Goal: Book appointment/travel/reservation

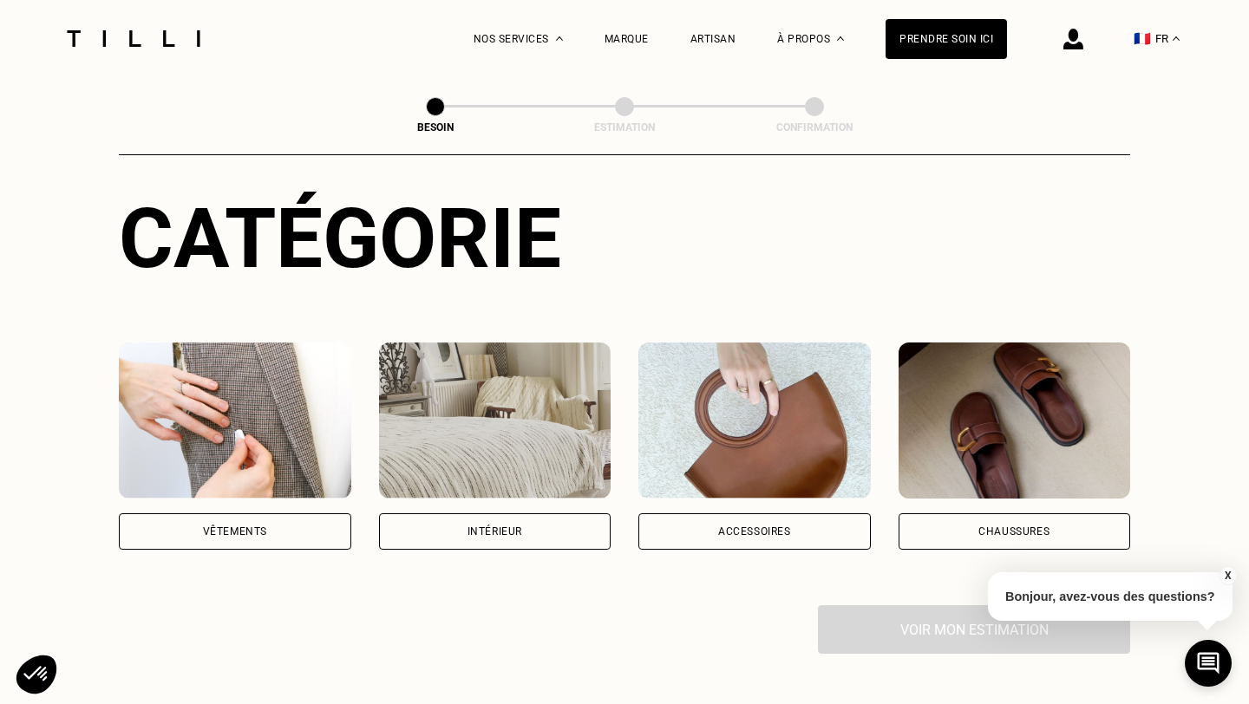
scroll to position [176, 0]
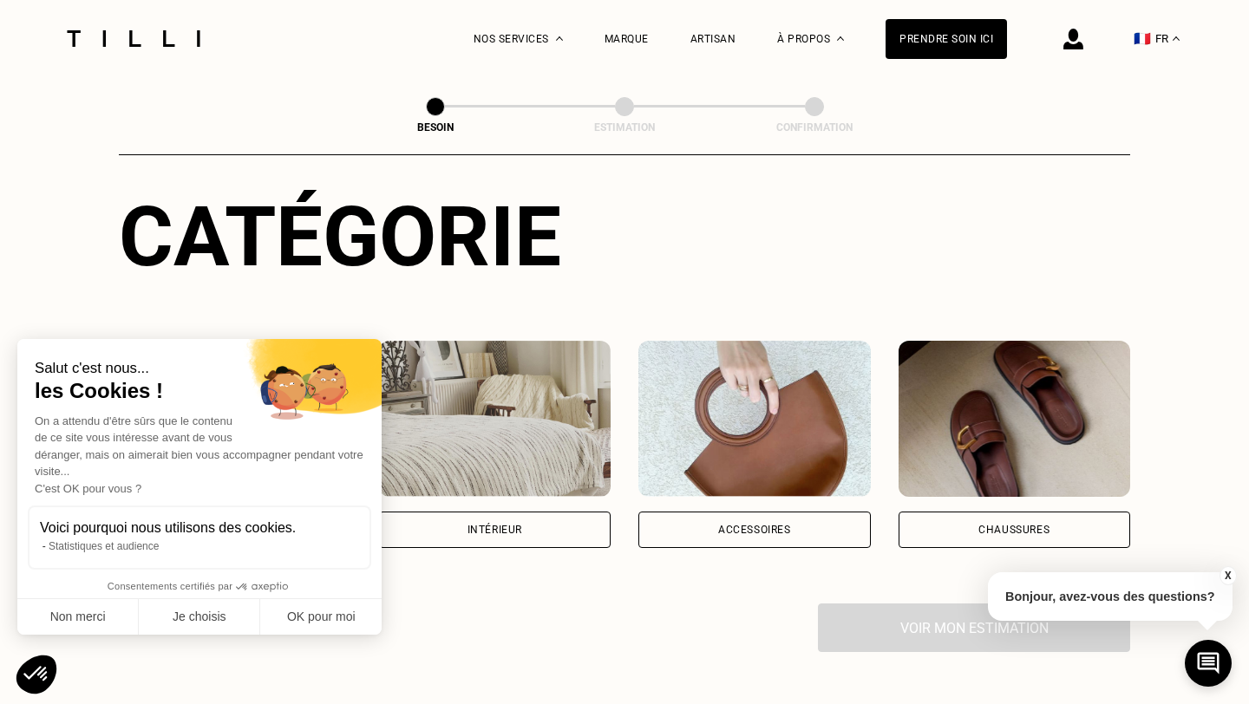
click at [252, 513] on div "Salut c'est nous... les Cookies ! On a attendu d'être sûrs que le contenu de ce…" at bounding box center [199, 487] width 364 height 296
click at [93, 616] on button "Non merci" at bounding box center [77, 617] width 121 height 36
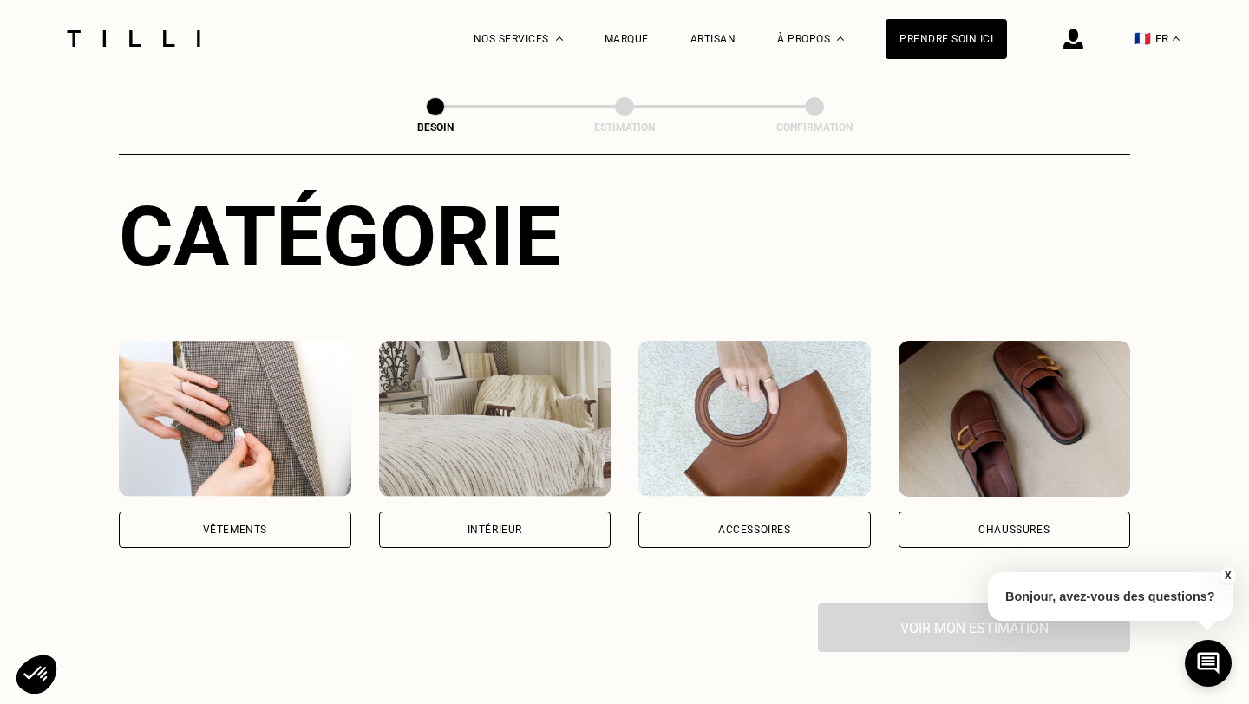
click at [239, 520] on div "Vêtements" at bounding box center [235, 530] width 232 height 36
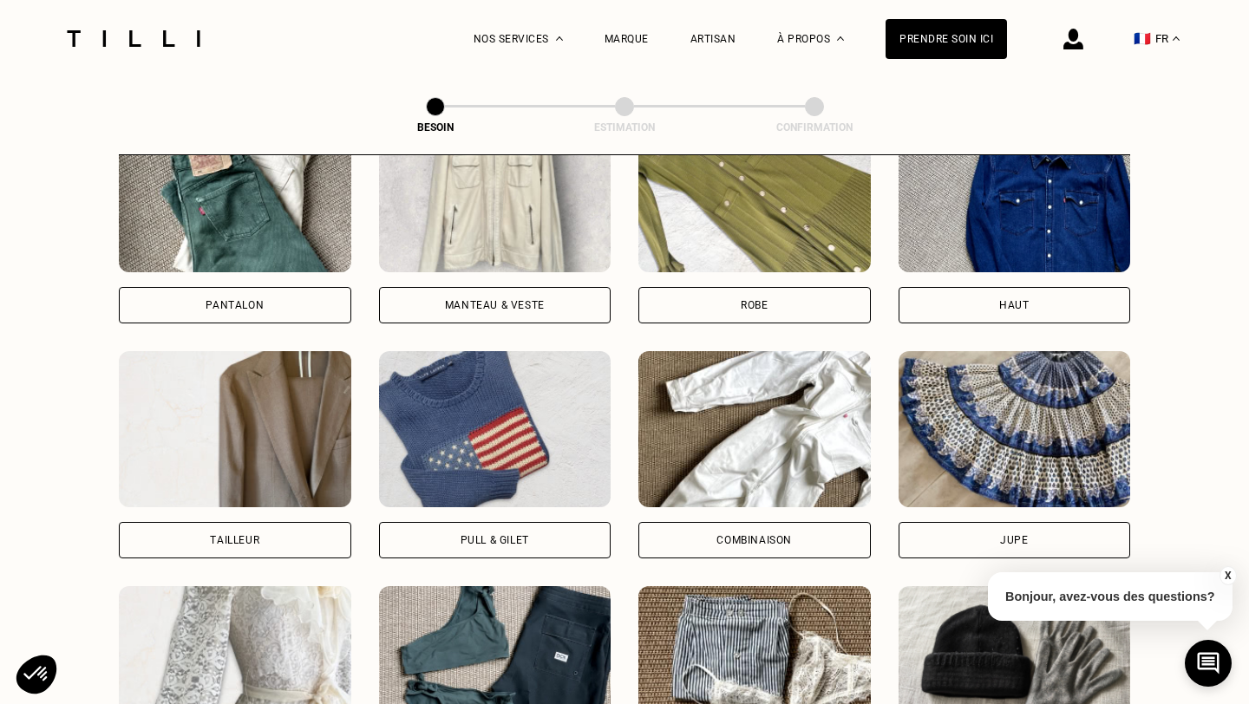
scroll to position [873, 0]
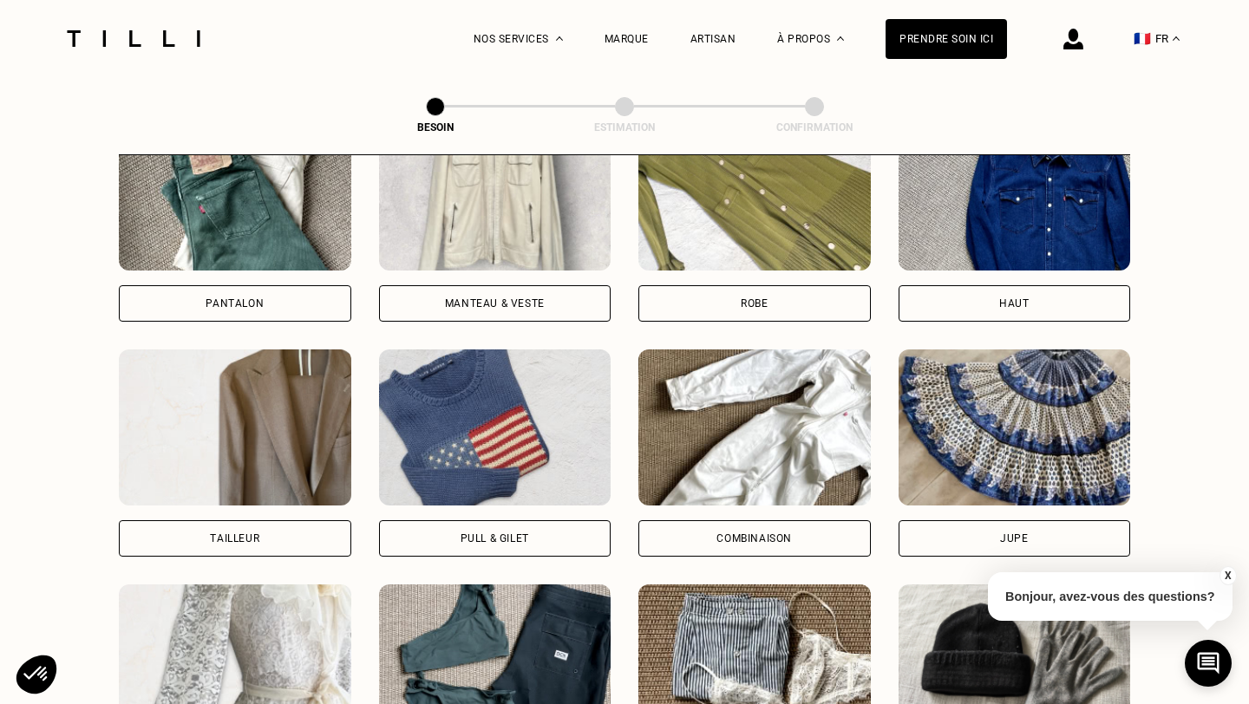
click at [722, 533] on div "Combinaison" at bounding box center [753, 538] width 75 height 10
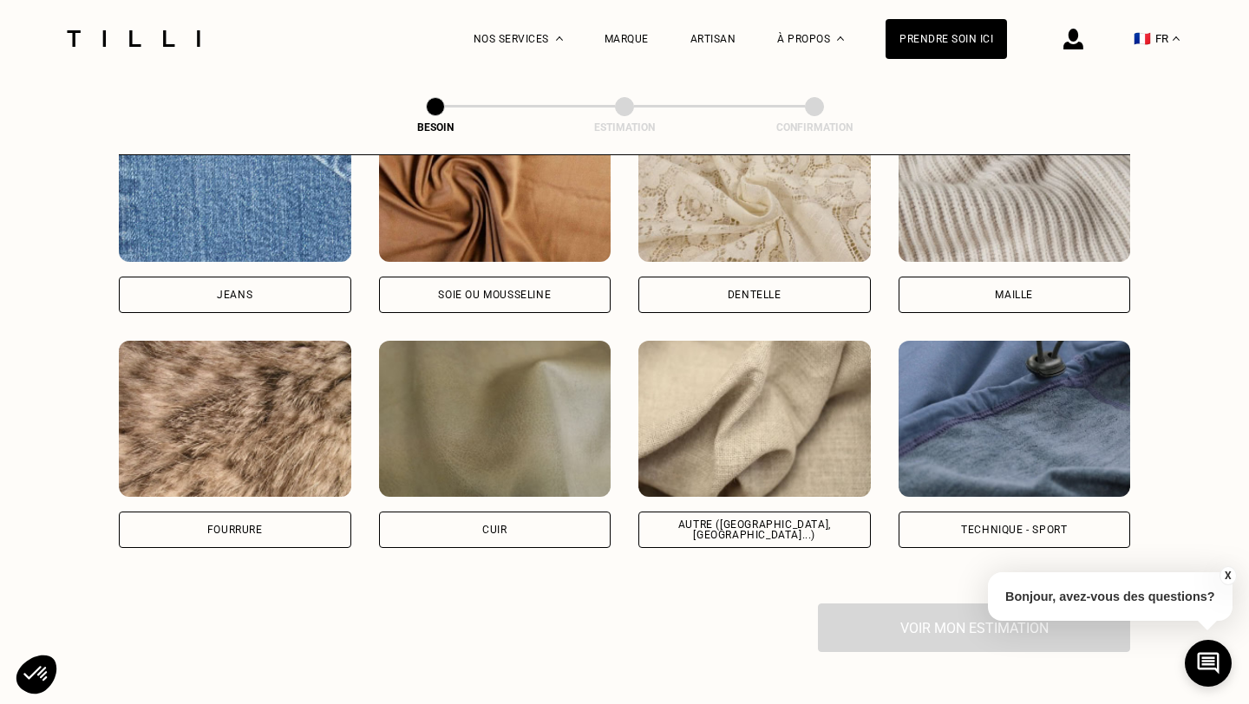
scroll to position [1936, 0]
click at [768, 511] on div "Autre ([GEOGRAPHIC_DATA], [GEOGRAPHIC_DATA]...)" at bounding box center [754, 529] width 232 height 36
select select "FR"
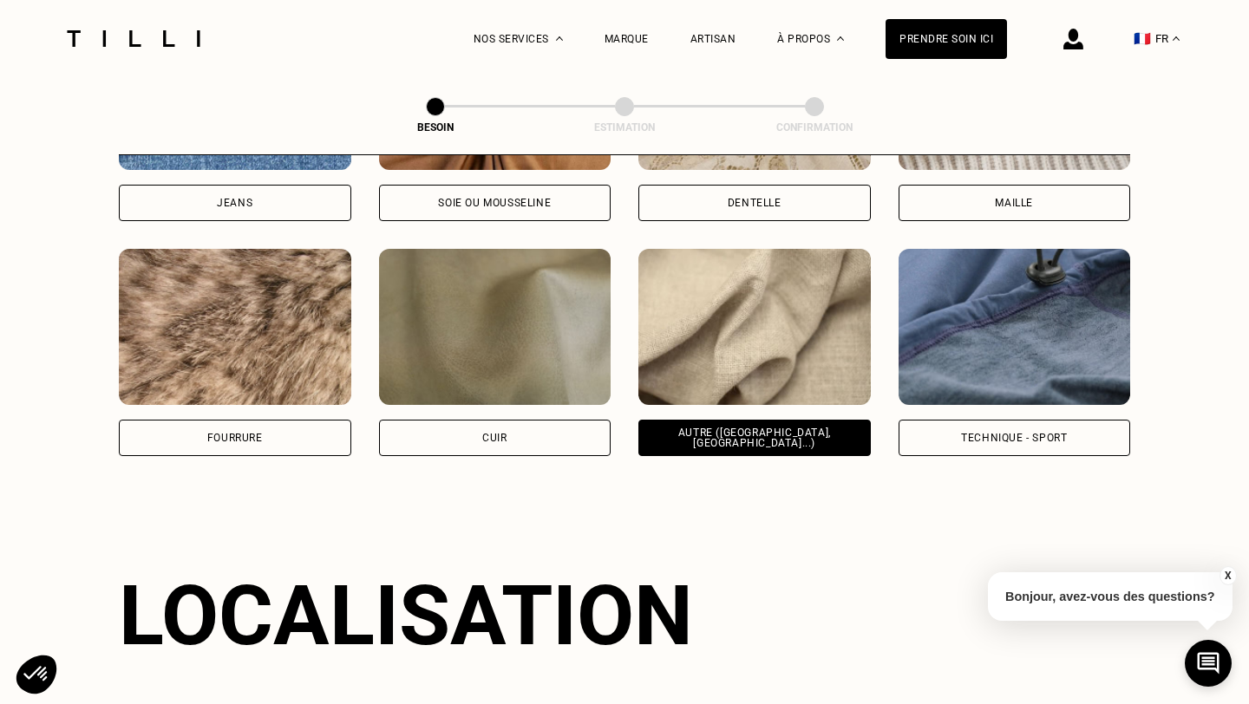
scroll to position [1896, 0]
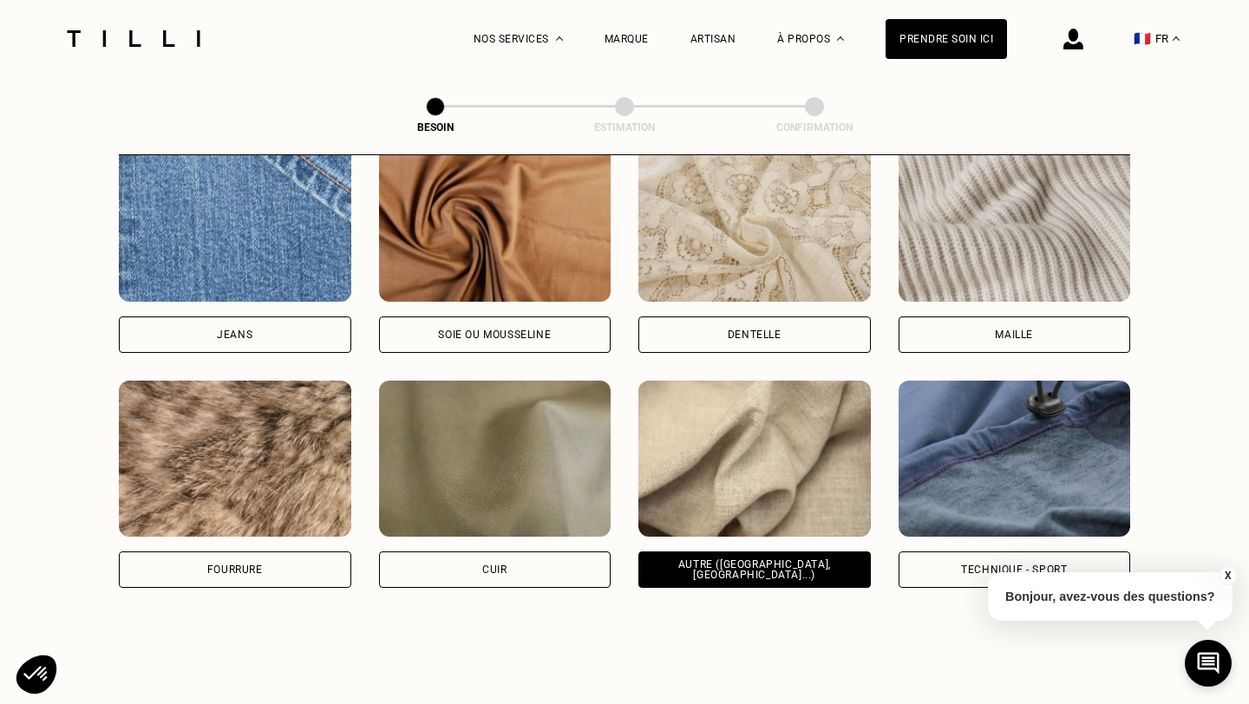
click at [985, 557] on div "Technique - Sport" at bounding box center [1014, 570] width 232 height 36
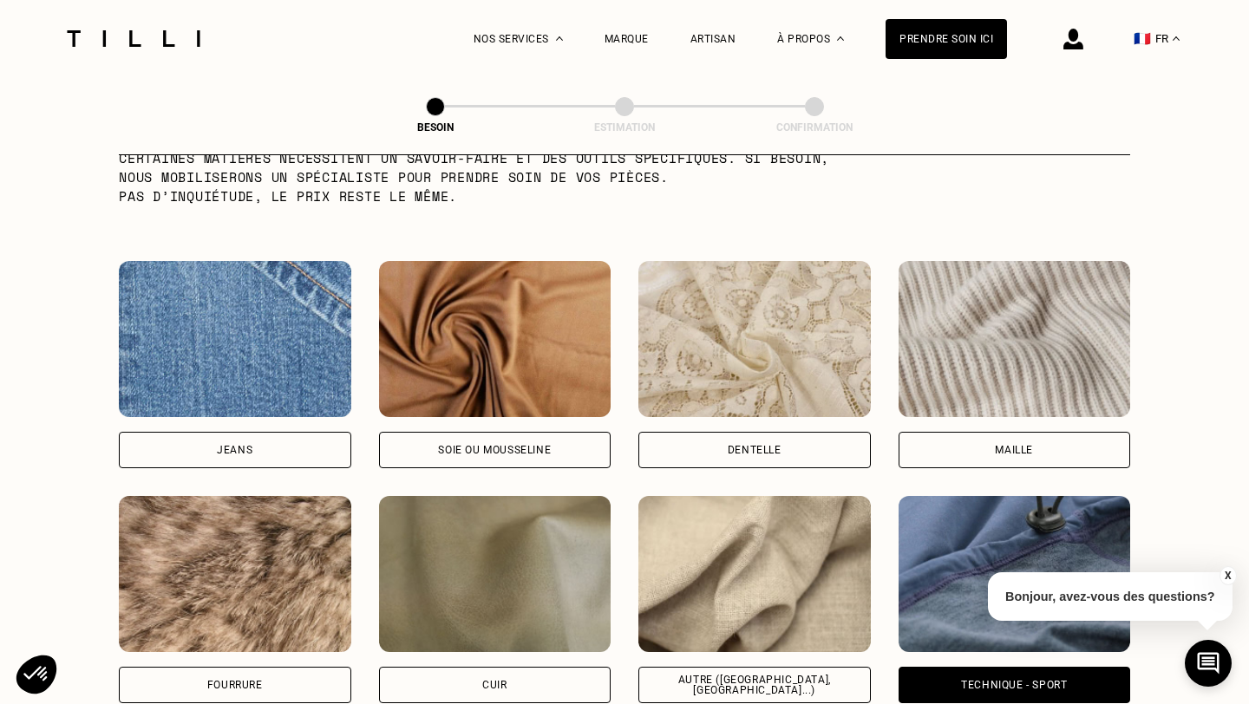
scroll to position [1774, 0]
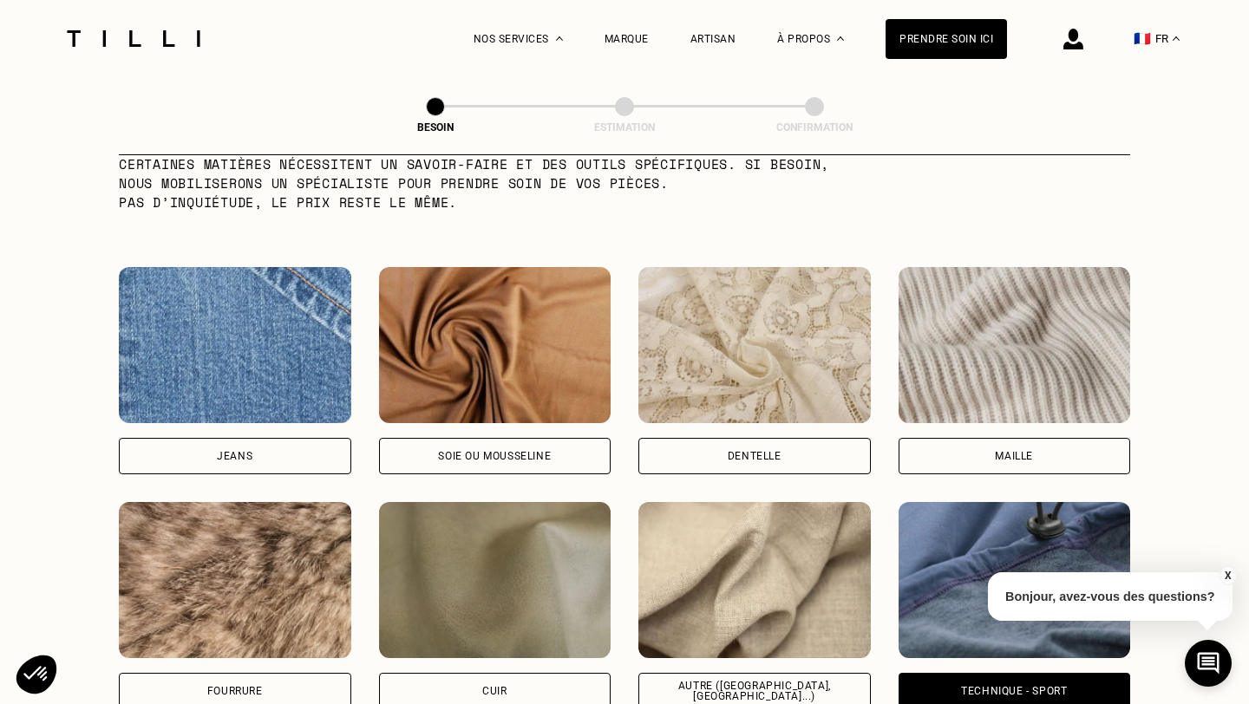
click at [724, 681] on div "Autre ([GEOGRAPHIC_DATA], [GEOGRAPHIC_DATA]...)" at bounding box center [754, 691] width 203 height 21
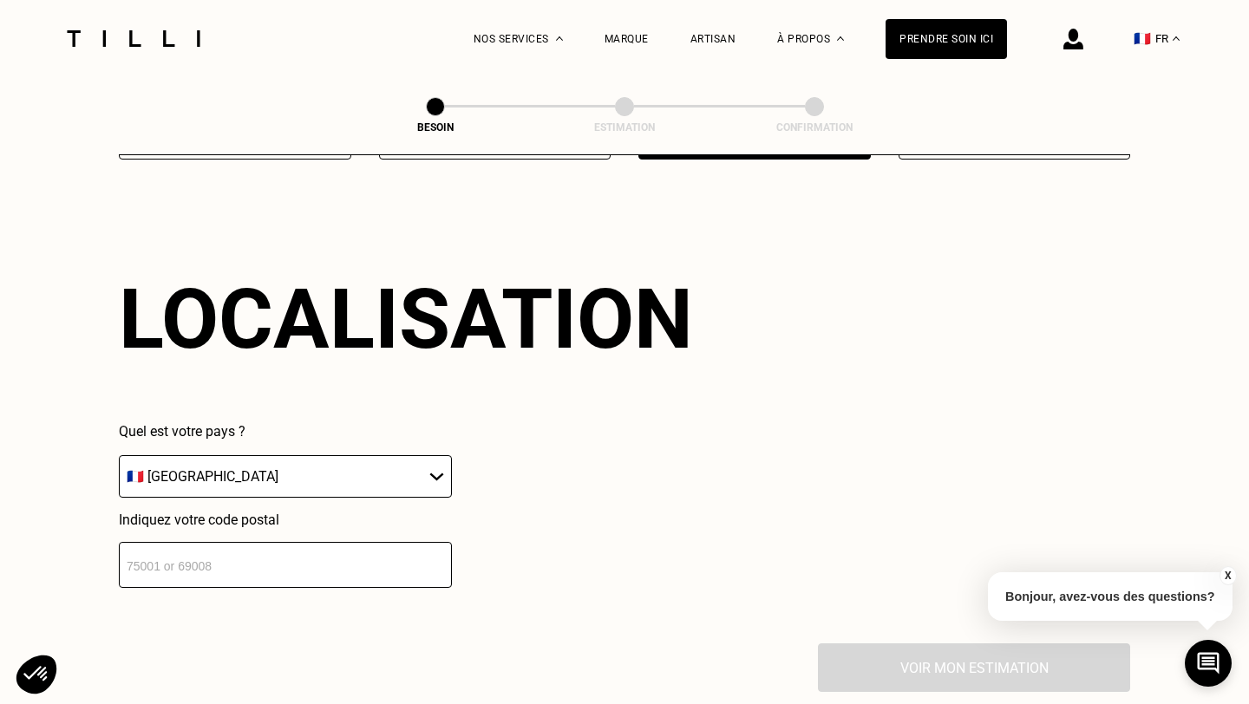
scroll to position [2437, 0]
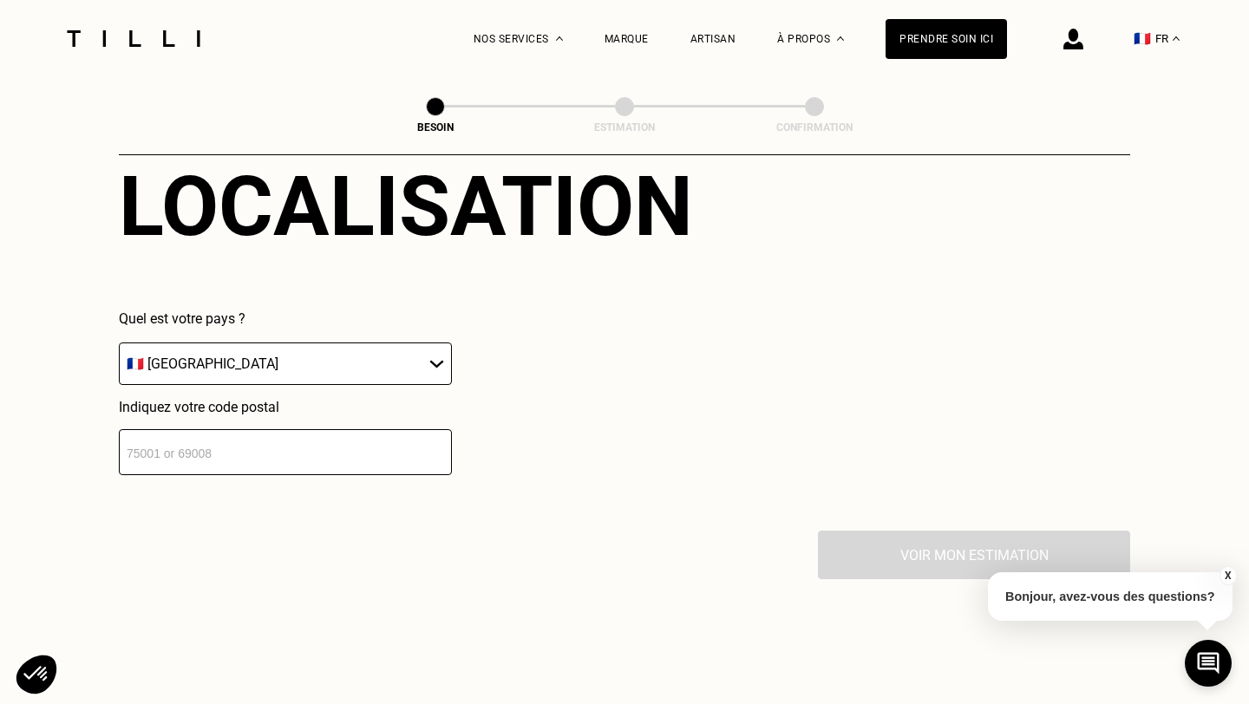
click at [271, 429] on input "number" at bounding box center [285, 452] width 333 height 46
type input "92100"
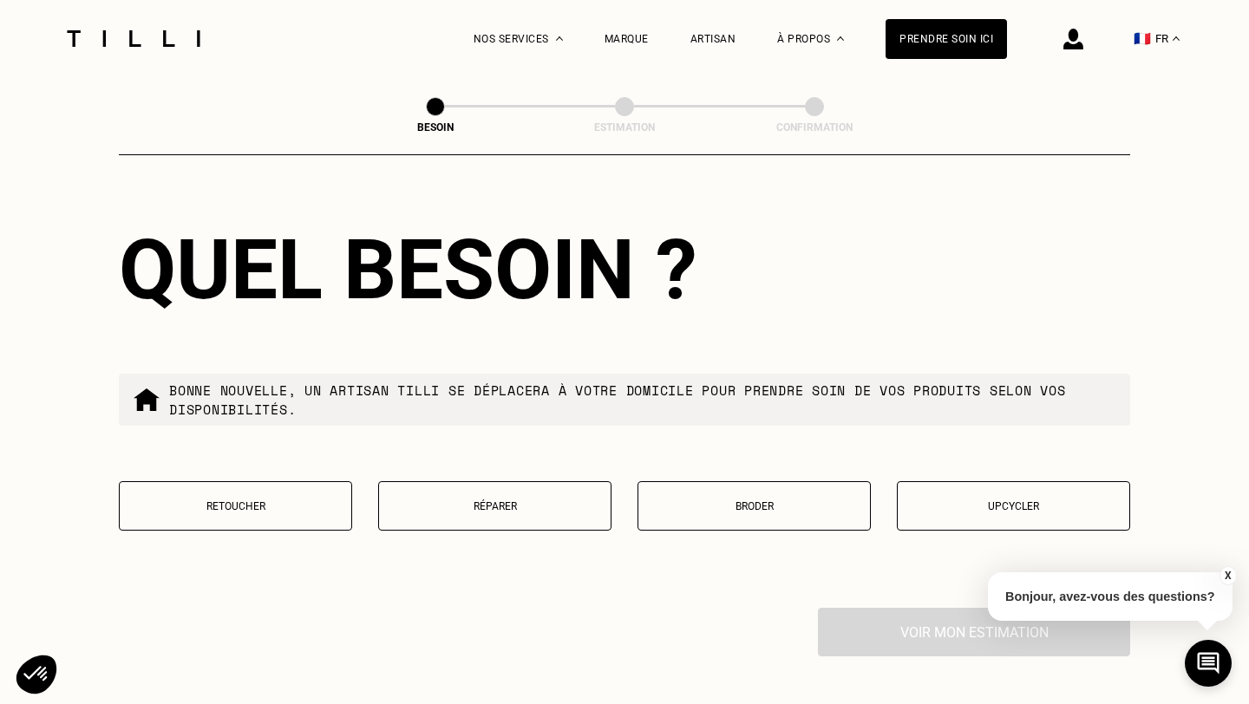
scroll to position [2813, 0]
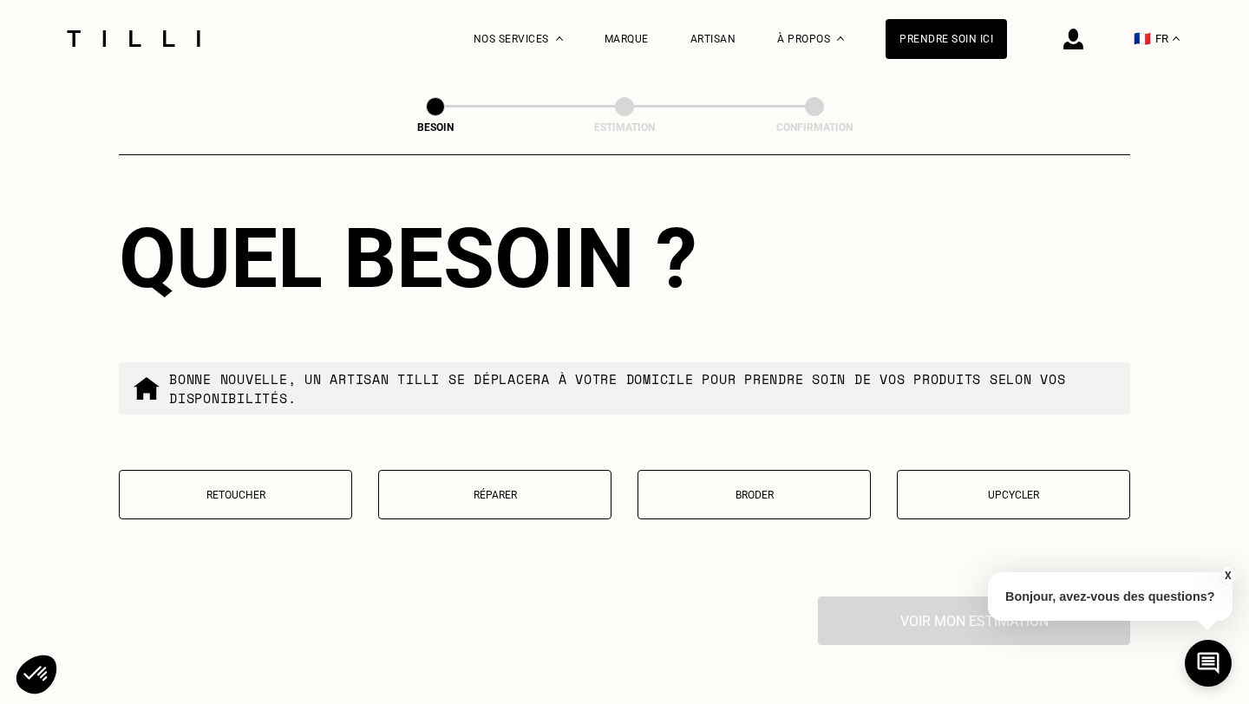
click at [435, 489] on p "Réparer" at bounding box center [495, 495] width 214 height 12
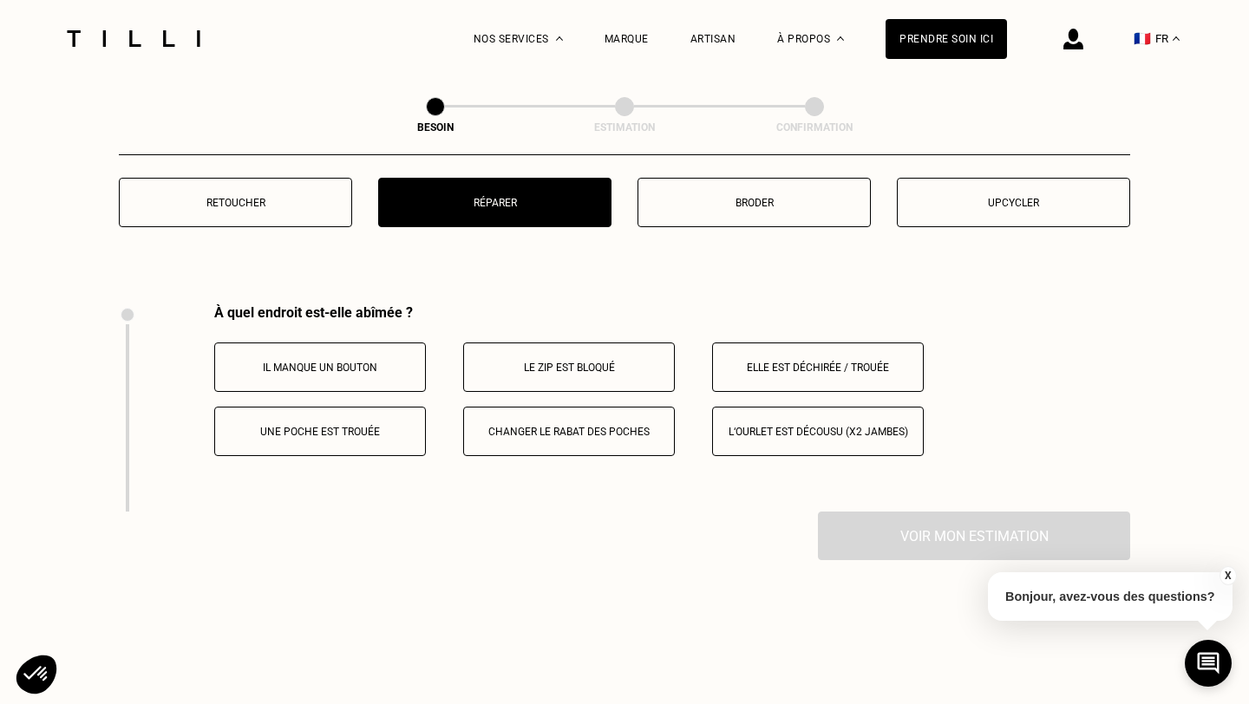
scroll to position [3195, 0]
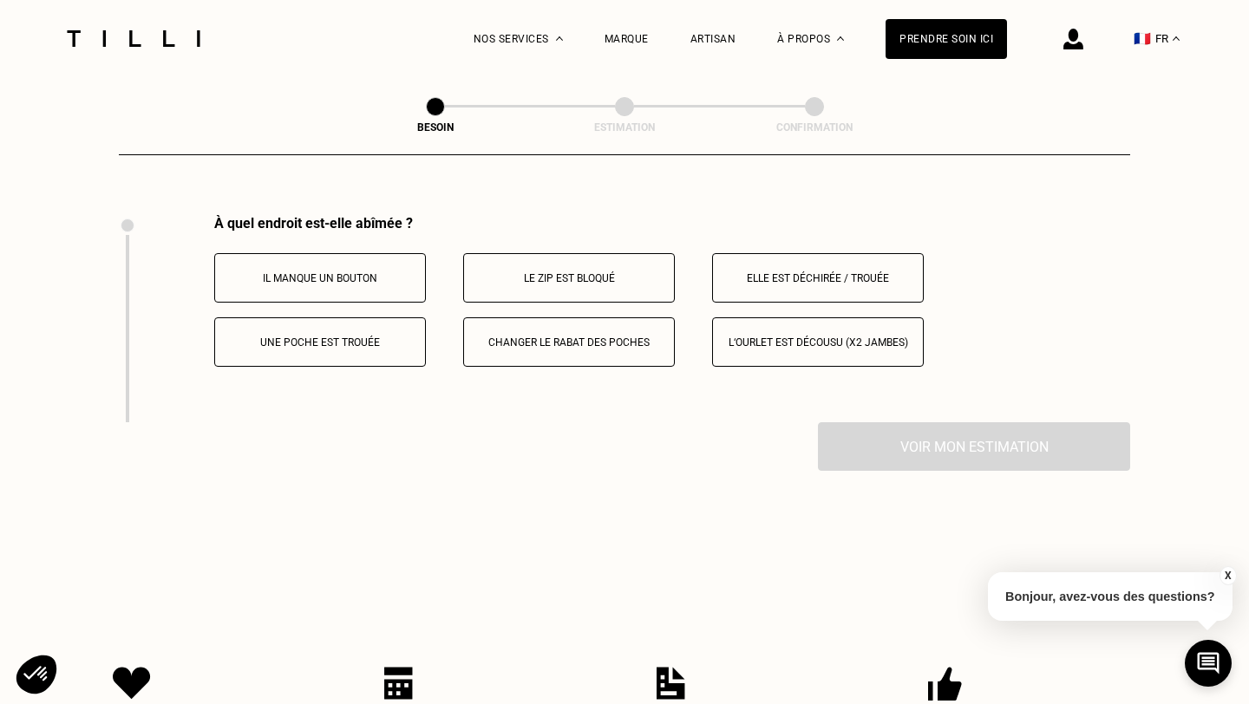
click at [763, 266] on button "Elle est déchirée / trouée" at bounding box center [818, 277] width 212 height 49
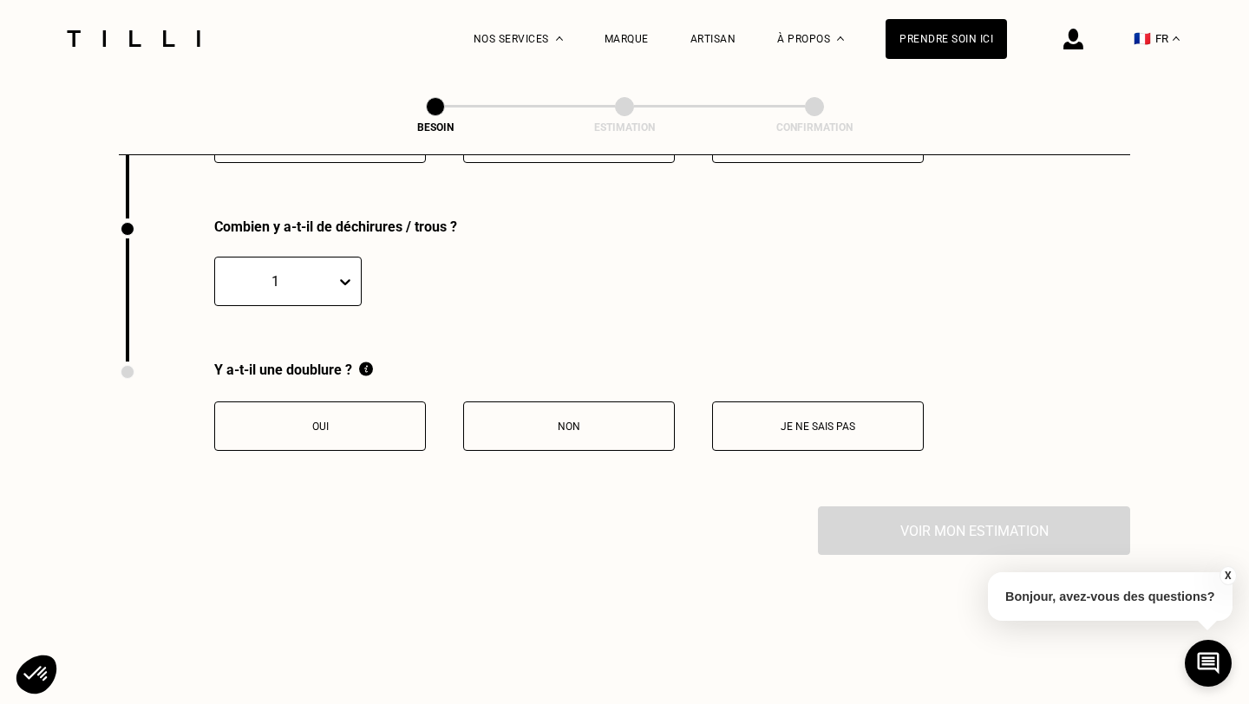
scroll to position [3402, 0]
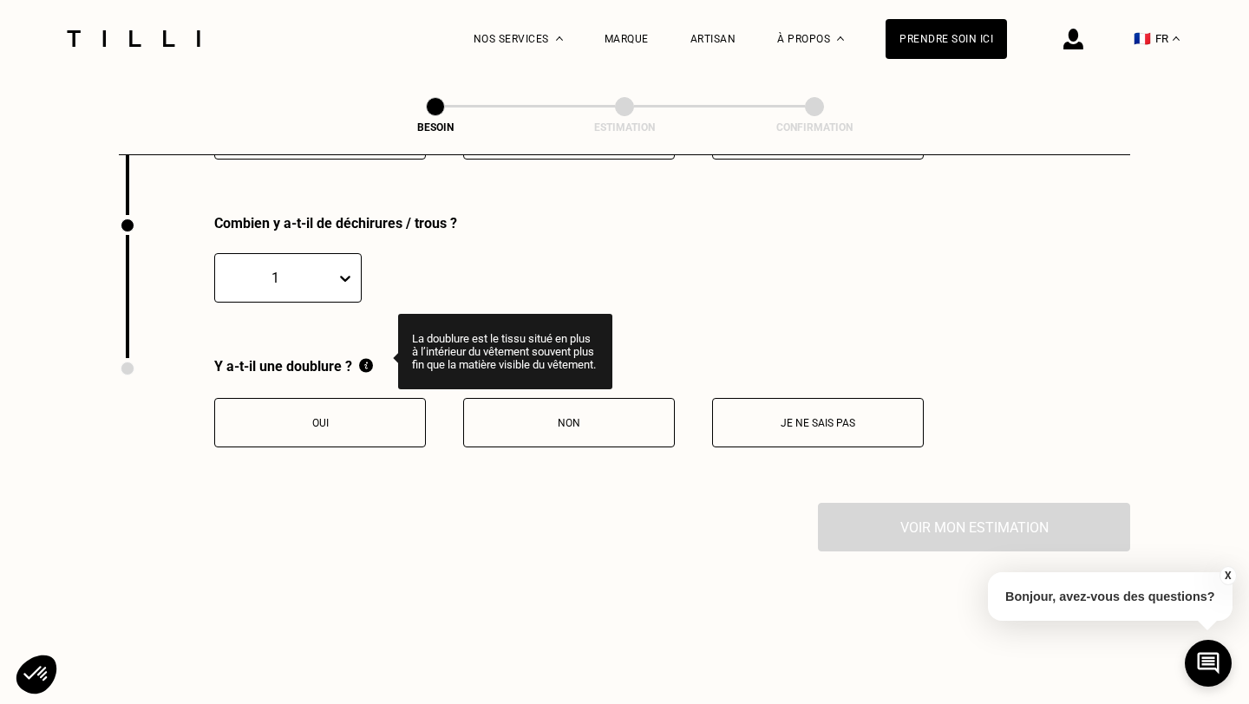
click at [369, 358] on img at bounding box center [366, 365] width 14 height 15
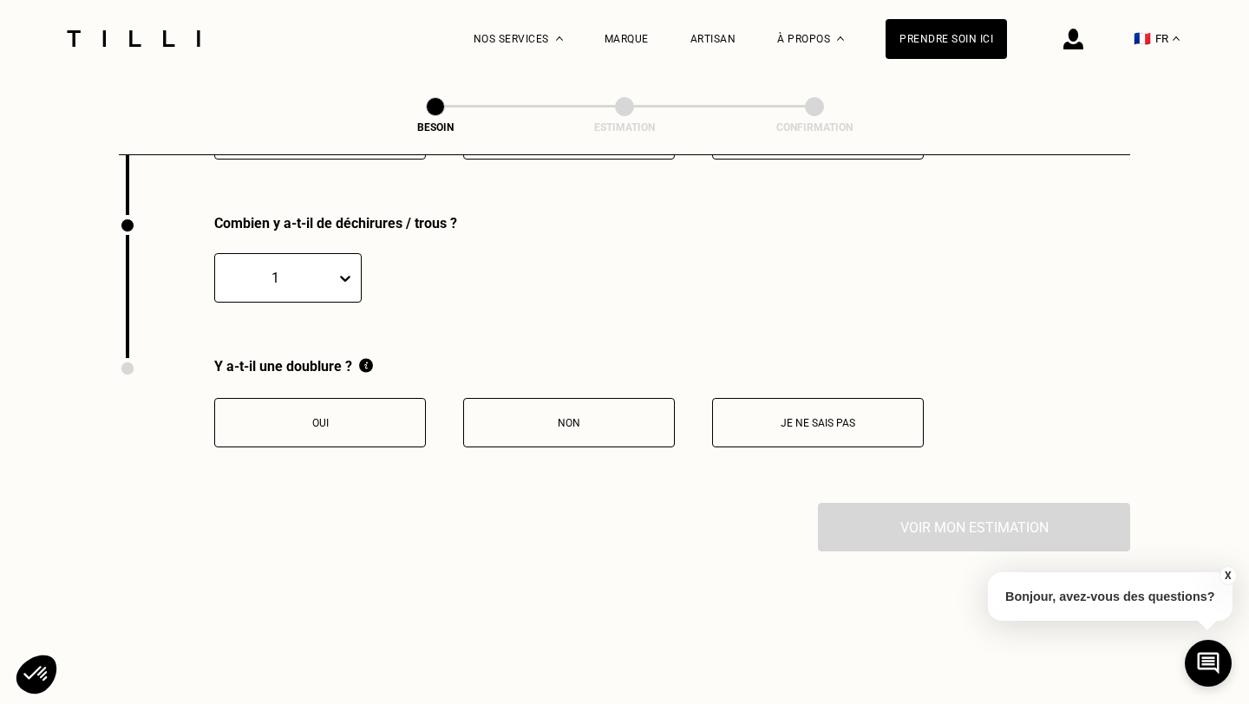
click at [813, 416] on button "Je ne sais pas" at bounding box center [818, 422] width 212 height 49
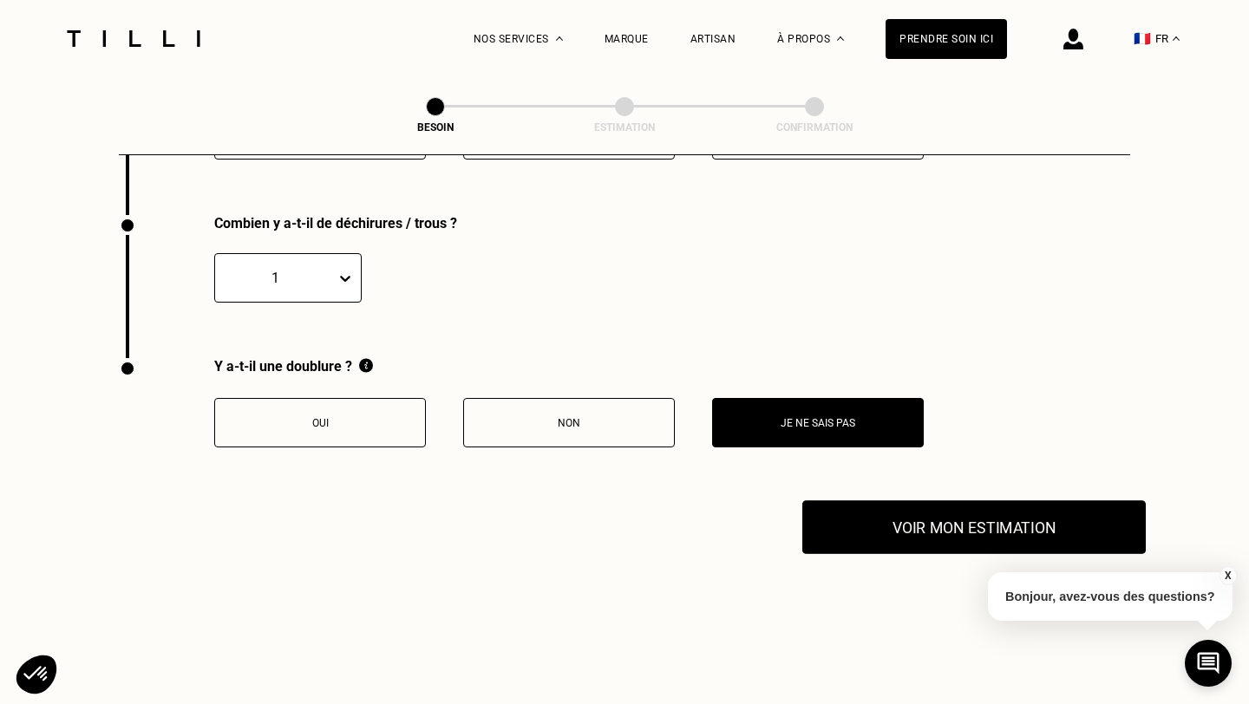
click at [924, 500] on button "Voir mon estimation" at bounding box center [973, 527] width 343 height 54
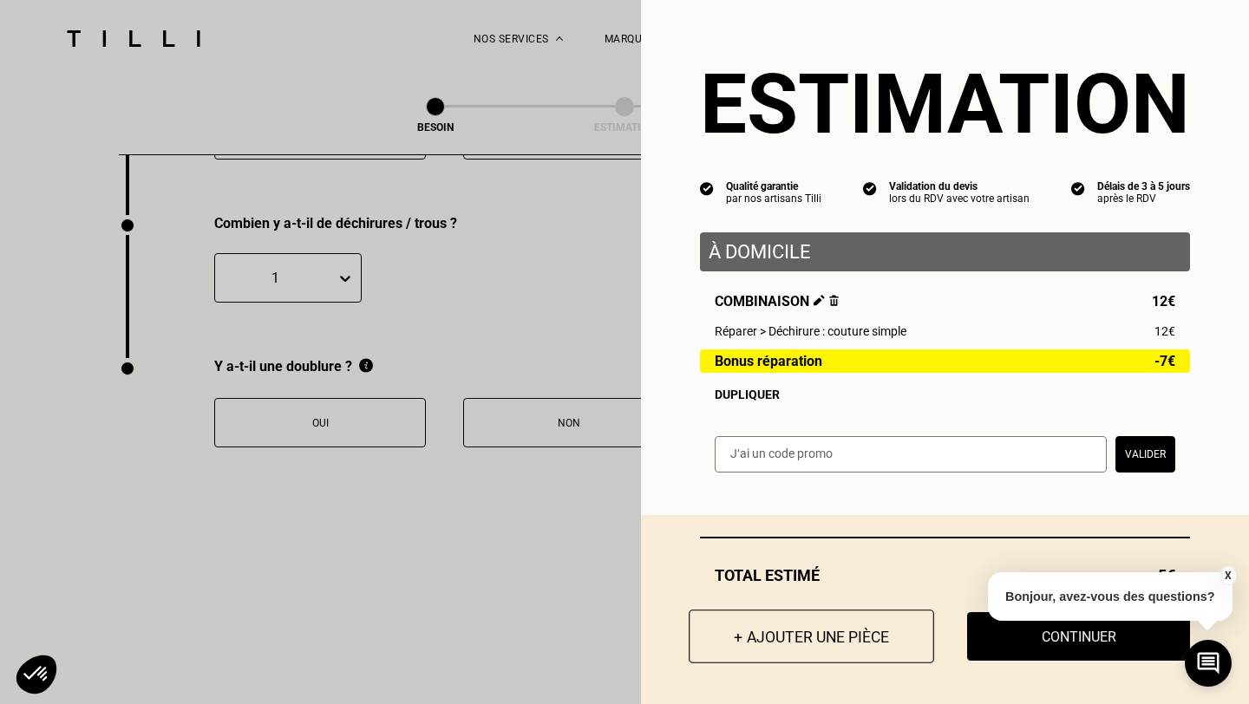
click at [865, 635] on button "+ Ajouter une pièce" at bounding box center [811, 637] width 245 height 54
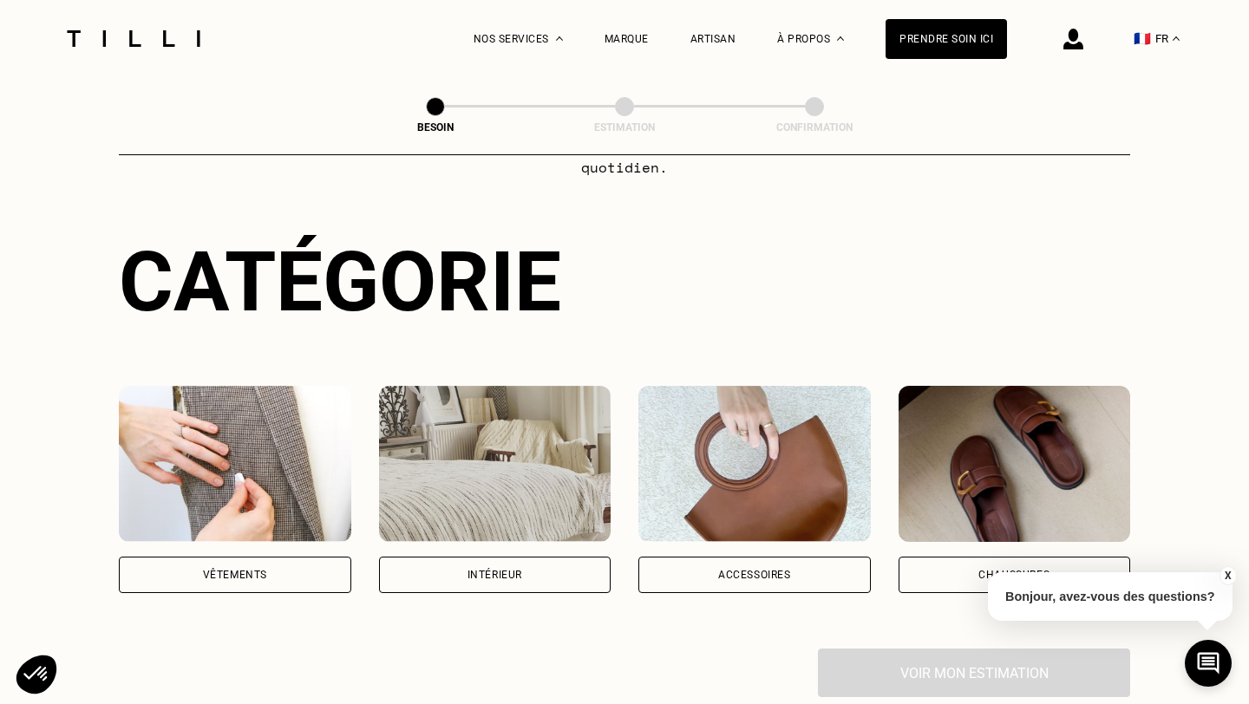
scroll to position [193, 0]
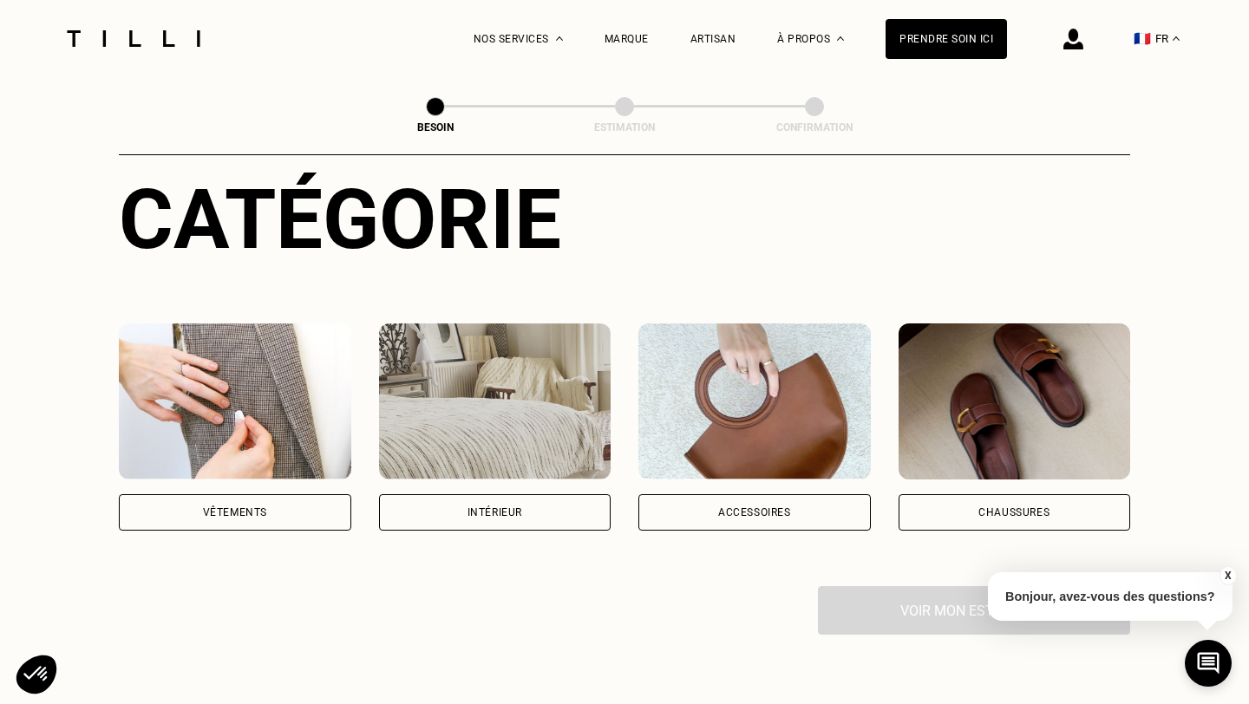
click at [215, 503] on div "Vêtements" at bounding box center [235, 512] width 232 height 36
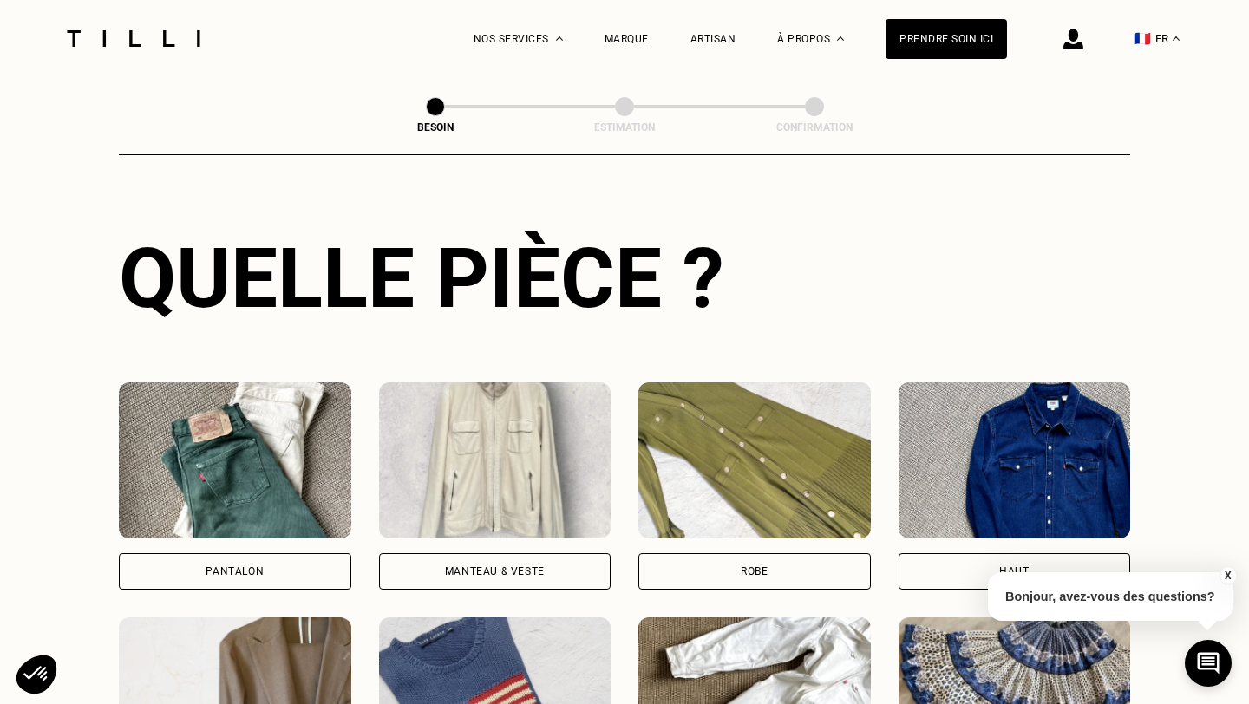
scroll to position [606, 0]
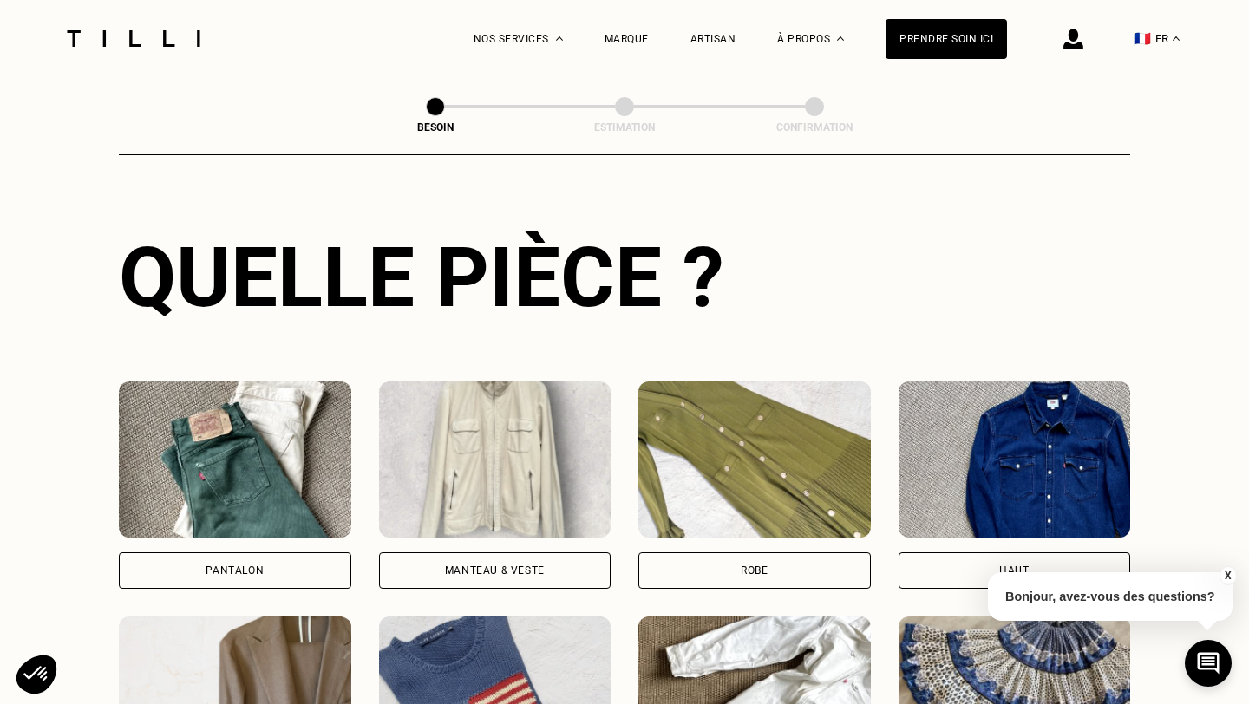
click at [250, 552] on div "Pantalon" at bounding box center [235, 570] width 232 height 36
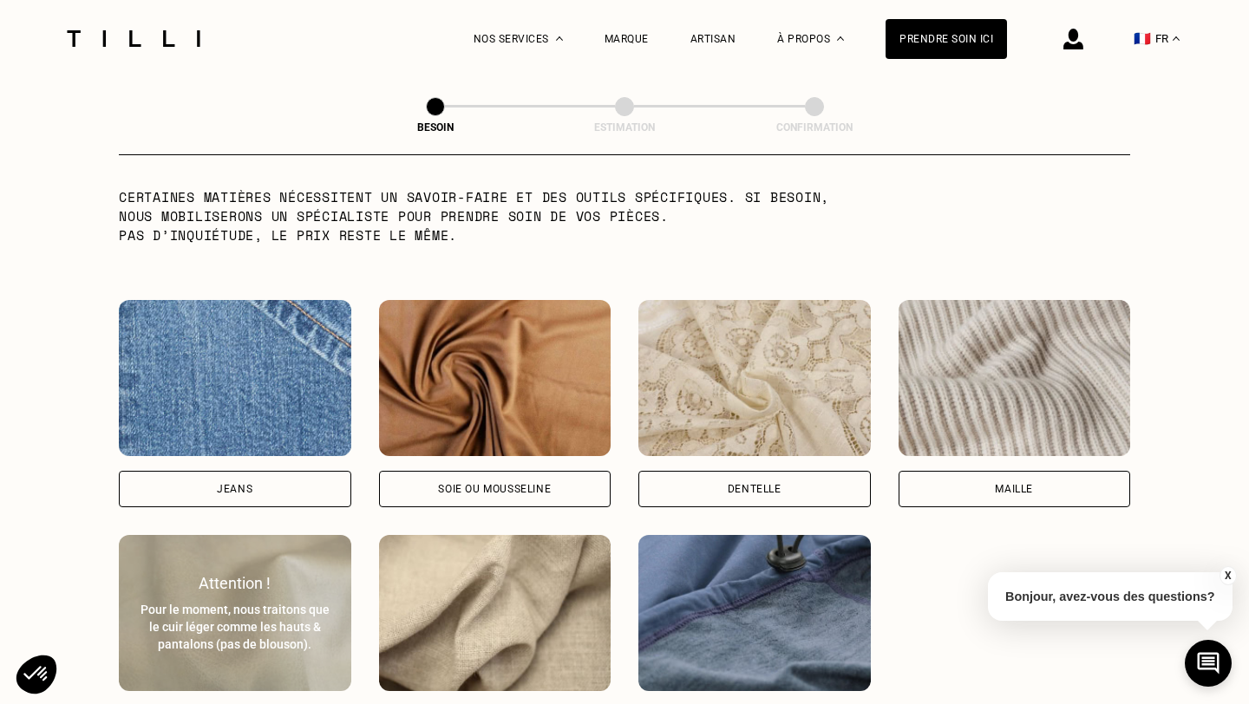
scroll to position [1744, 0]
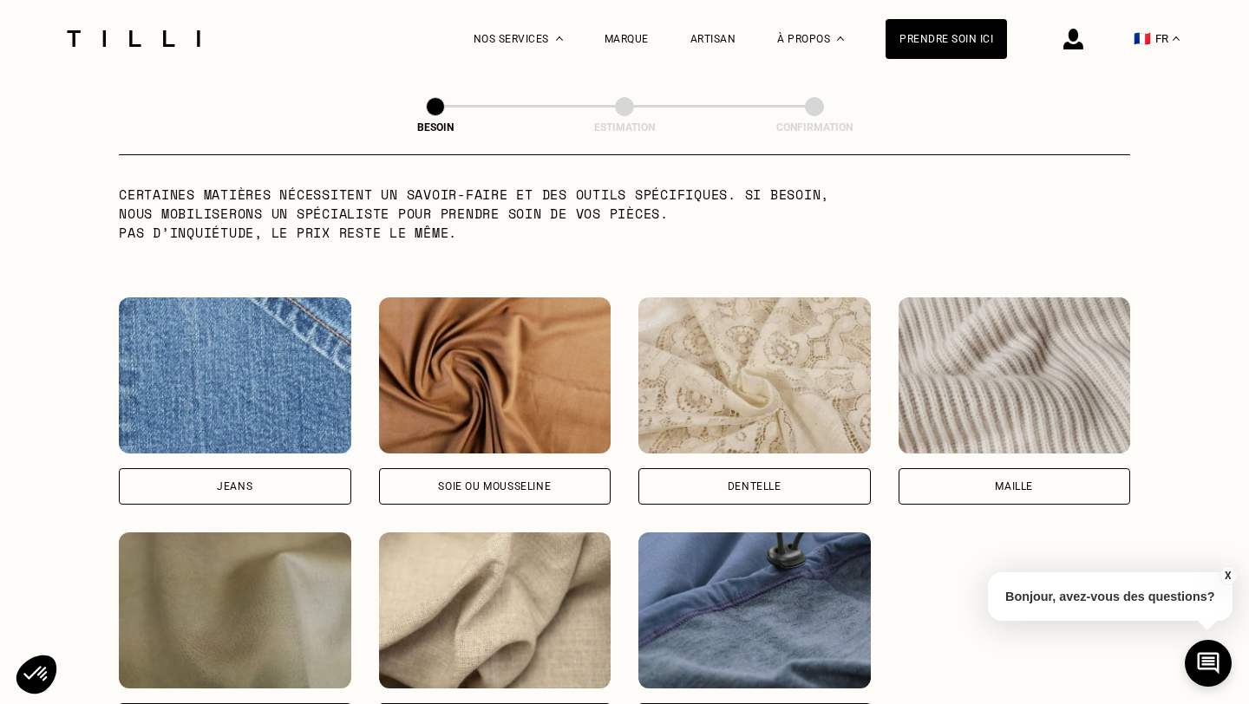
click at [227, 481] on div "Jeans" at bounding box center [235, 486] width 36 height 10
select select "FR"
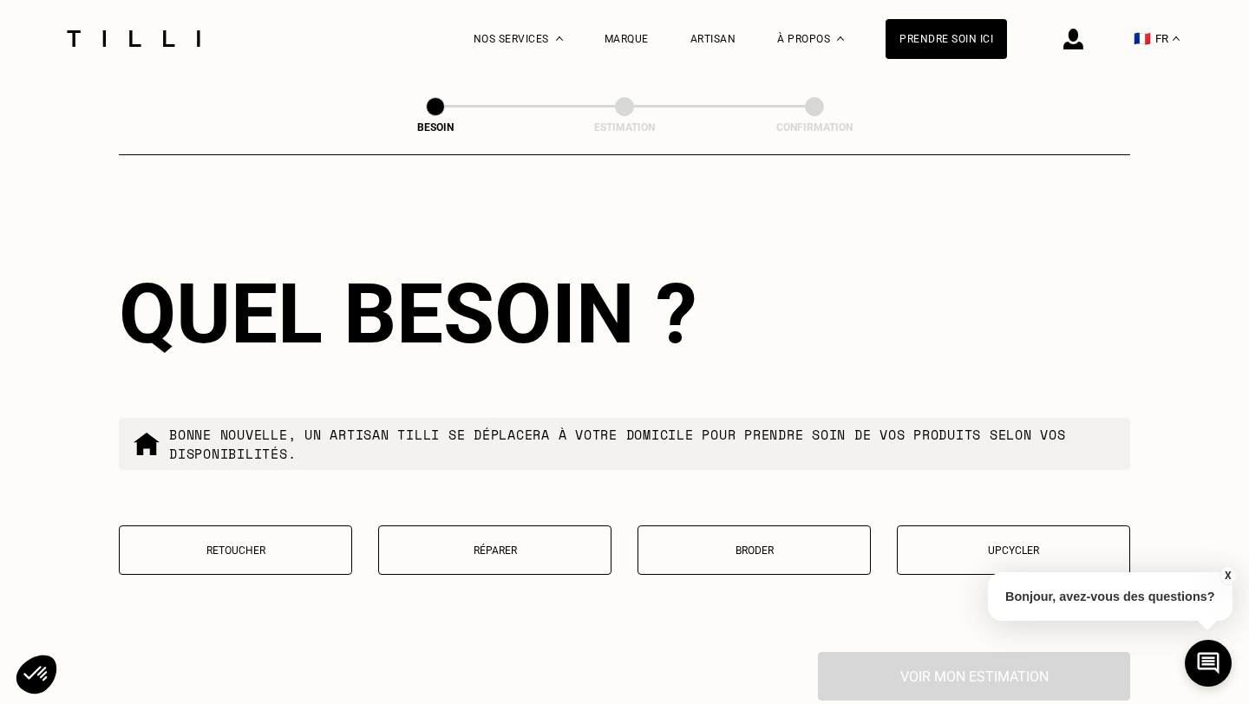
scroll to position [2780, 0]
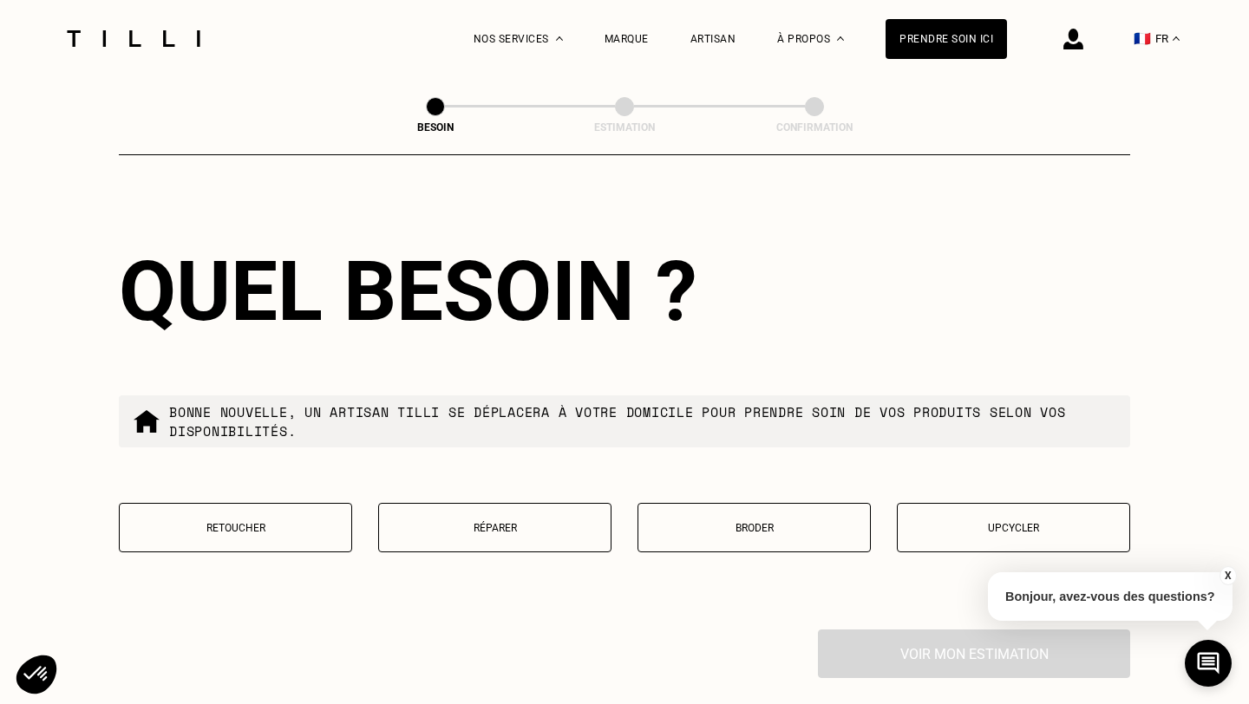
click at [297, 523] on button "Retoucher" at bounding box center [235, 527] width 233 height 49
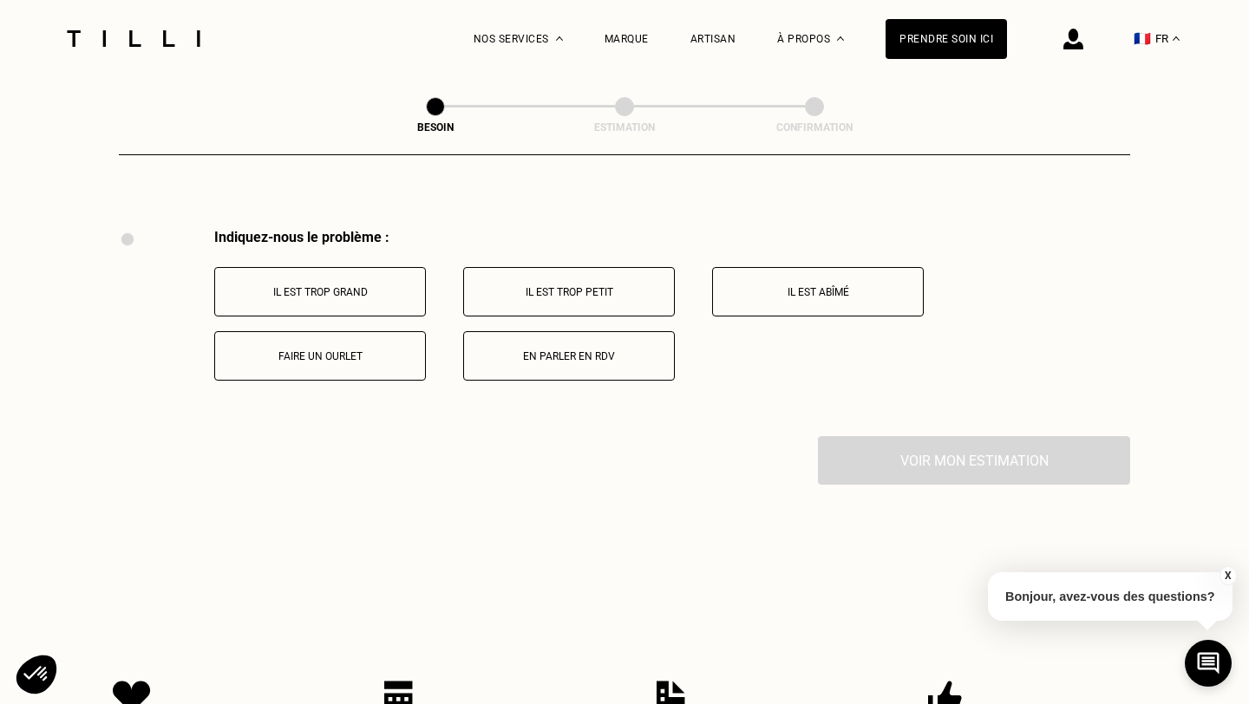
scroll to position [3195, 0]
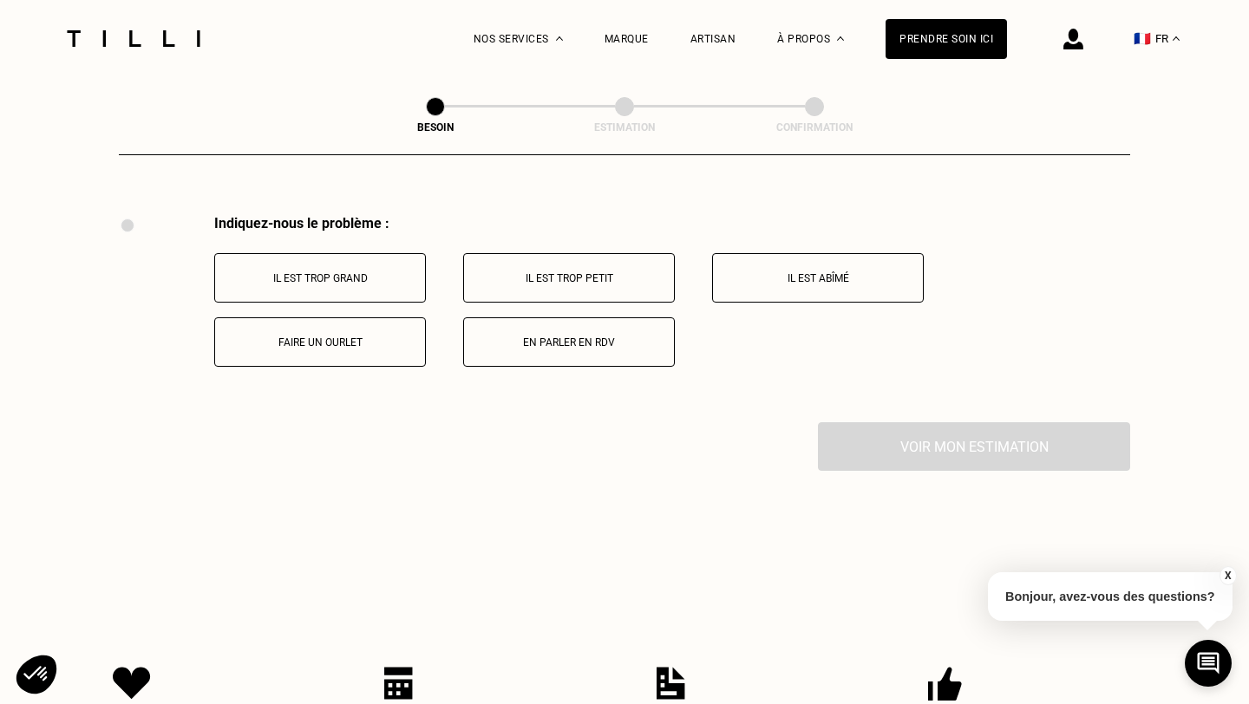
click at [382, 272] on p "Il est trop grand" at bounding box center [320, 278] width 193 height 12
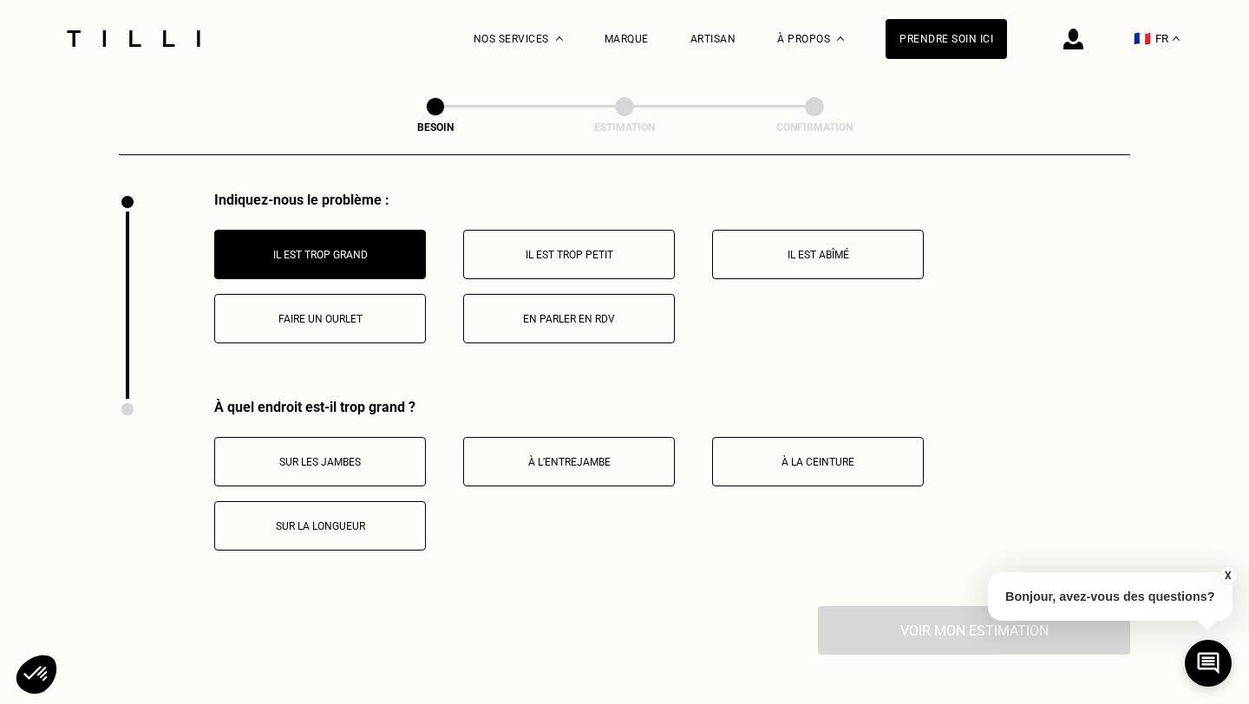
scroll to position [3216, 0]
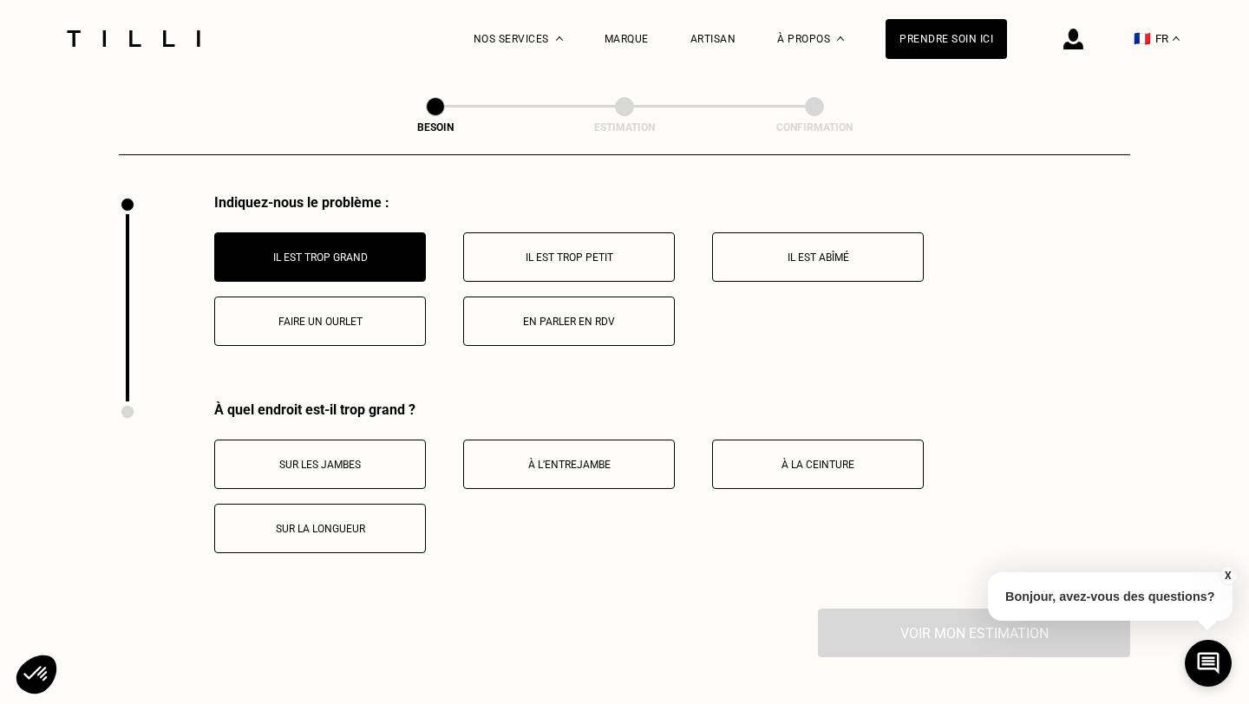
click at [342, 320] on button "Faire un ourlet" at bounding box center [320, 321] width 212 height 49
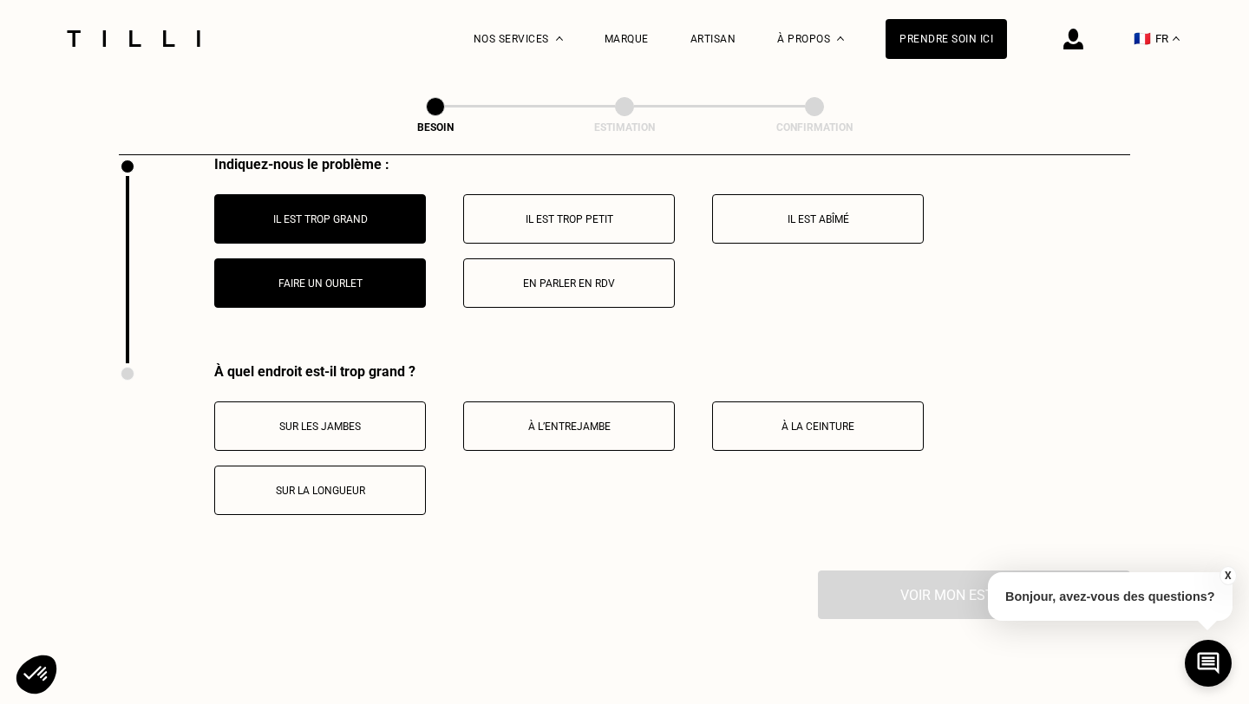
scroll to position [3226, 0]
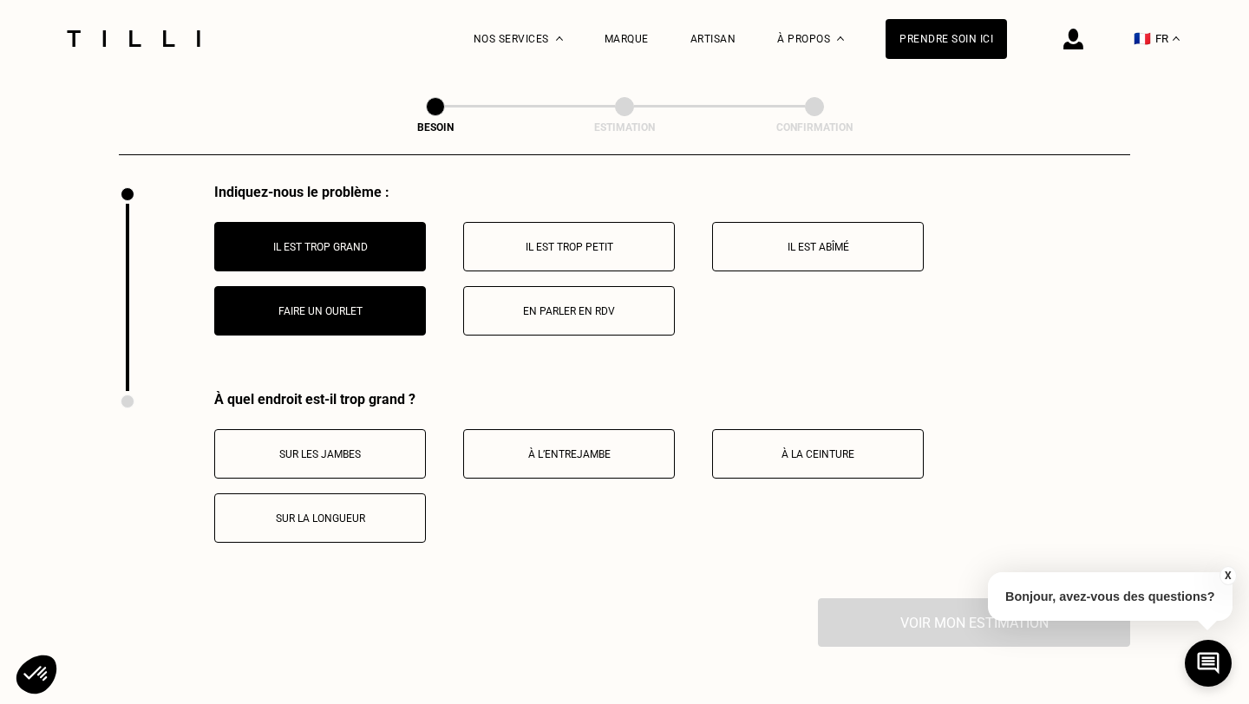
click at [341, 242] on button "Il est trop grand" at bounding box center [320, 246] width 212 height 49
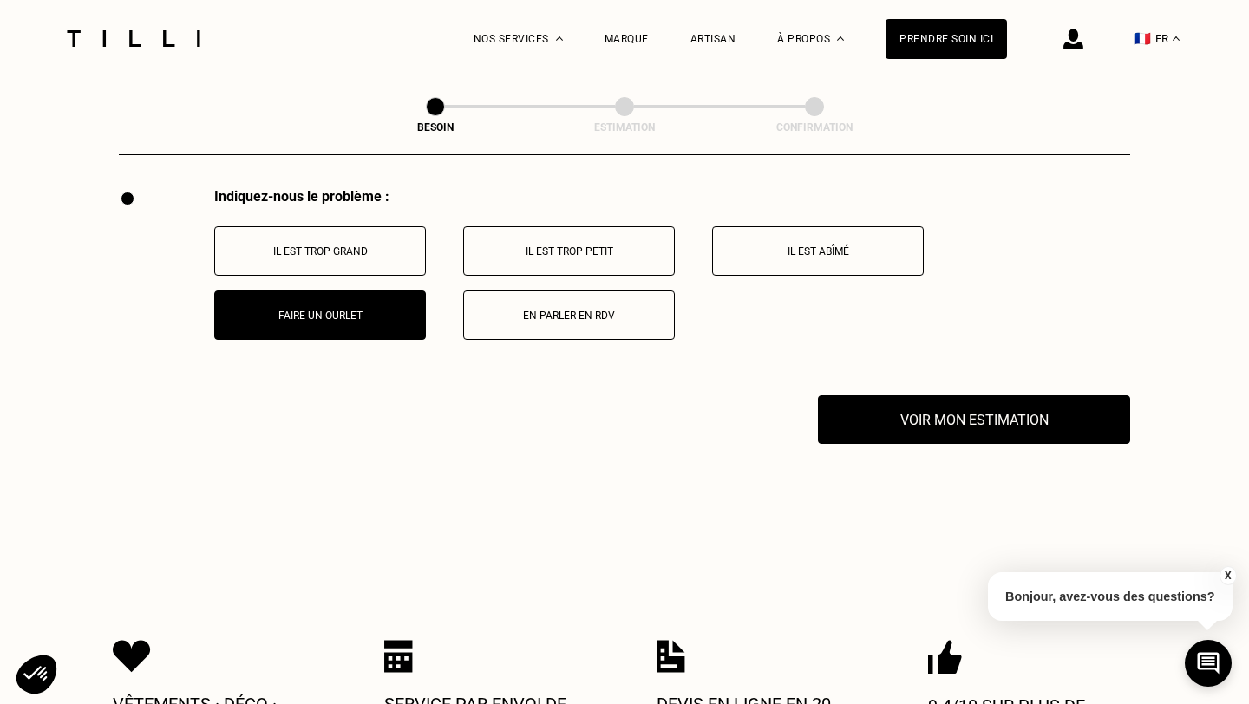
scroll to position [3185, 0]
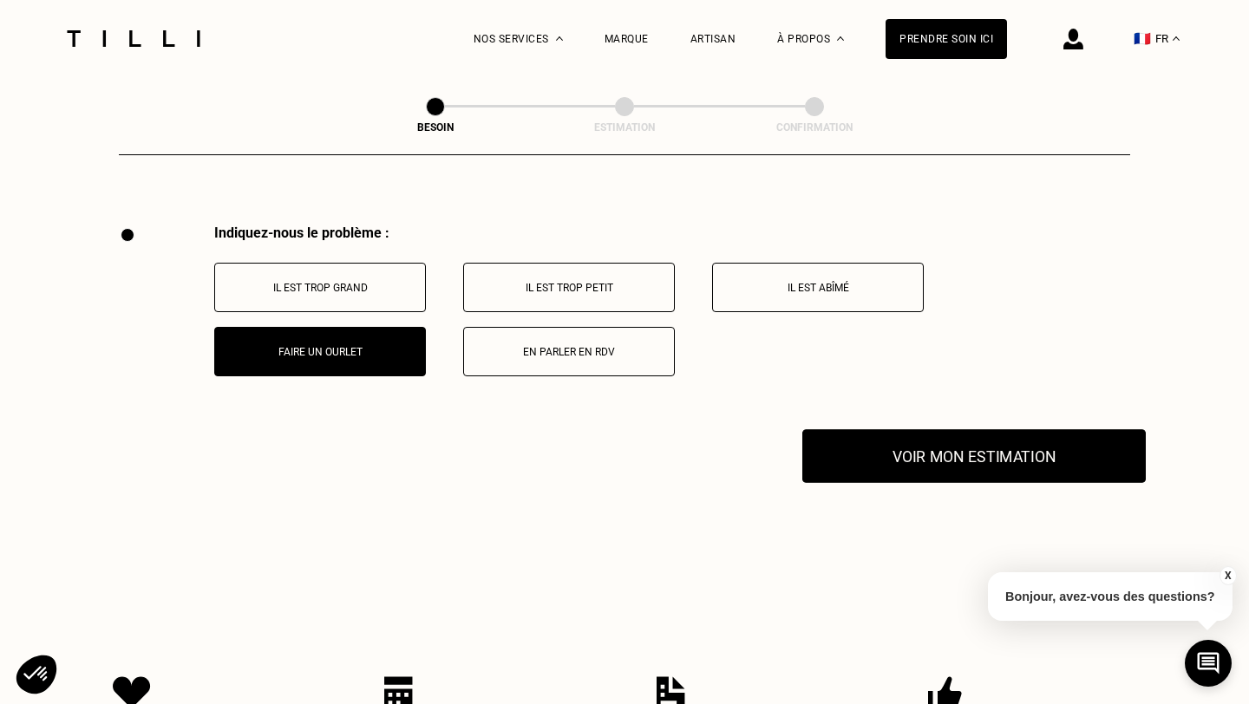
click at [901, 447] on button "Voir mon estimation" at bounding box center [973, 456] width 343 height 54
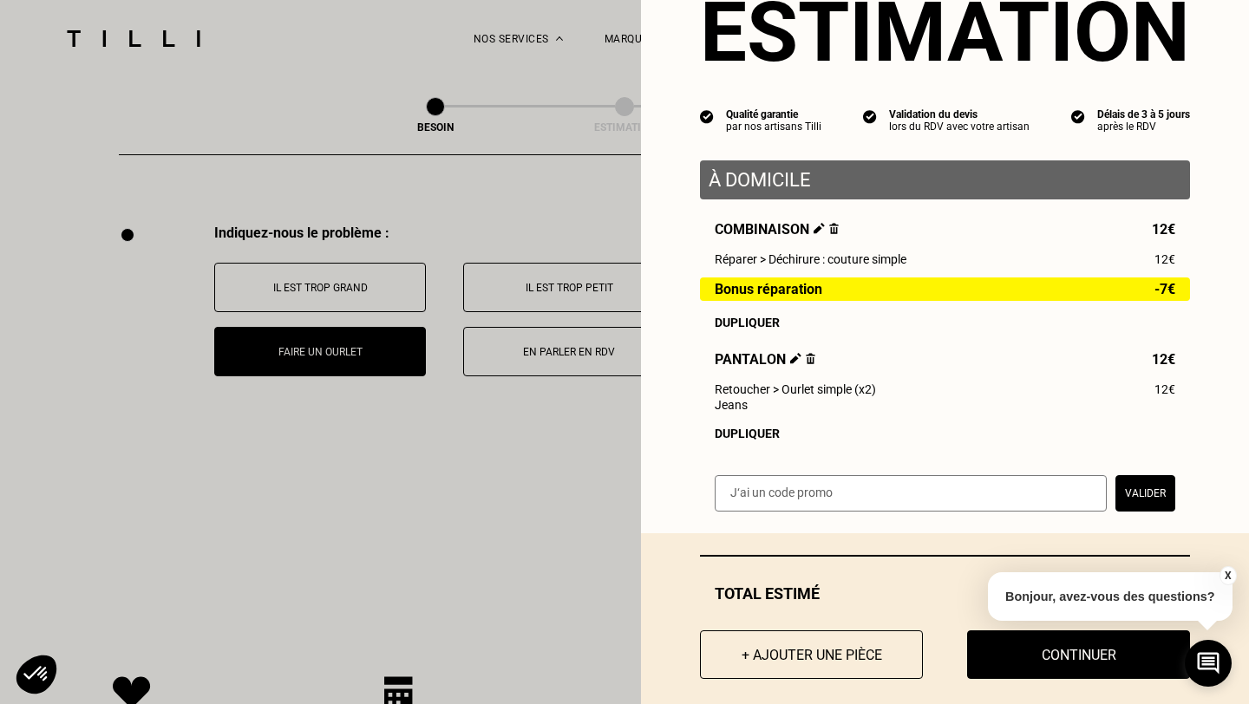
scroll to position [90, 0]
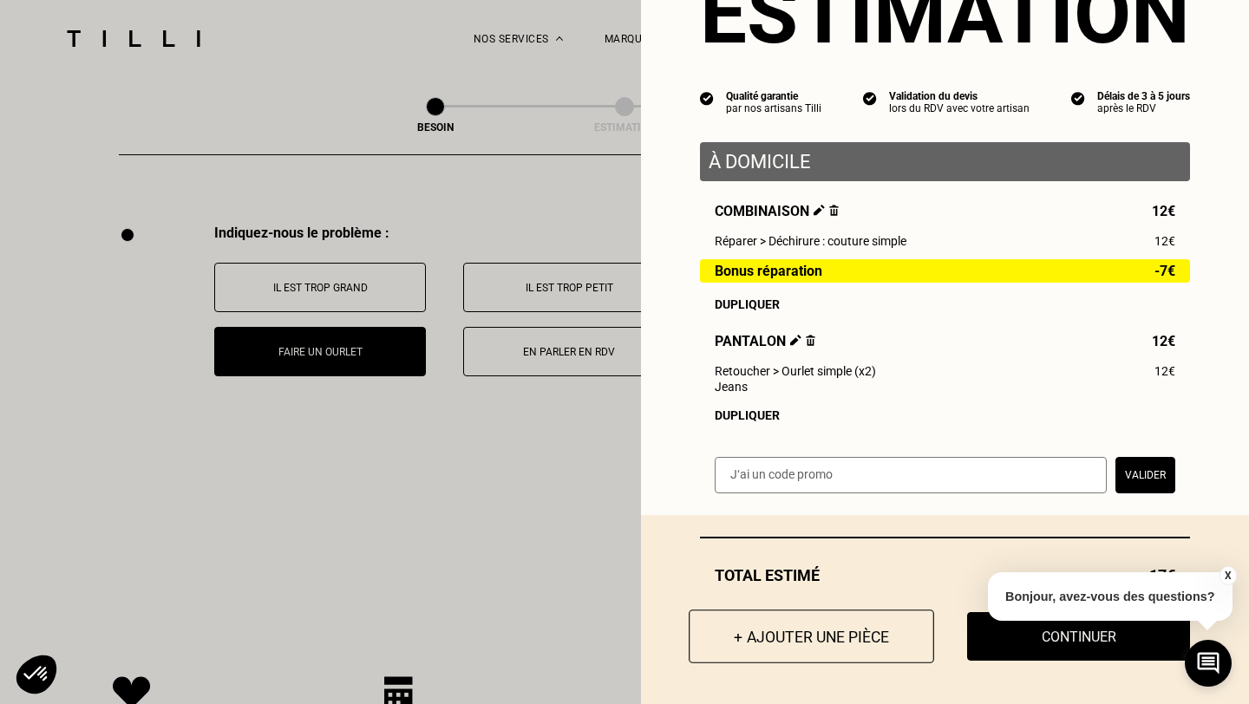
click at [807, 638] on button "+ Ajouter une pièce" at bounding box center [811, 637] width 245 height 54
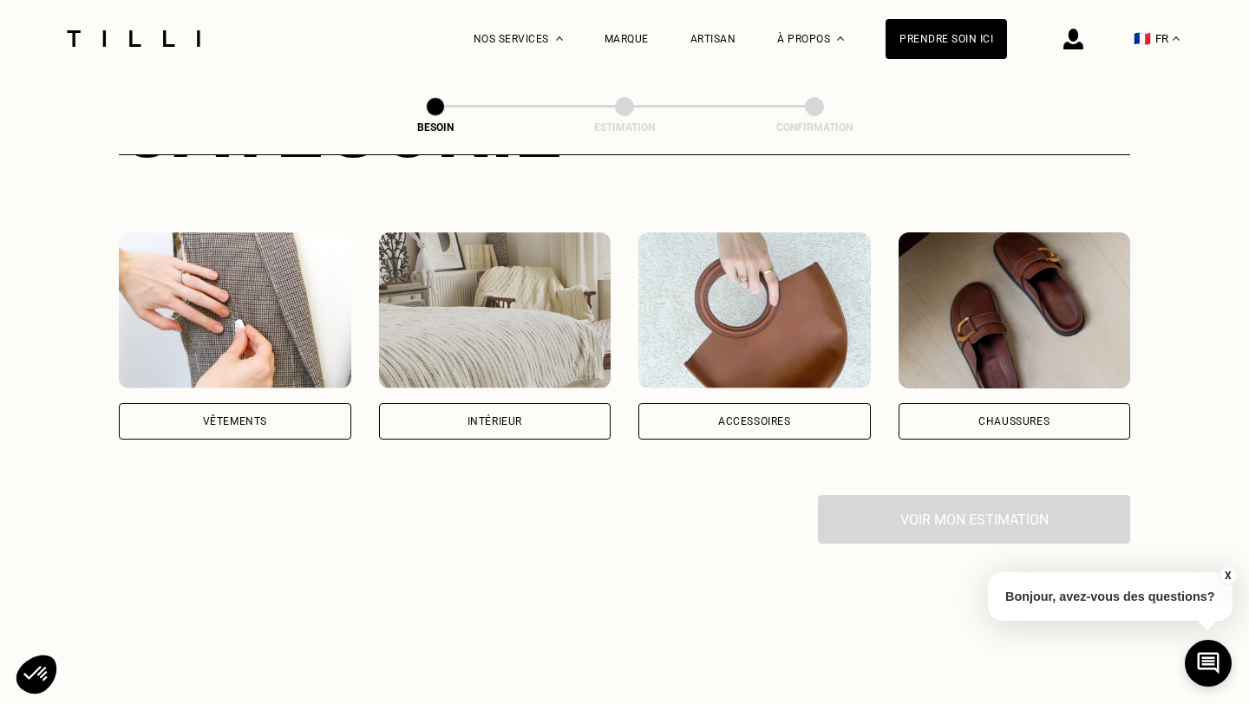
scroll to position [285, 0]
click at [475, 415] on div "Intérieur" at bounding box center [494, 420] width 55 height 10
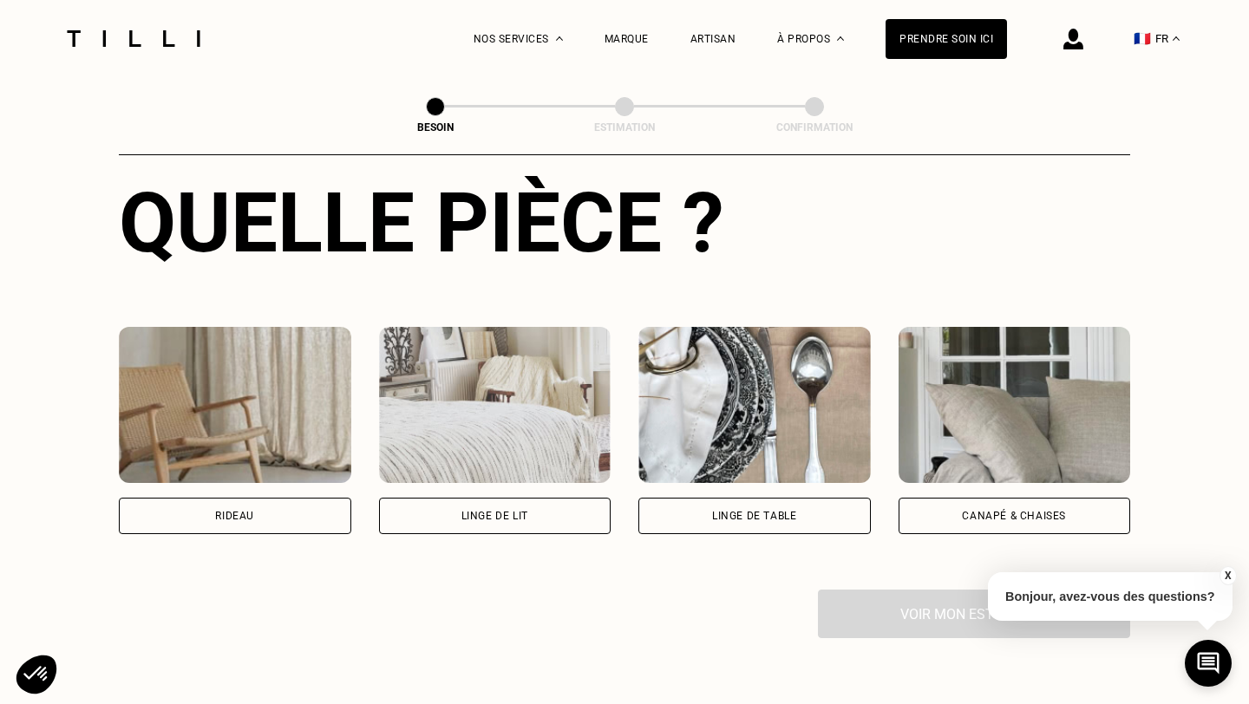
scroll to position [662, 0]
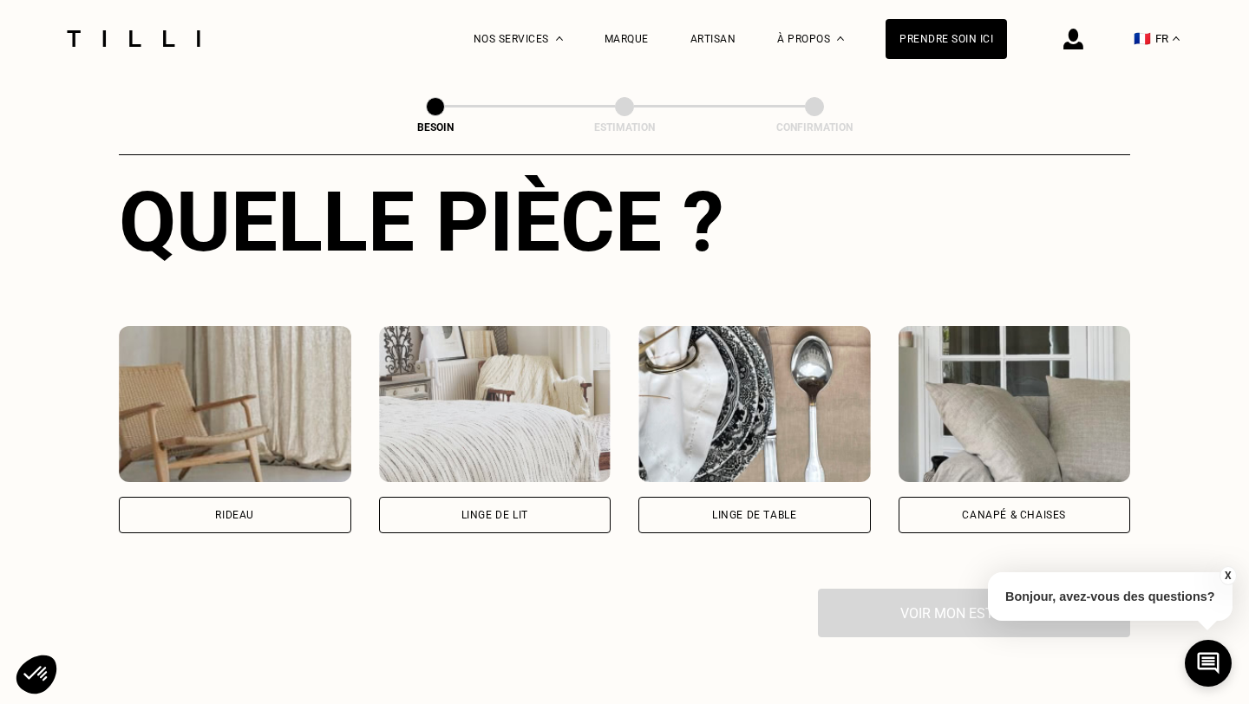
click at [256, 497] on div "Rideau" at bounding box center [235, 515] width 232 height 36
select select "FR"
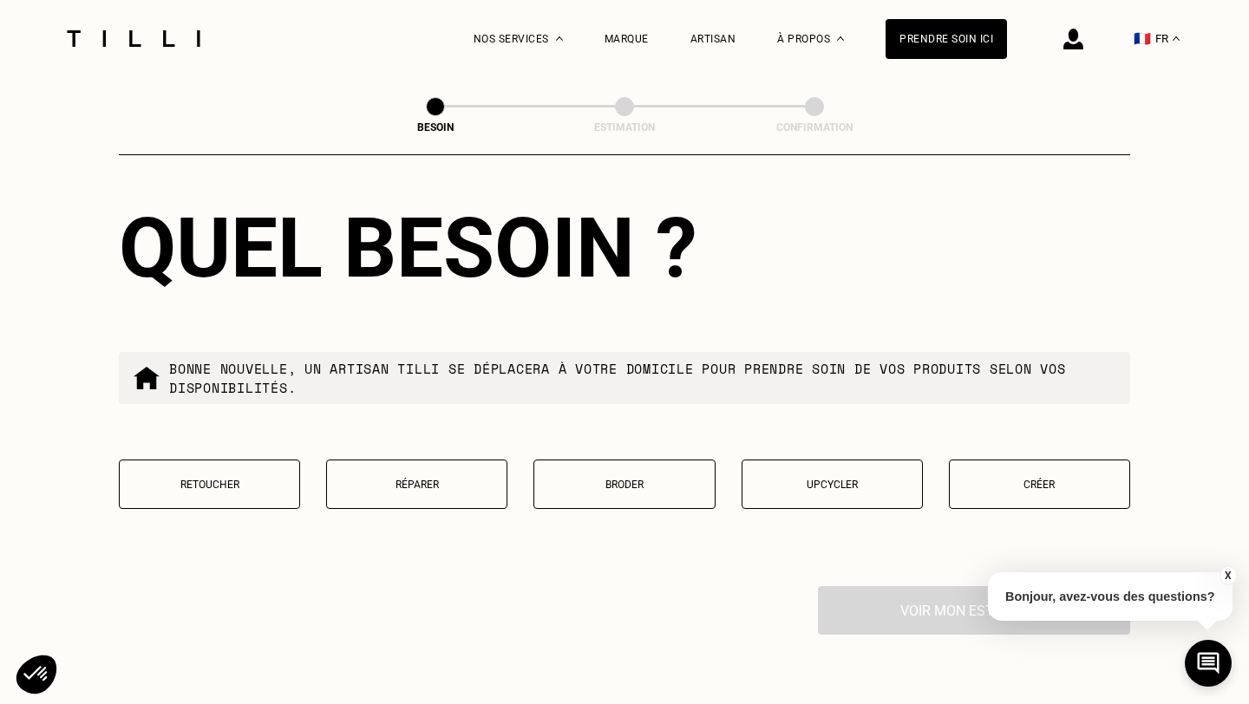
scroll to position [1546, 0]
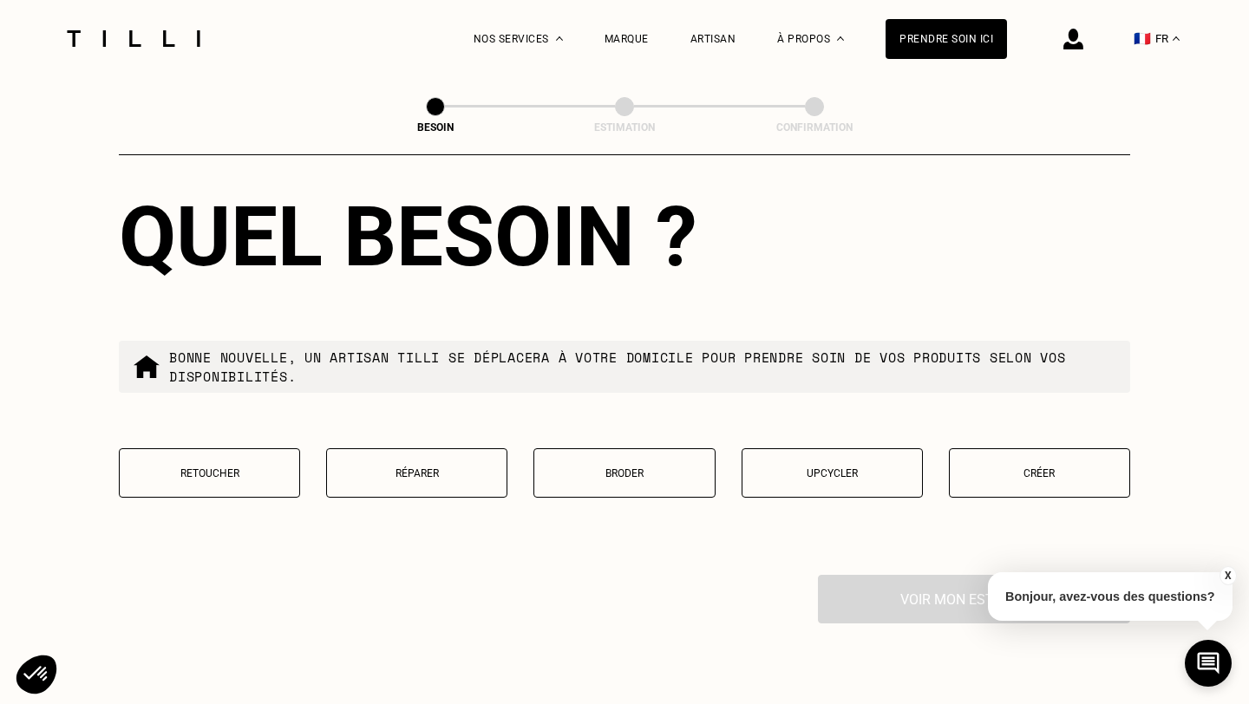
click at [255, 460] on button "Retoucher" at bounding box center [209, 472] width 181 height 49
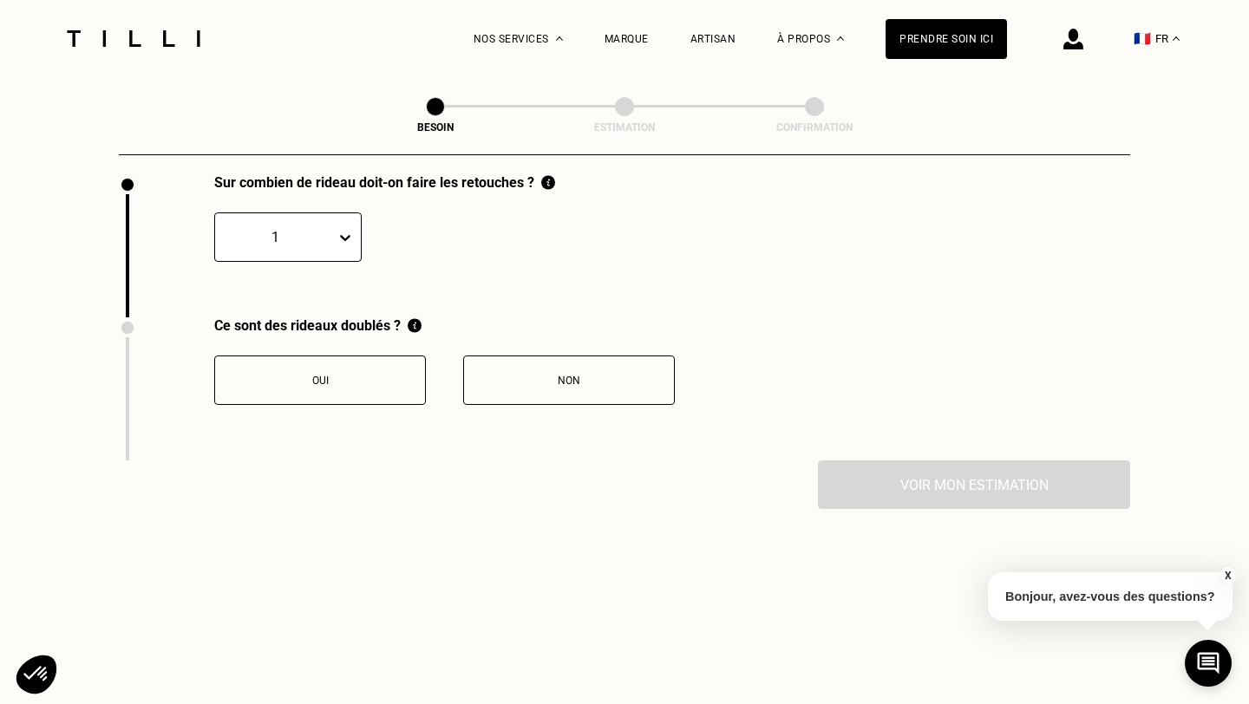
scroll to position [1948, 0]
click at [522, 374] on div "Non" at bounding box center [569, 380] width 193 height 12
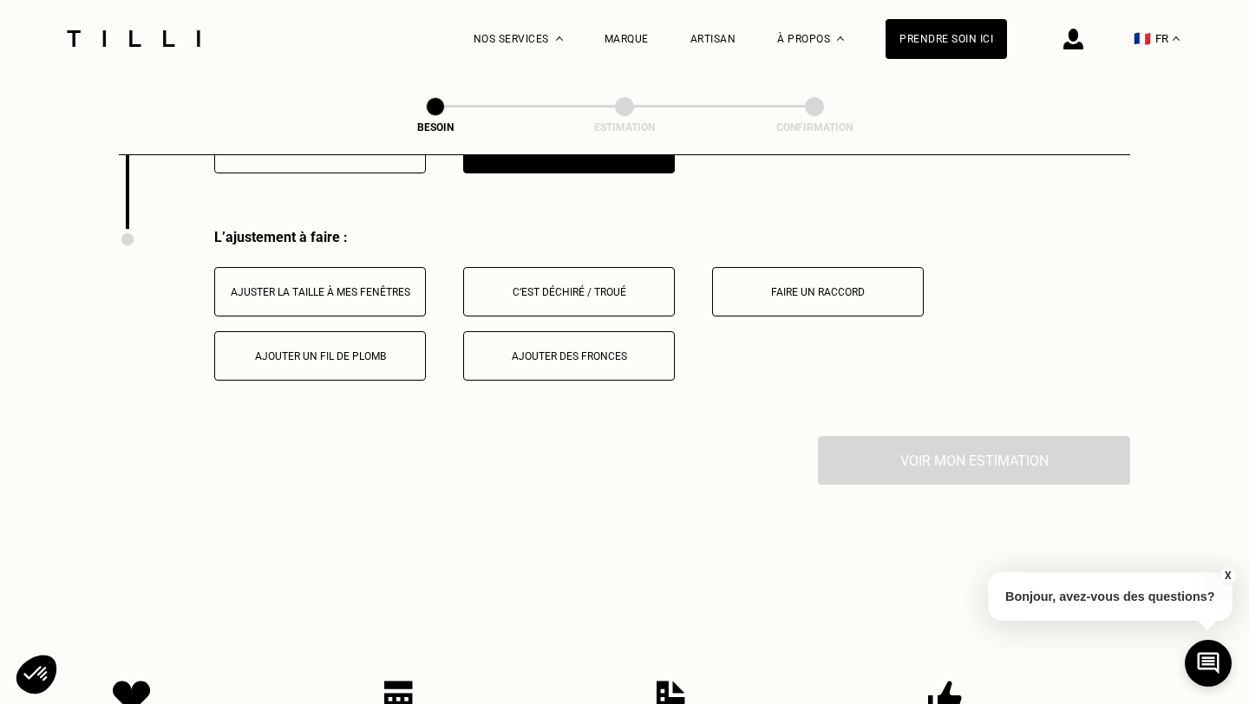
scroll to position [2192, 0]
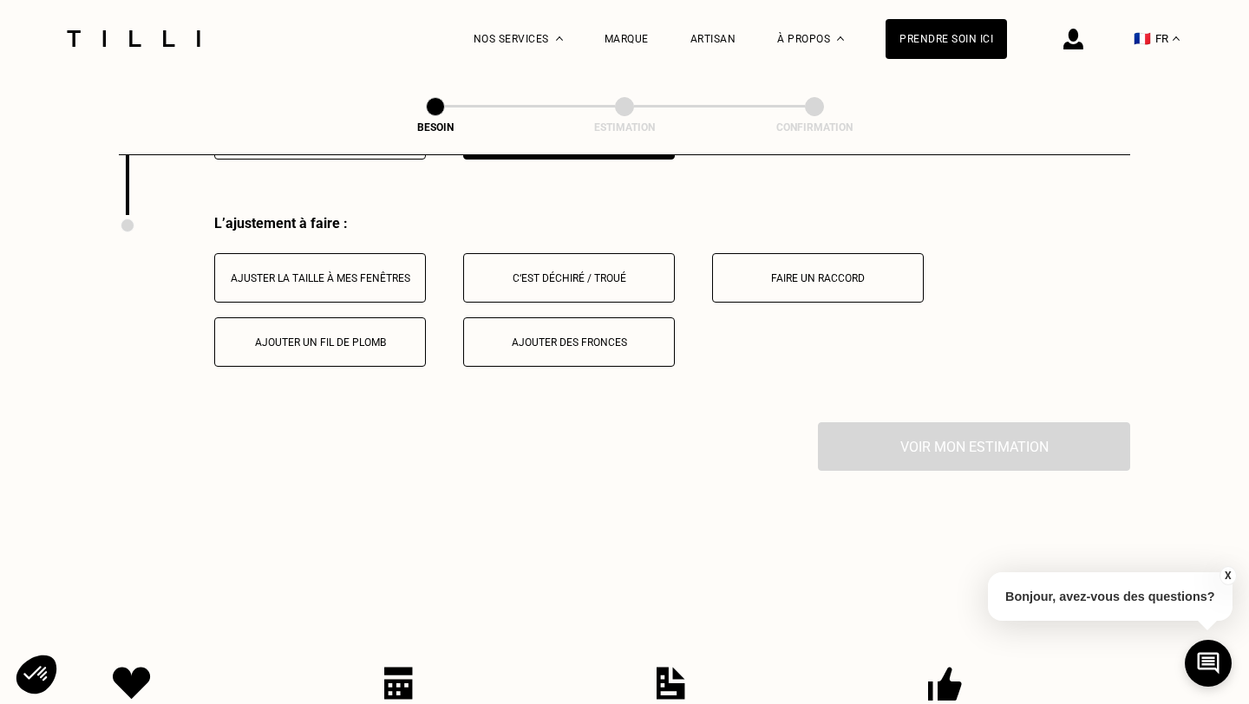
click at [358, 272] on div "Ajuster la taille à mes fenêtres" at bounding box center [320, 278] width 193 height 12
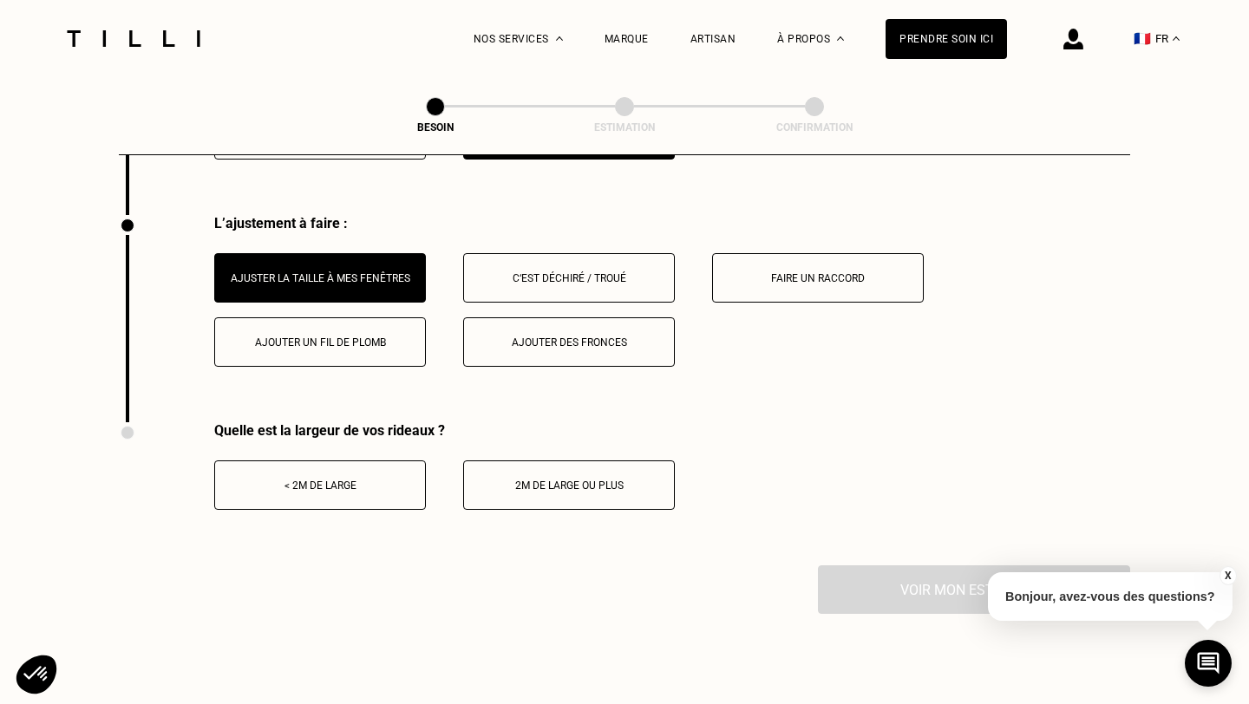
click at [362, 480] on div "< 2m de large" at bounding box center [320, 486] width 193 height 12
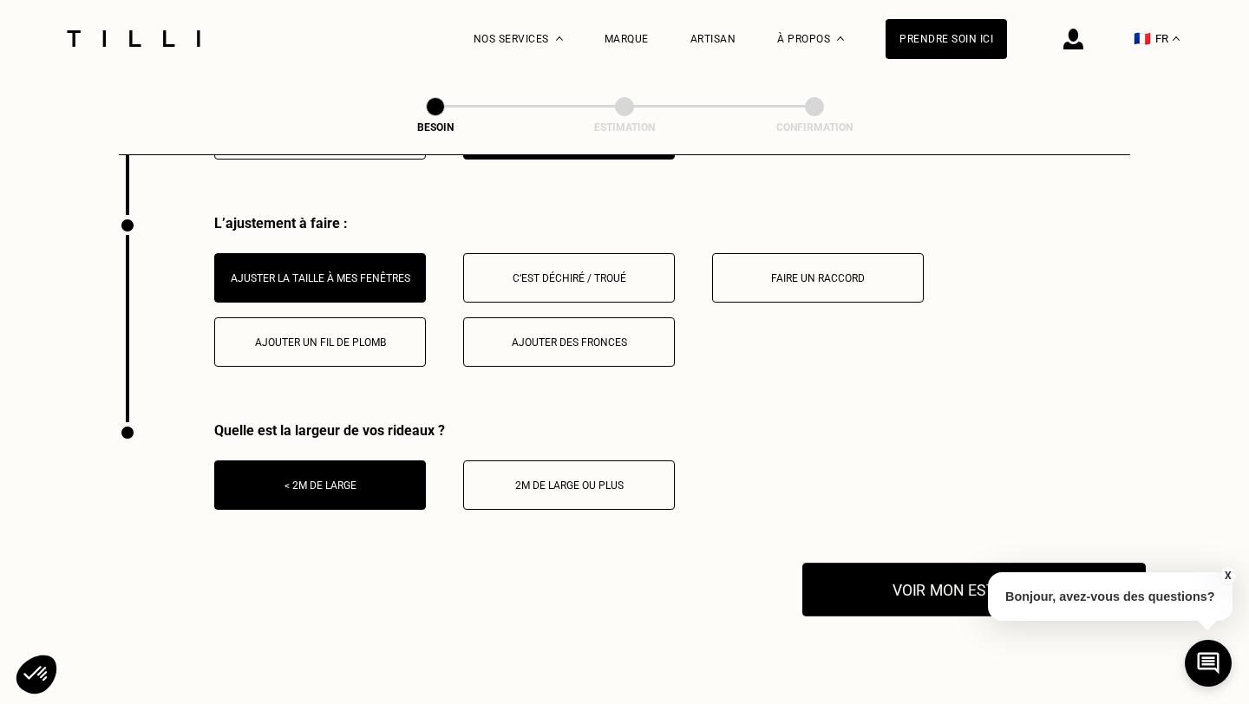
click at [892, 568] on button "Voir mon estimation" at bounding box center [973, 590] width 343 height 54
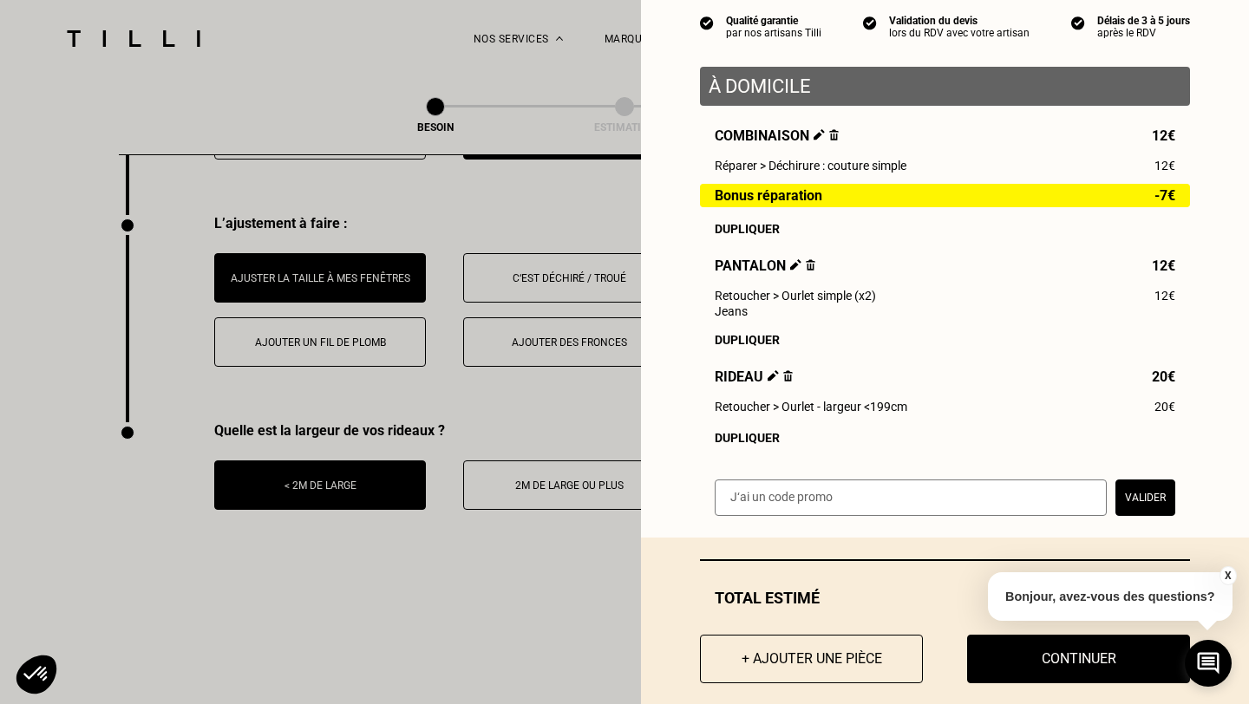
scroll to position [188, 0]
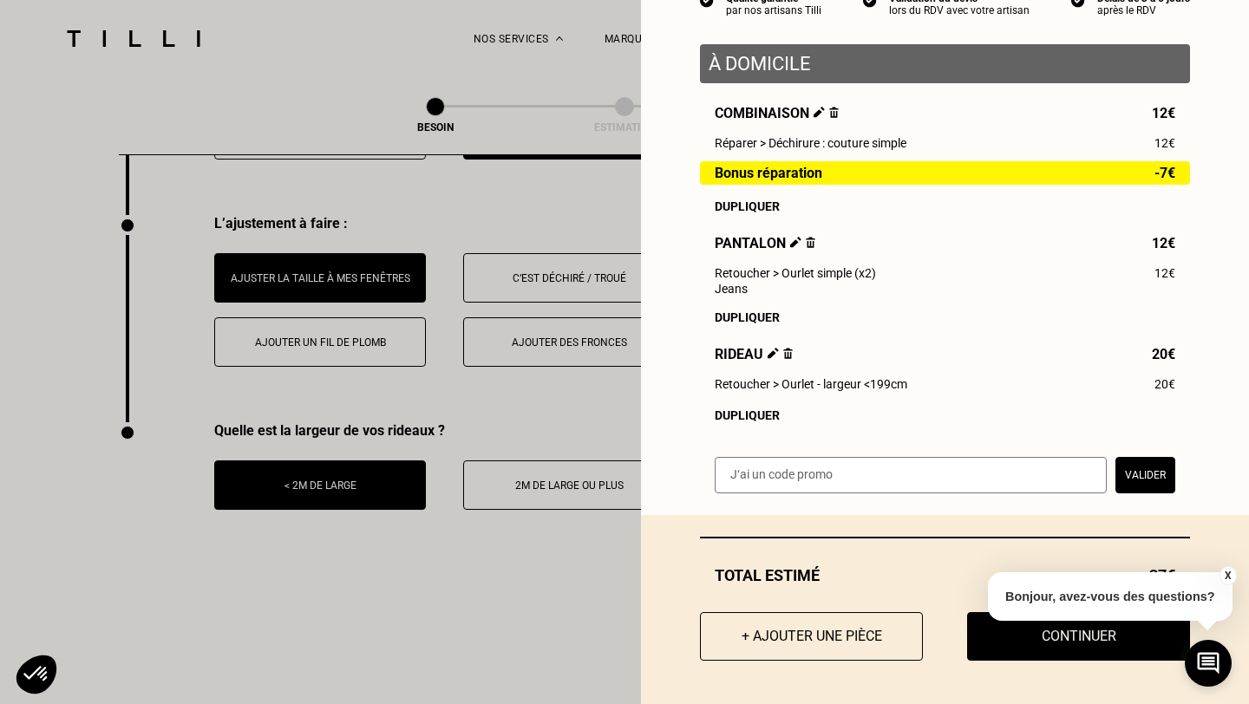
click at [1224, 573] on button "X" at bounding box center [1226, 575] width 17 height 19
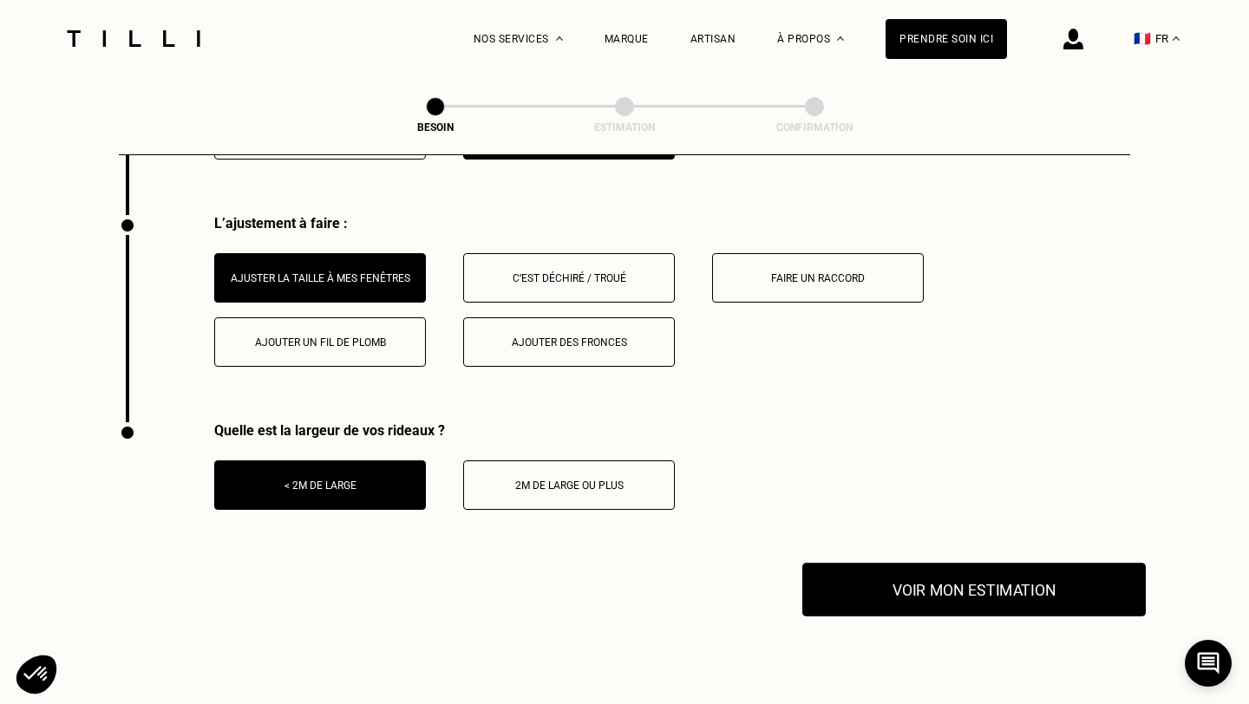
click at [1001, 579] on button "Voir mon estimation" at bounding box center [973, 590] width 343 height 54
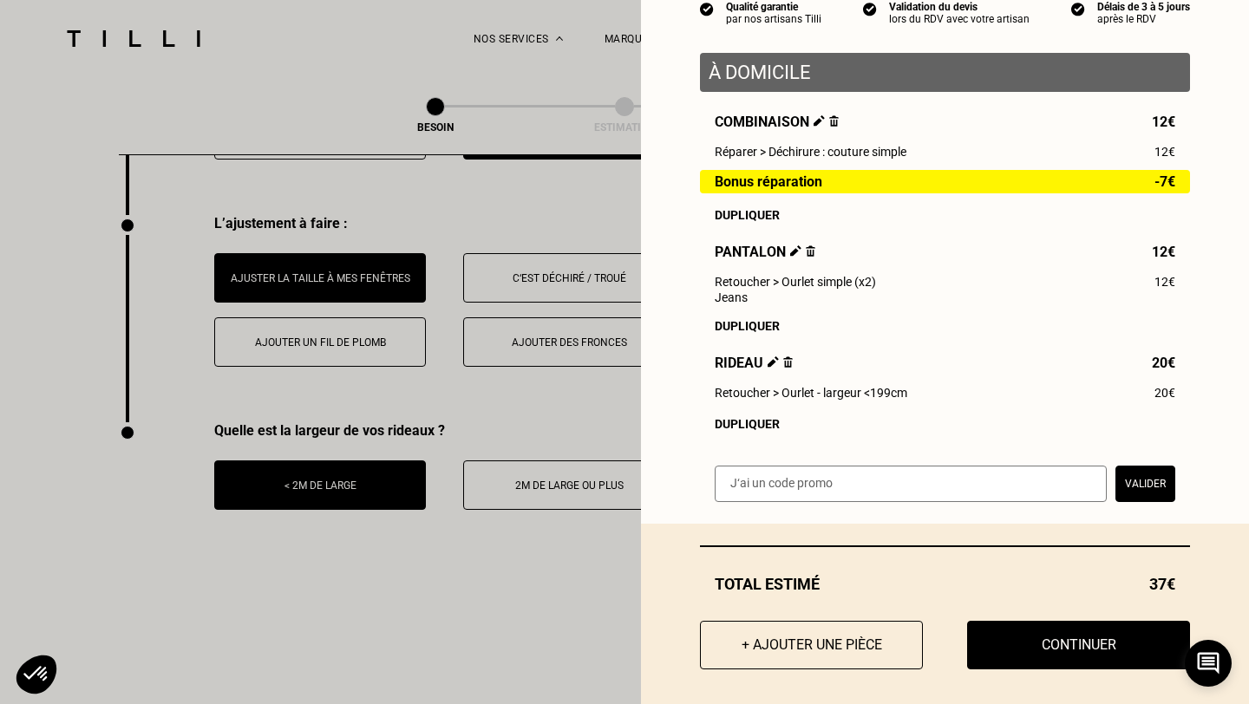
scroll to position [180, 0]
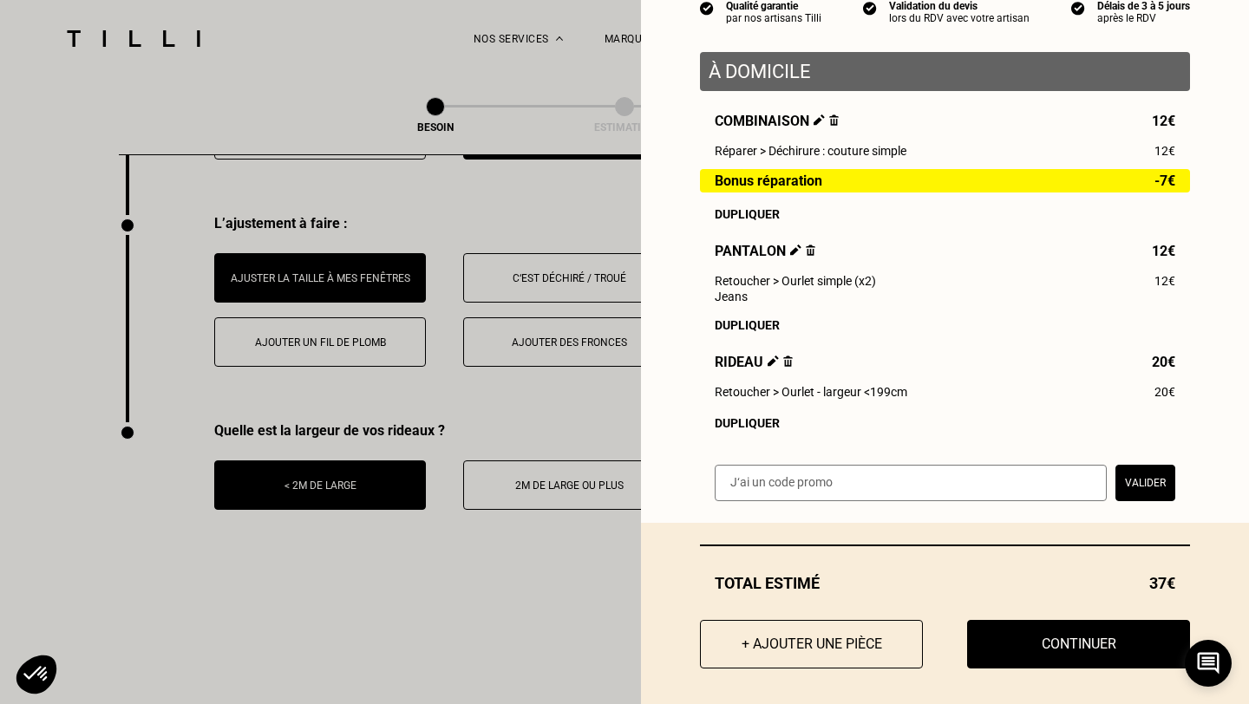
click at [769, 364] on img at bounding box center [772, 361] width 11 height 11
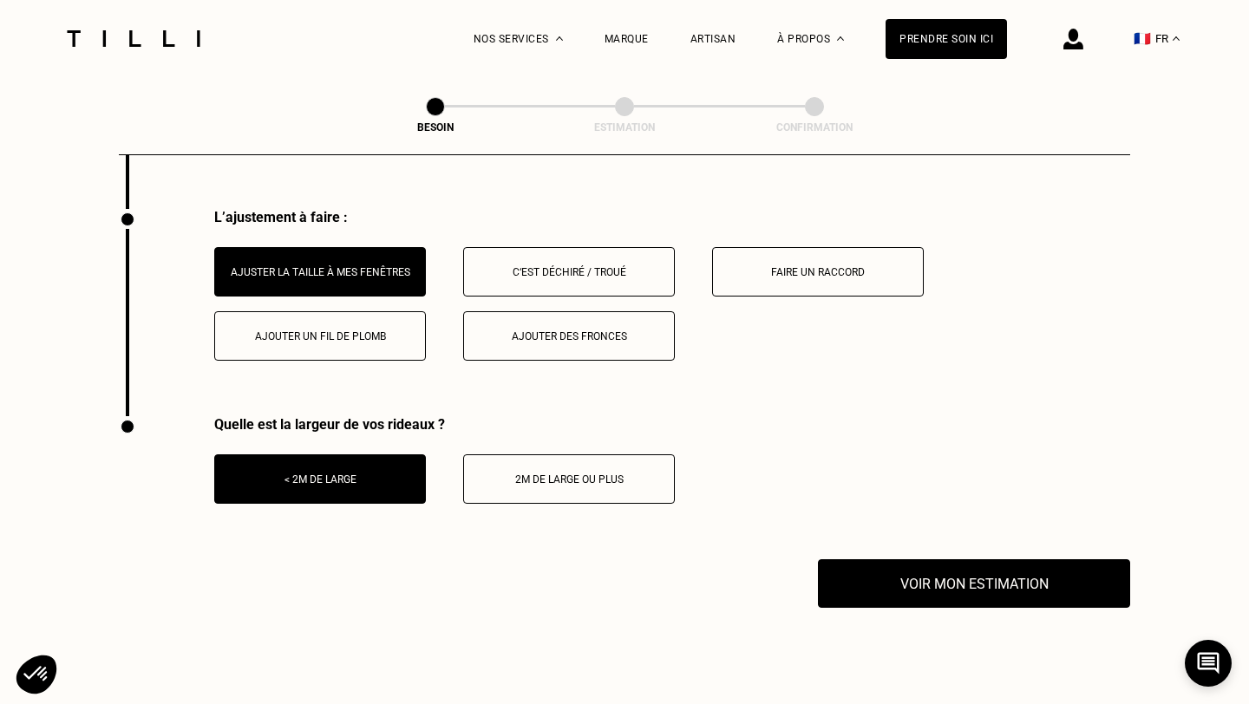
scroll to position [2198, 0]
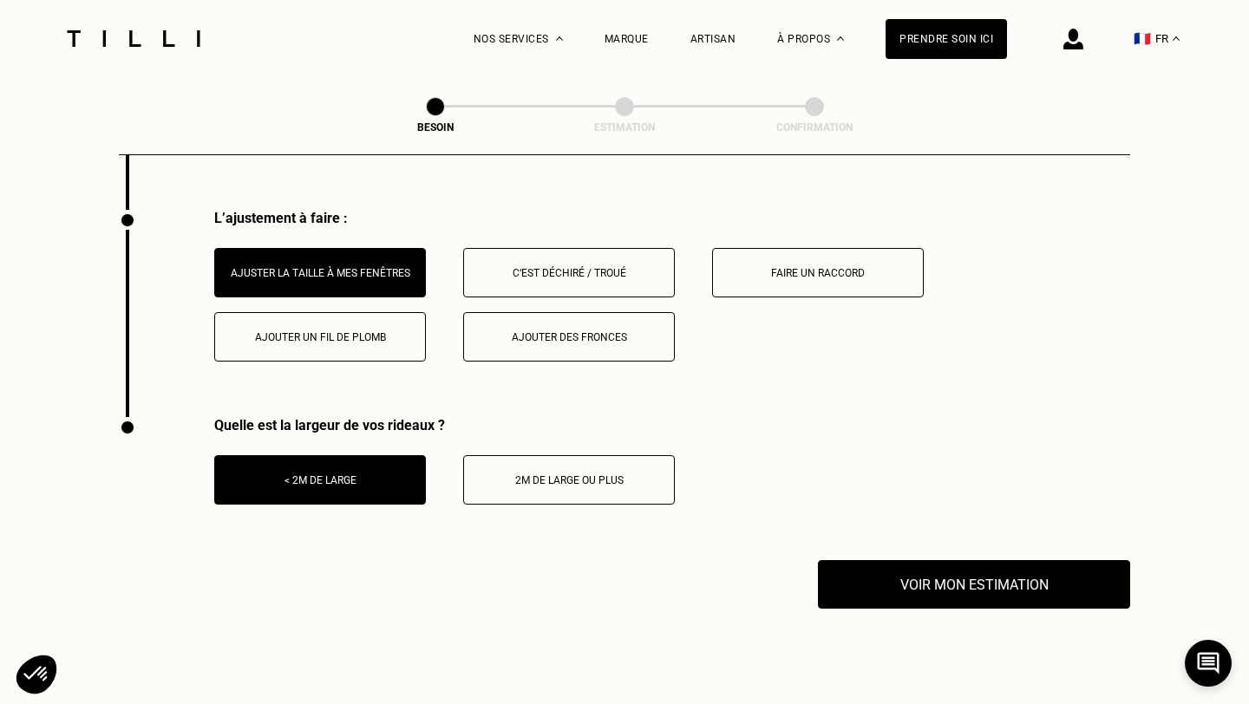
click at [578, 474] on div "2m de large ou plus" at bounding box center [569, 480] width 193 height 12
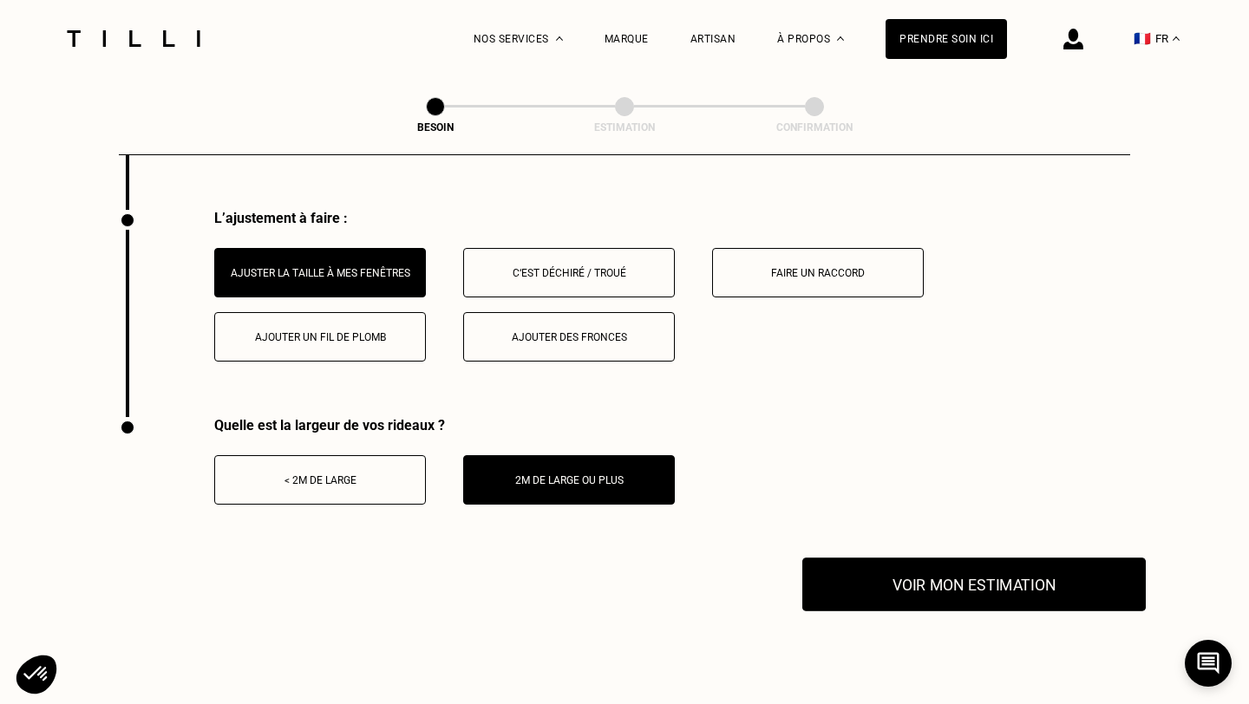
click at [931, 568] on button "Voir mon estimation" at bounding box center [973, 585] width 343 height 54
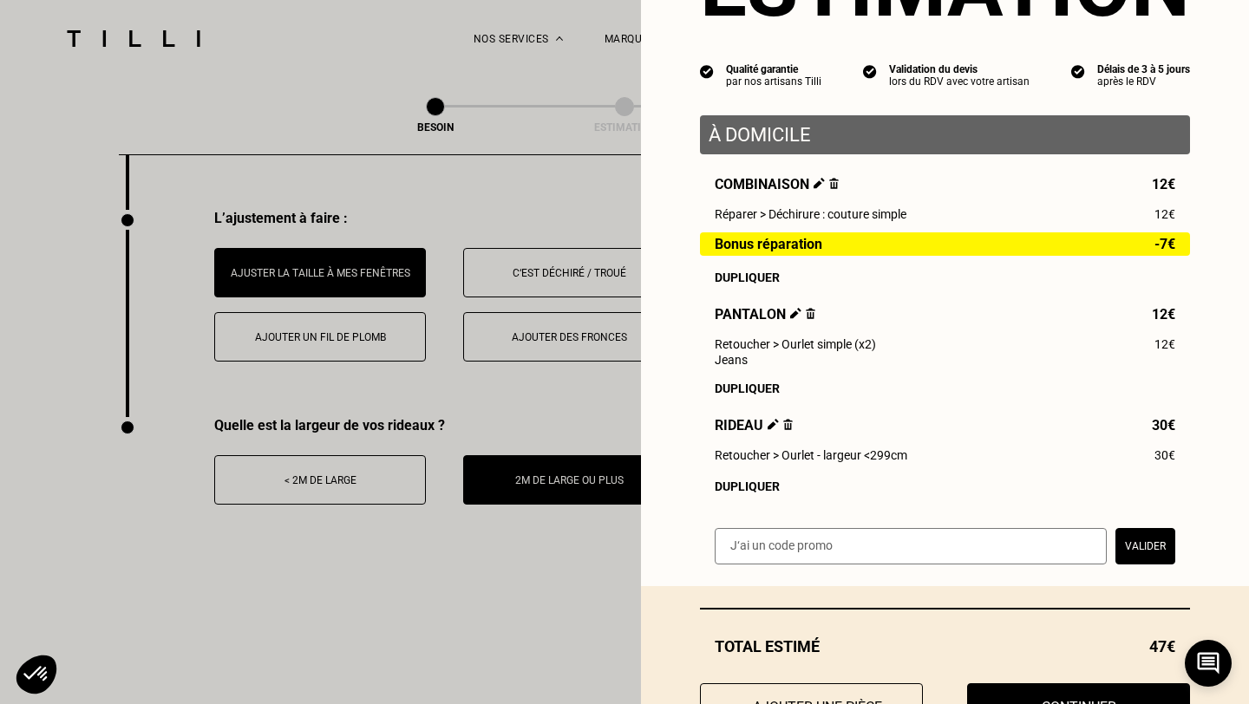
scroll to position [188, 0]
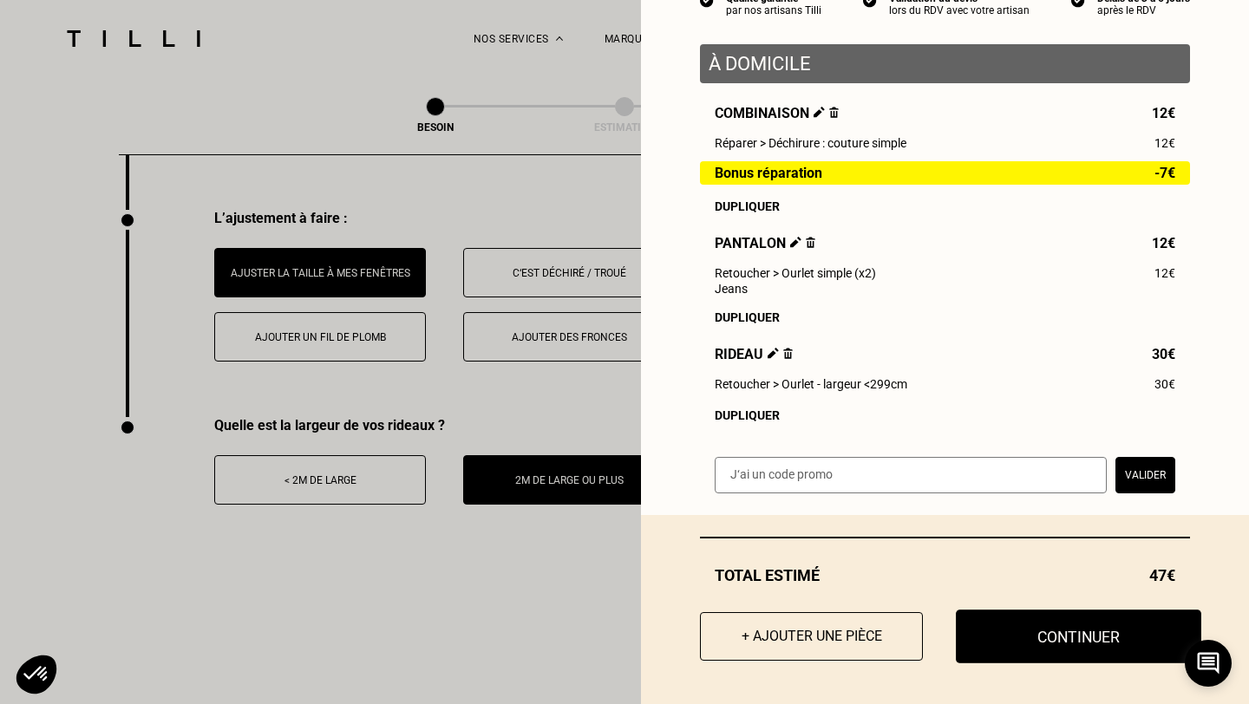
click at [1065, 624] on button "Continuer" at bounding box center [1078, 637] width 245 height 54
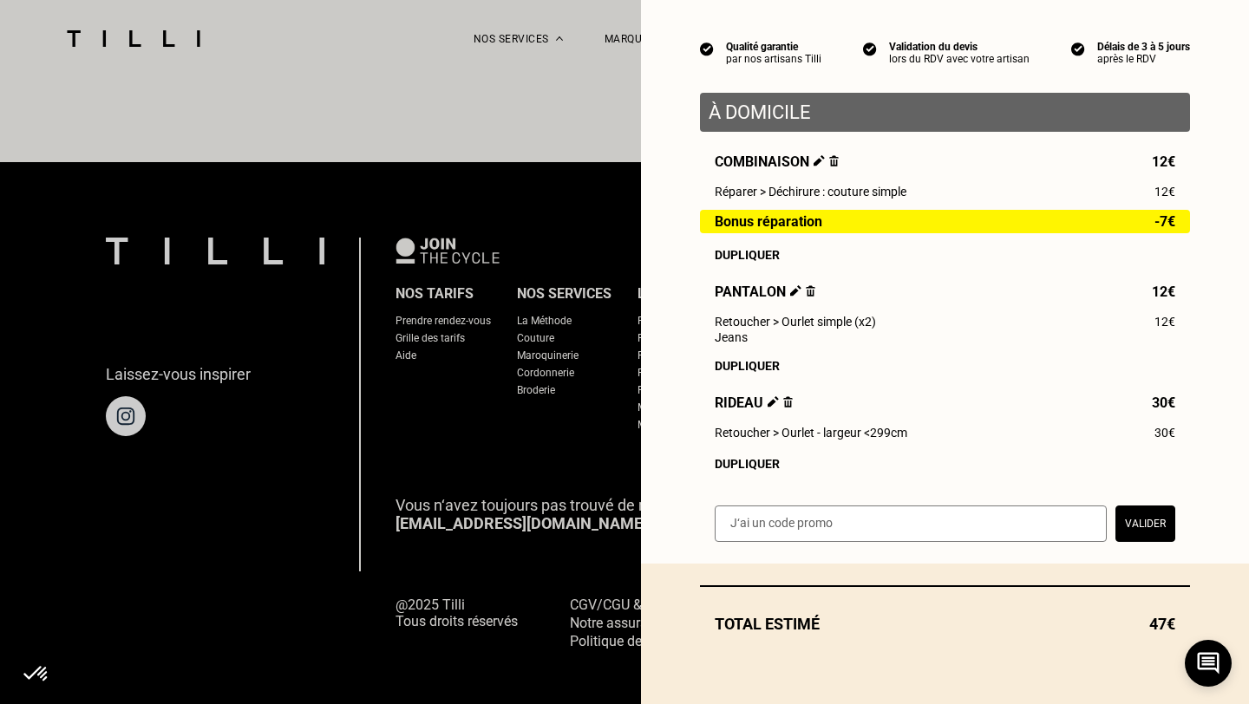
scroll to position [140, 0]
select select "FR"
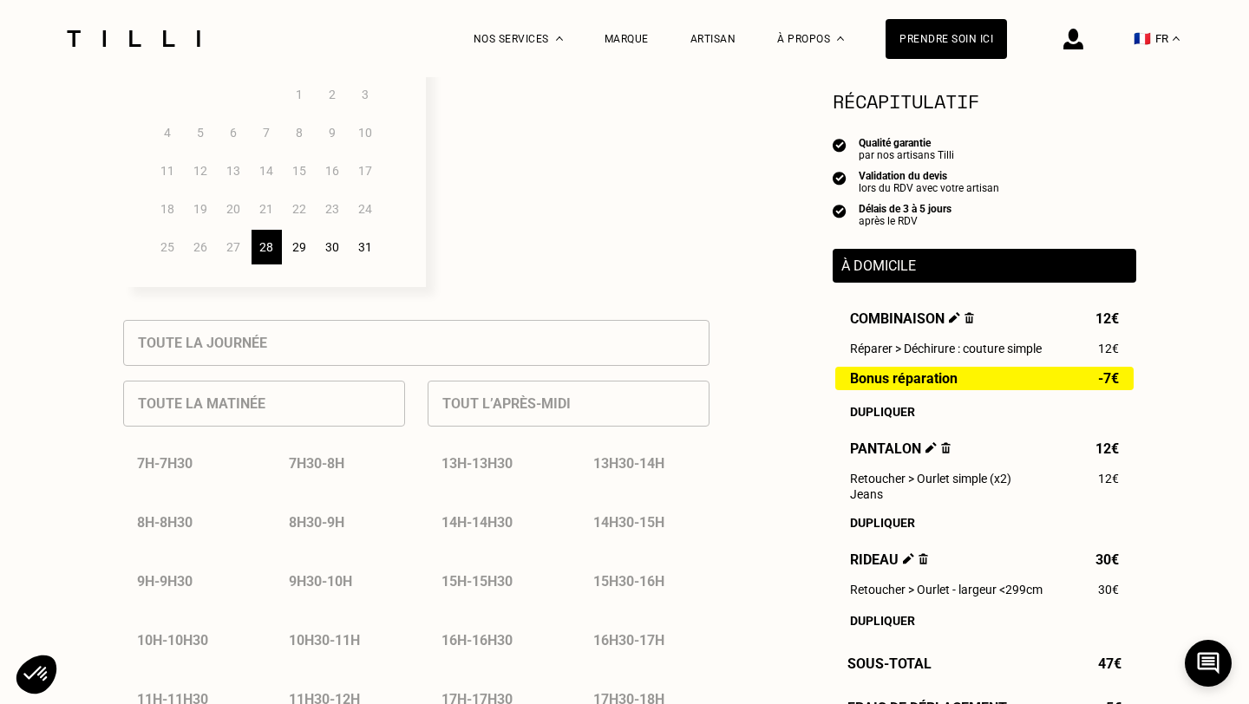
scroll to position [539, 0]
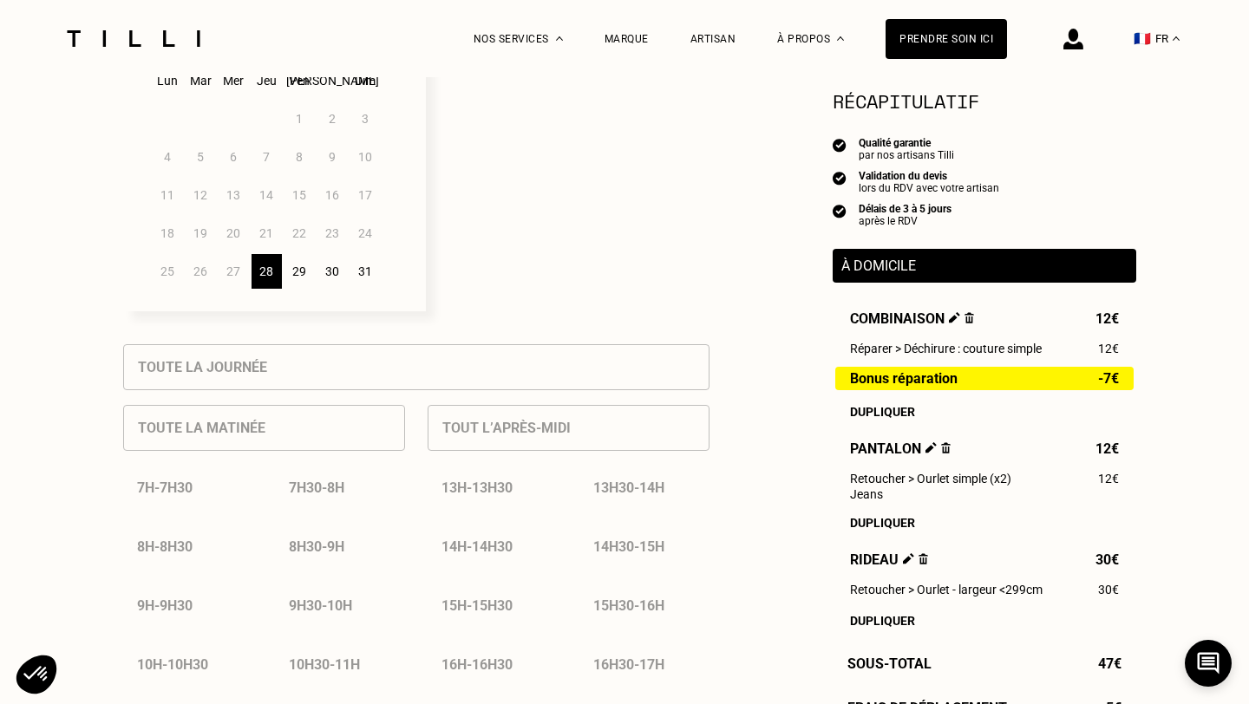
click at [298, 276] on div "29" at bounding box center [299, 271] width 30 height 35
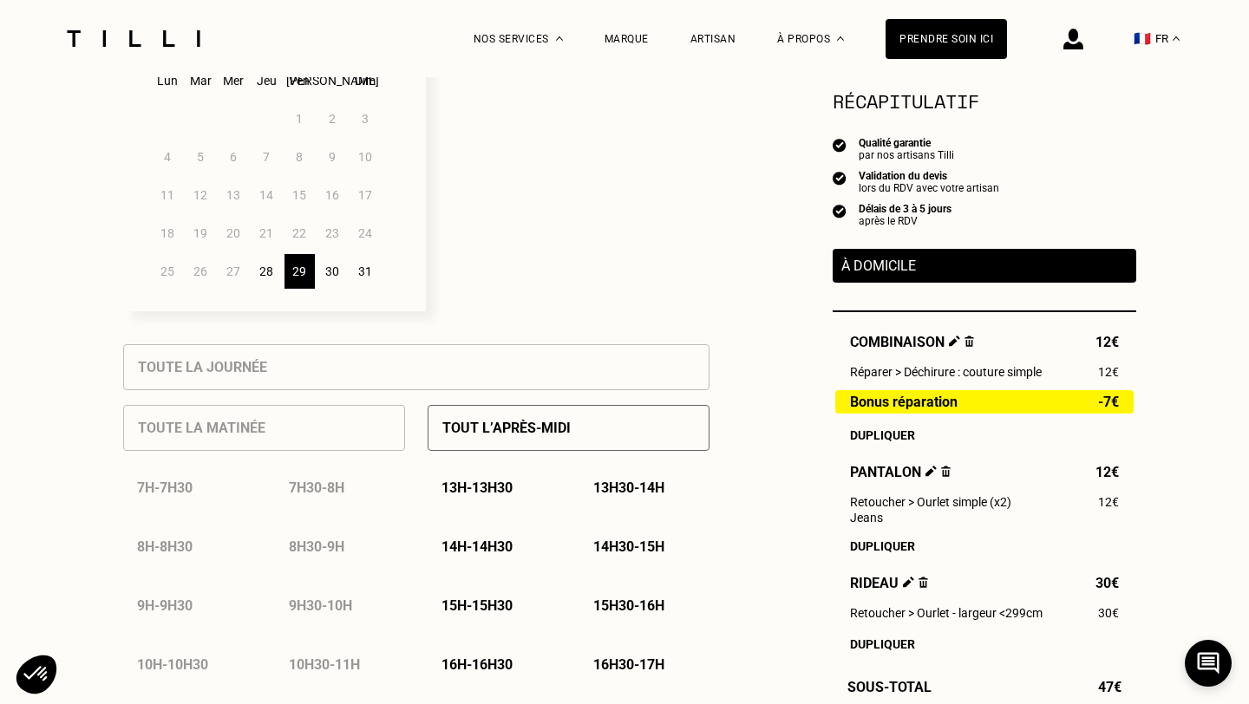
click at [272, 273] on div "28" at bounding box center [266, 271] width 30 height 35
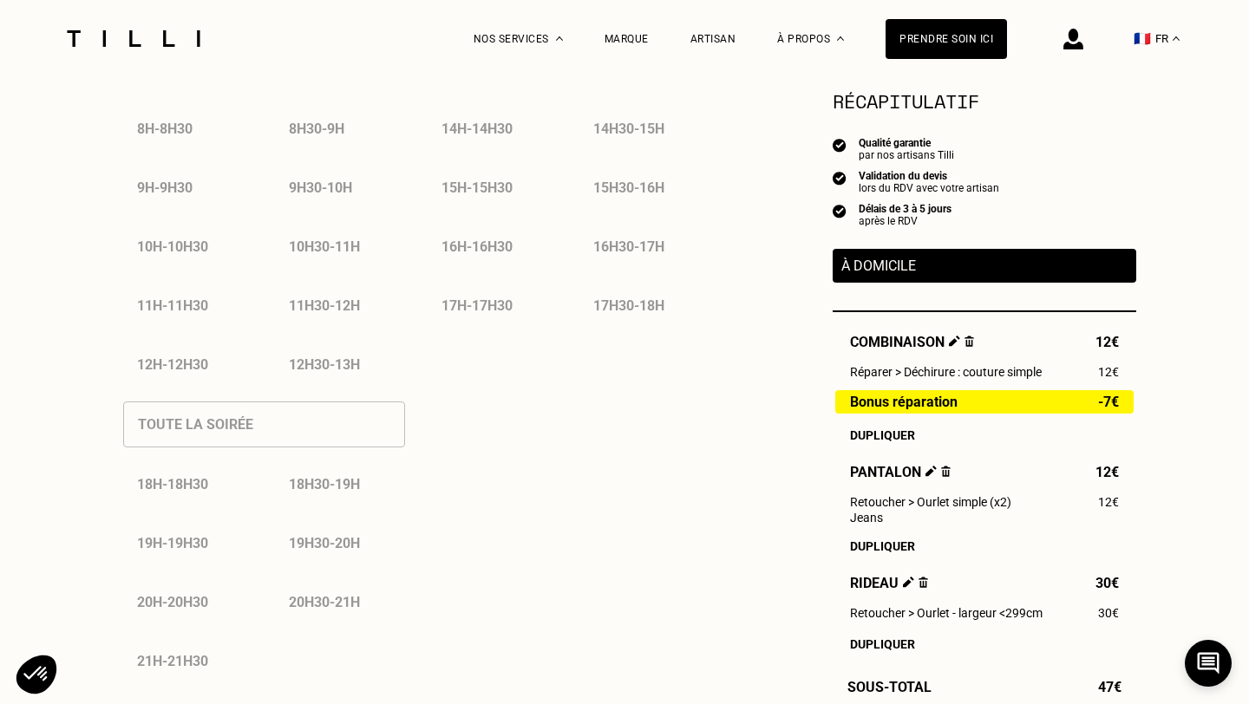
scroll to position [1264, 0]
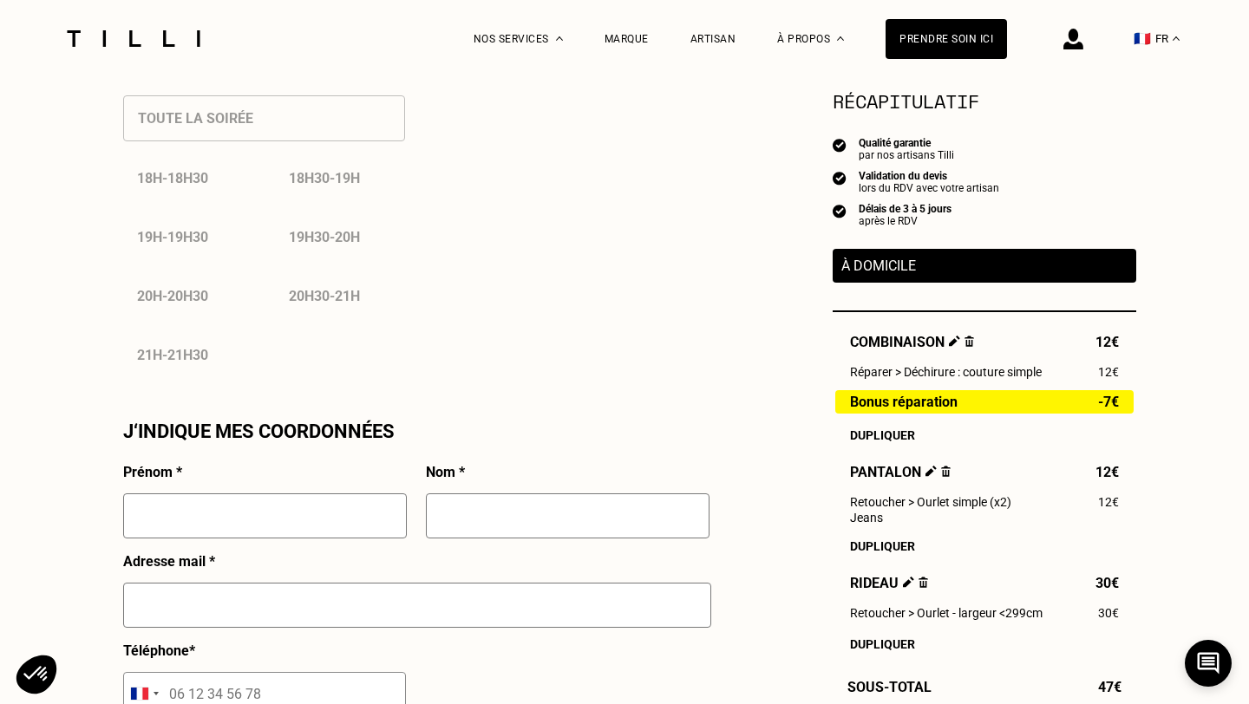
click at [338, 515] on input "text" at bounding box center [265, 515] width 284 height 45
type input "[PERSON_NAME]"
type input "pechard"
type input "[EMAIL_ADDRESS][DOMAIN_NAME]"
type input "06 20 50 34 49"
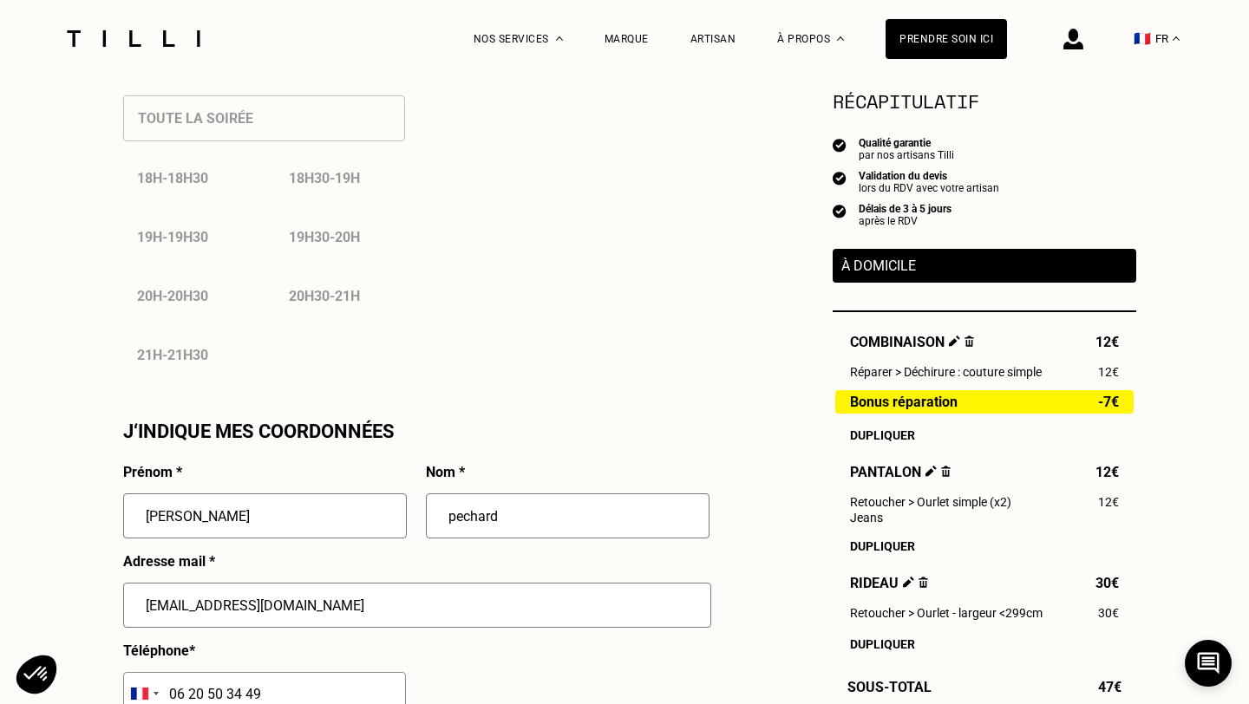
type input "[STREET_ADDRESS][PERSON_NAME]"
type input "BOULOGNE BILLANCOURT"
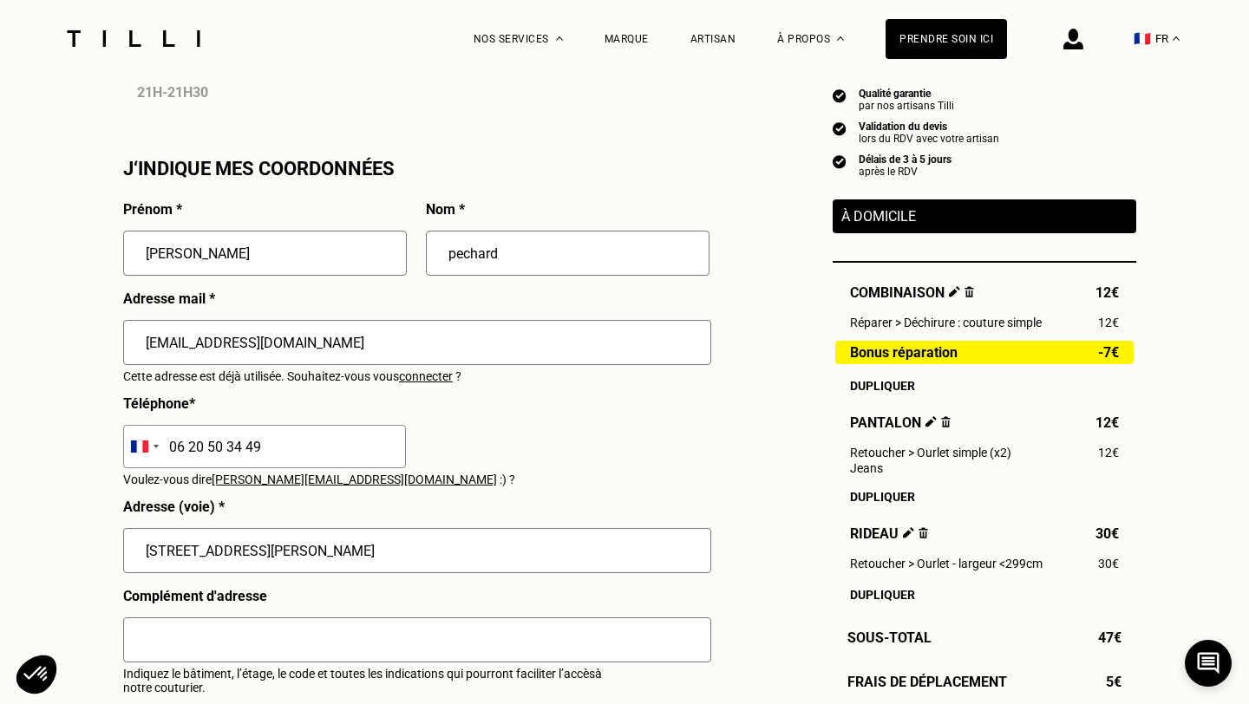
scroll to position [1531, 0]
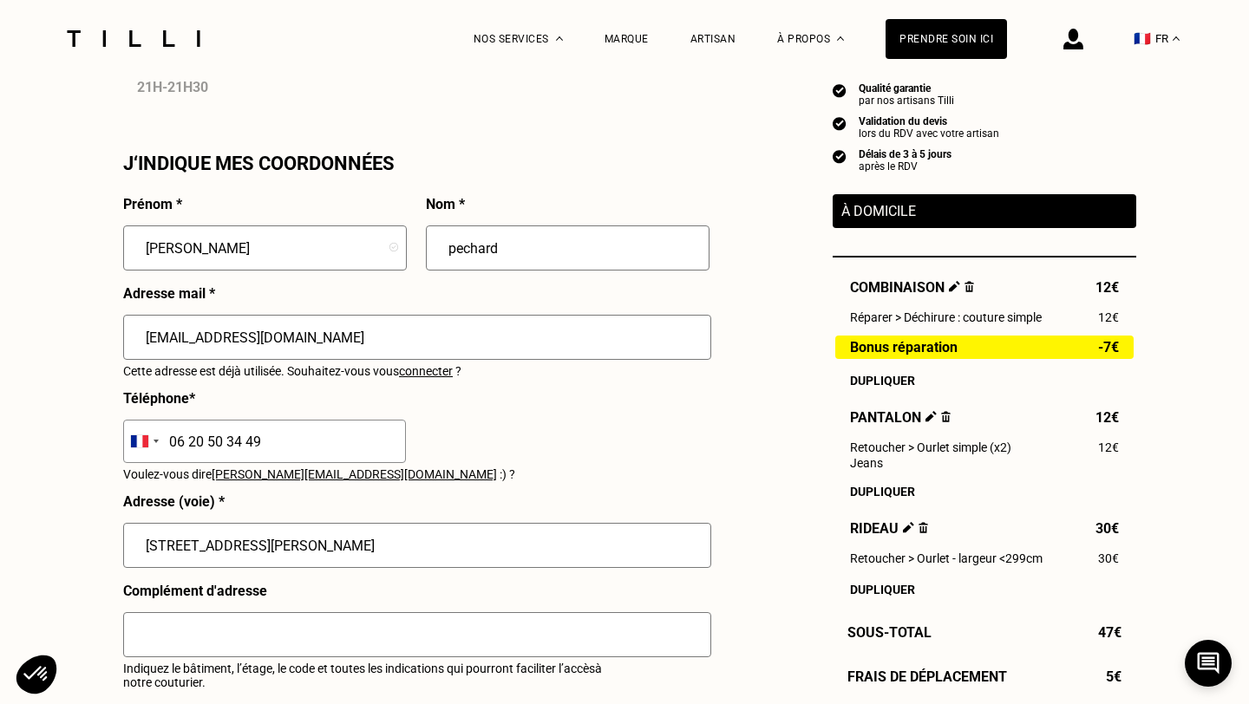
drag, startPoint x: 216, startPoint y: 337, endPoint x: 166, endPoint y: 341, distance: 50.4
click at [166, 341] on input "[EMAIL_ADDRESS][DOMAIN_NAME]" at bounding box center [417, 337] width 588 height 45
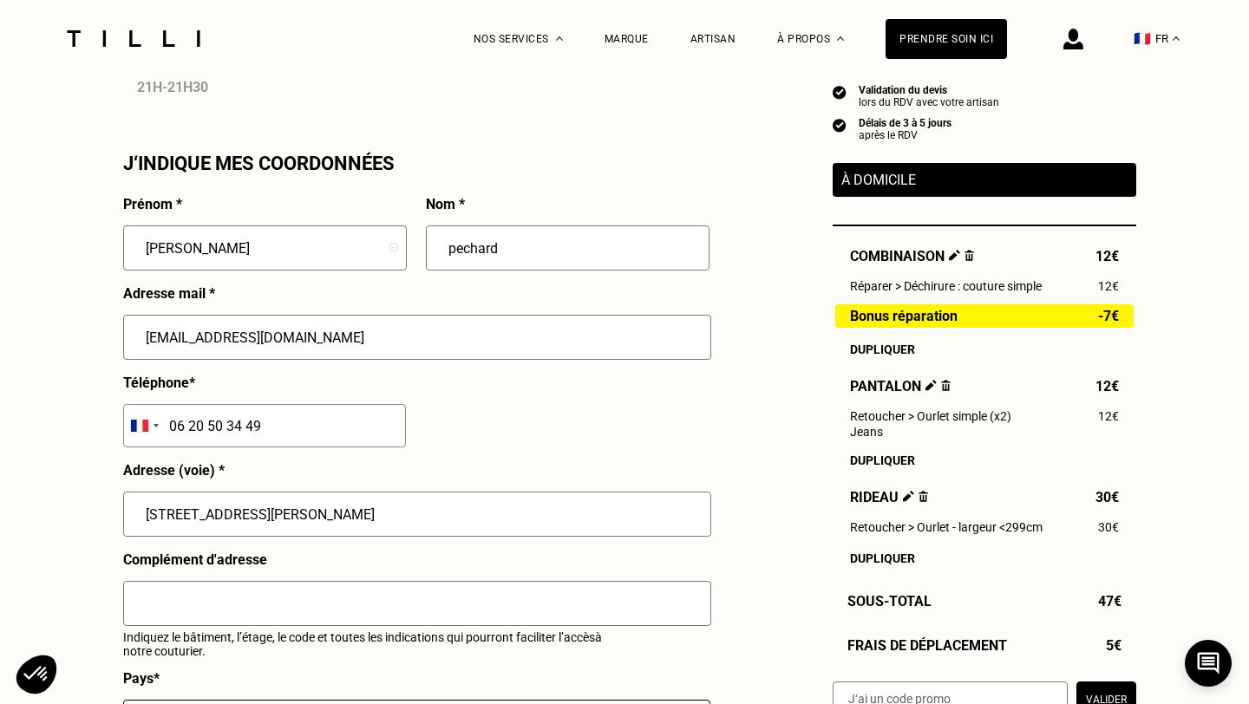
type input "[EMAIL_ADDRESS][DOMAIN_NAME]"
click at [568, 408] on div "Prénom * [PERSON_NAME] * pechard Adresse mail * [EMAIL_ADDRESS][DOMAIN_NAME] Té…" at bounding box center [416, 557] width 586 height 723
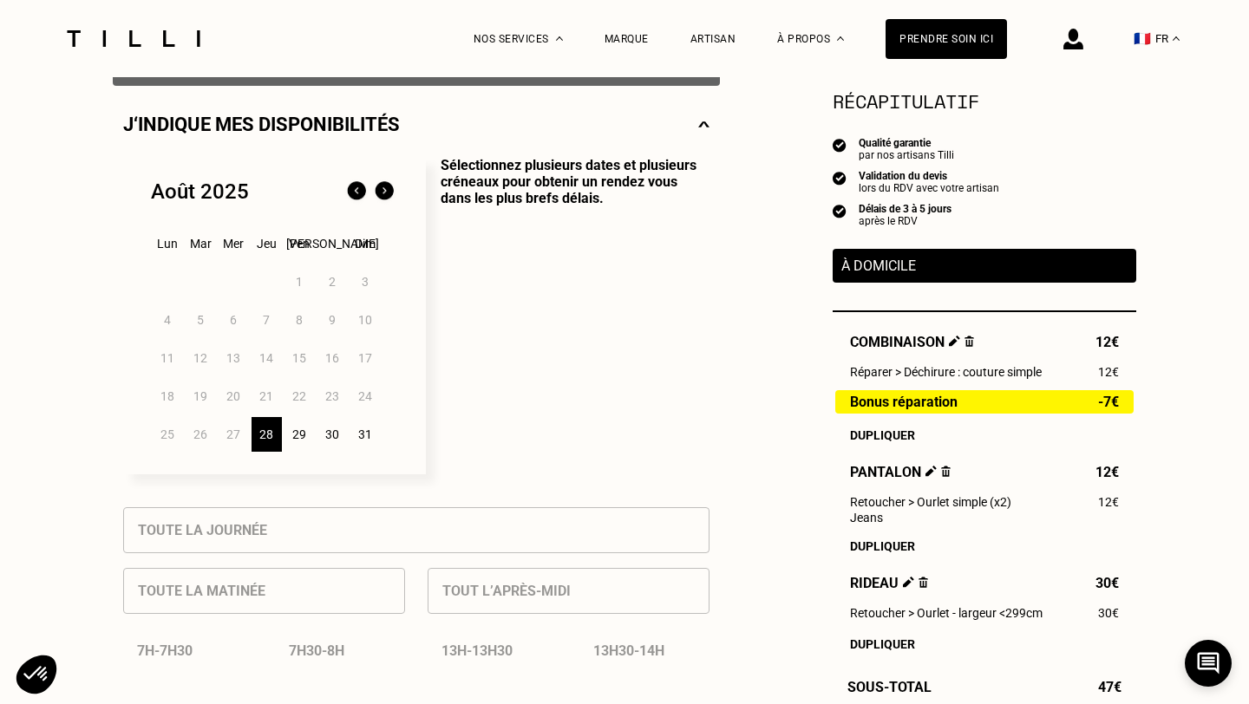
scroll to position [323, 0]
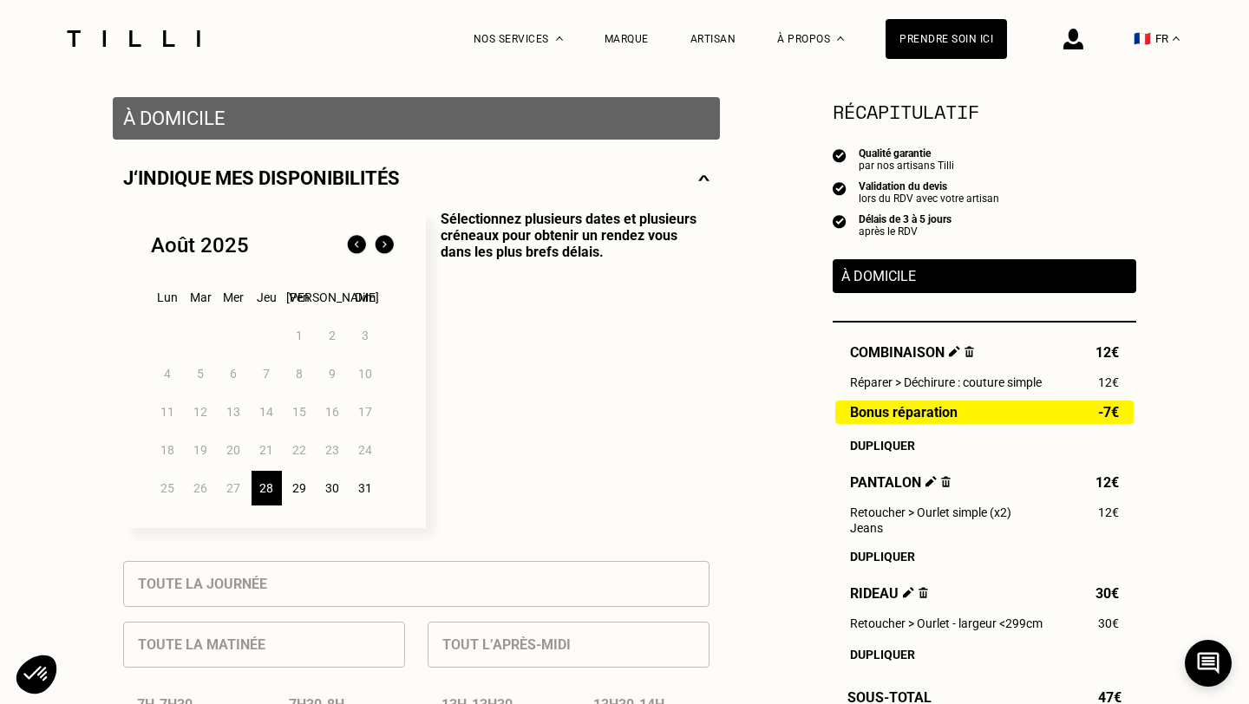
click at [298, 486] on div "29" at bounding box center [299, 488] width 30 height 35
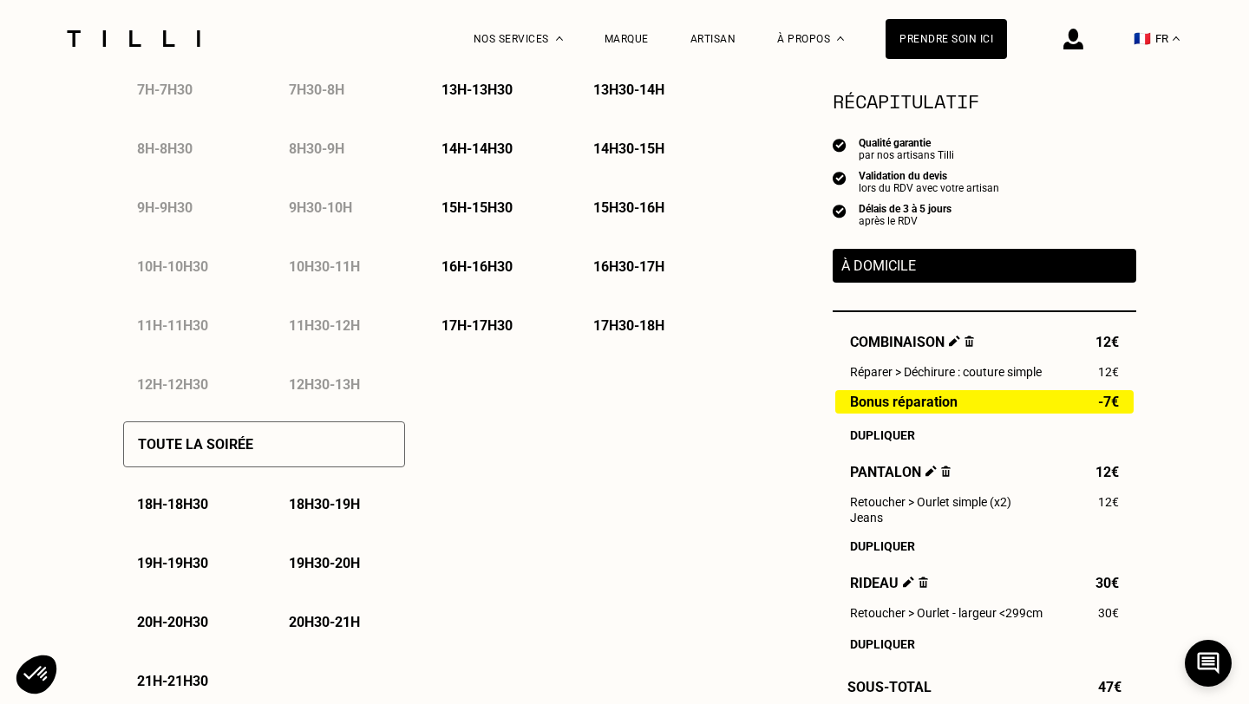
scroll to position [941, 0]
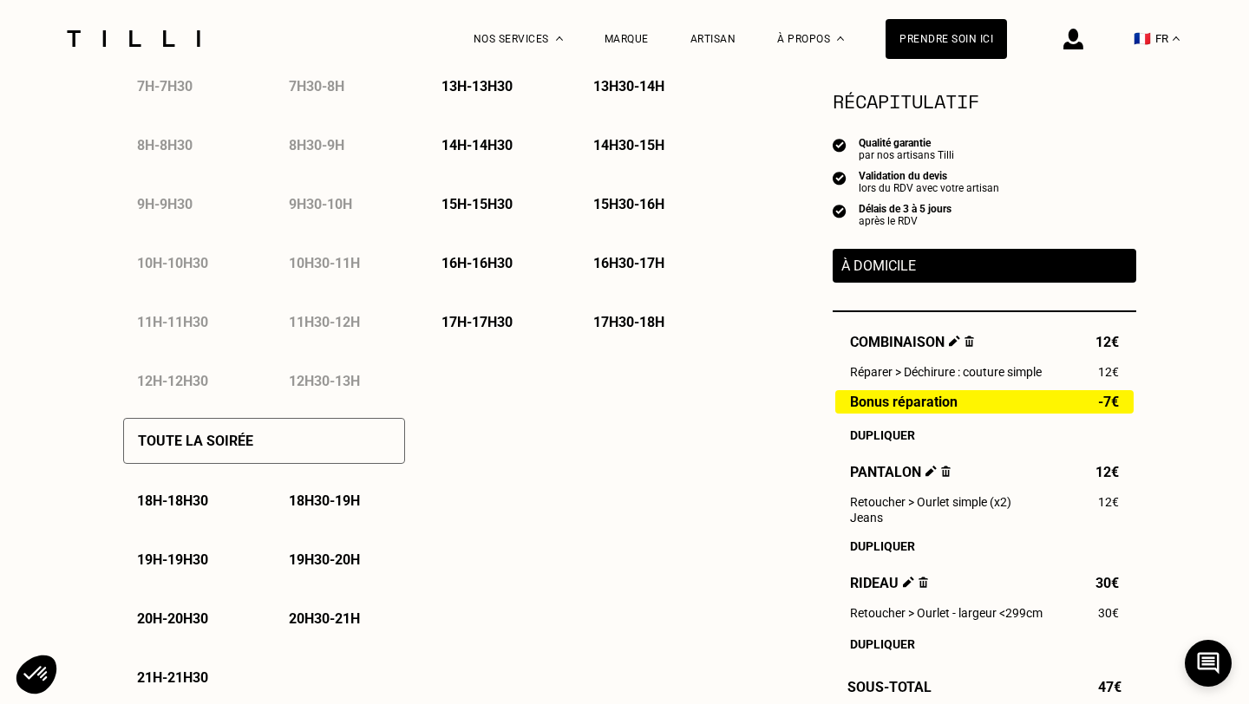
click at [316, 502] on p "18h30 - 19h" at bounding box center [324, 501] width 71 height 16
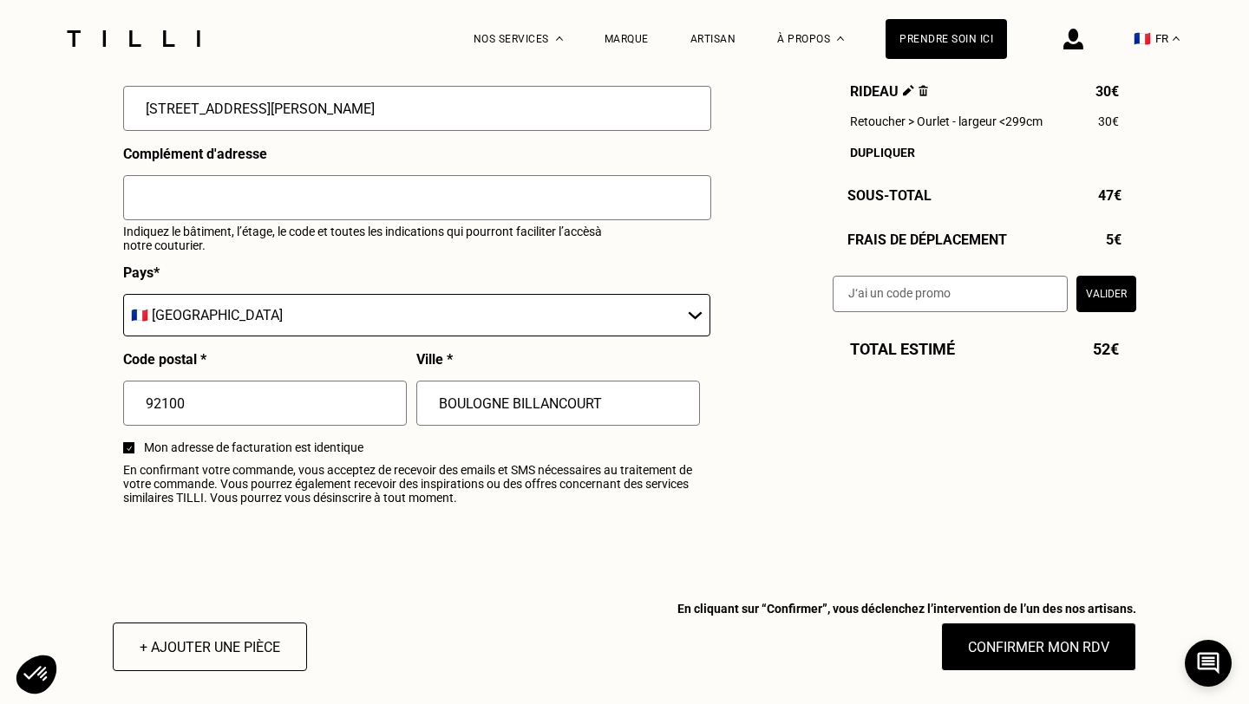
scroll to position [1917, 0]
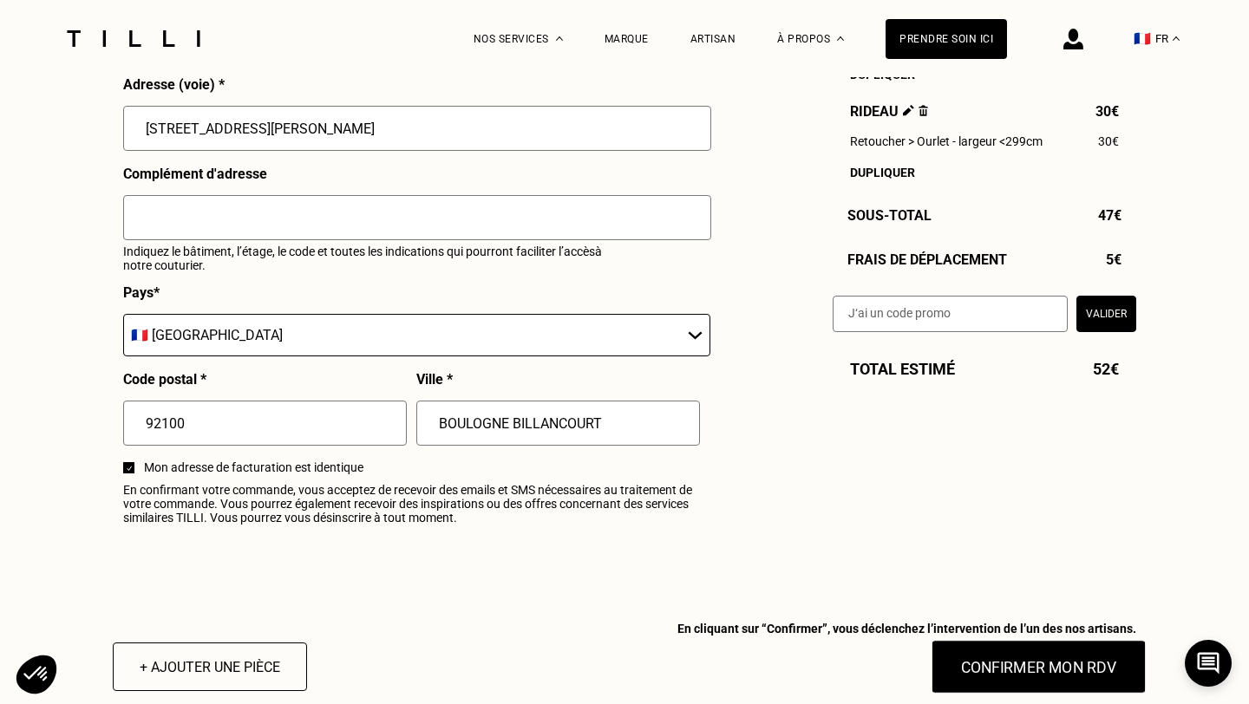
click at [1014, 660] on button "Confirmer mon RDV" at bounding box center [1038, 667] width 215 height 54
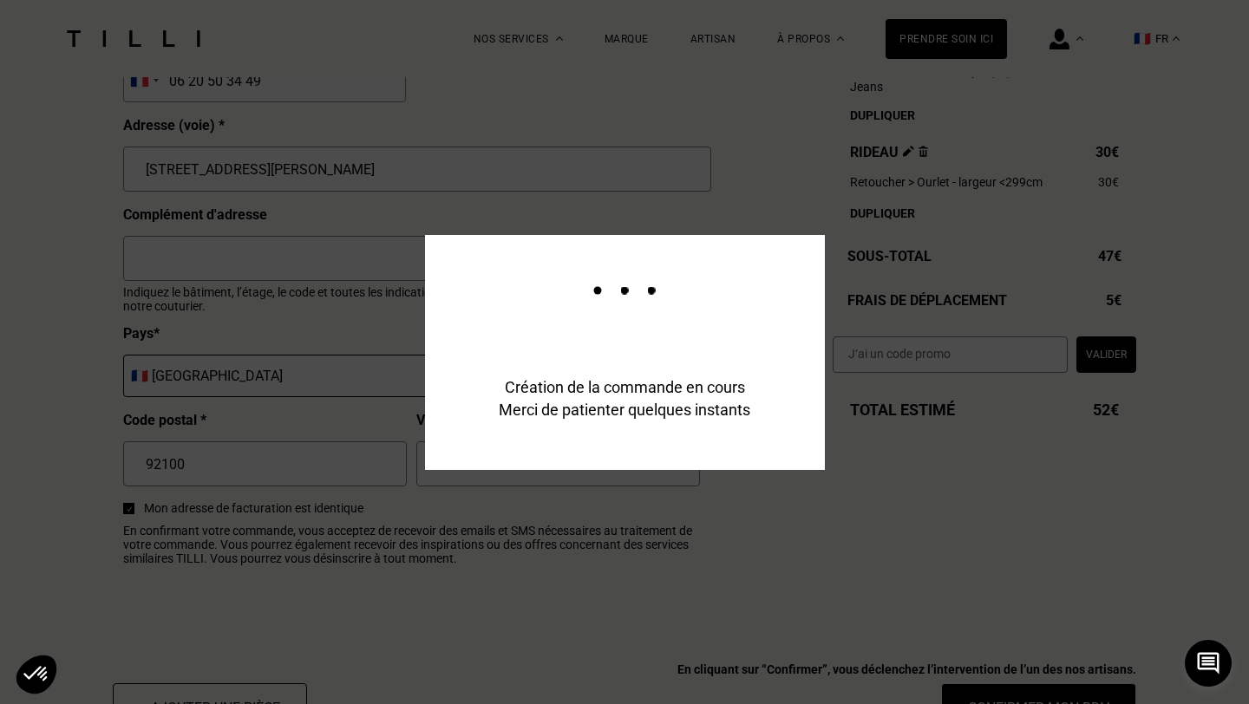
scroll to position [1958, 0]
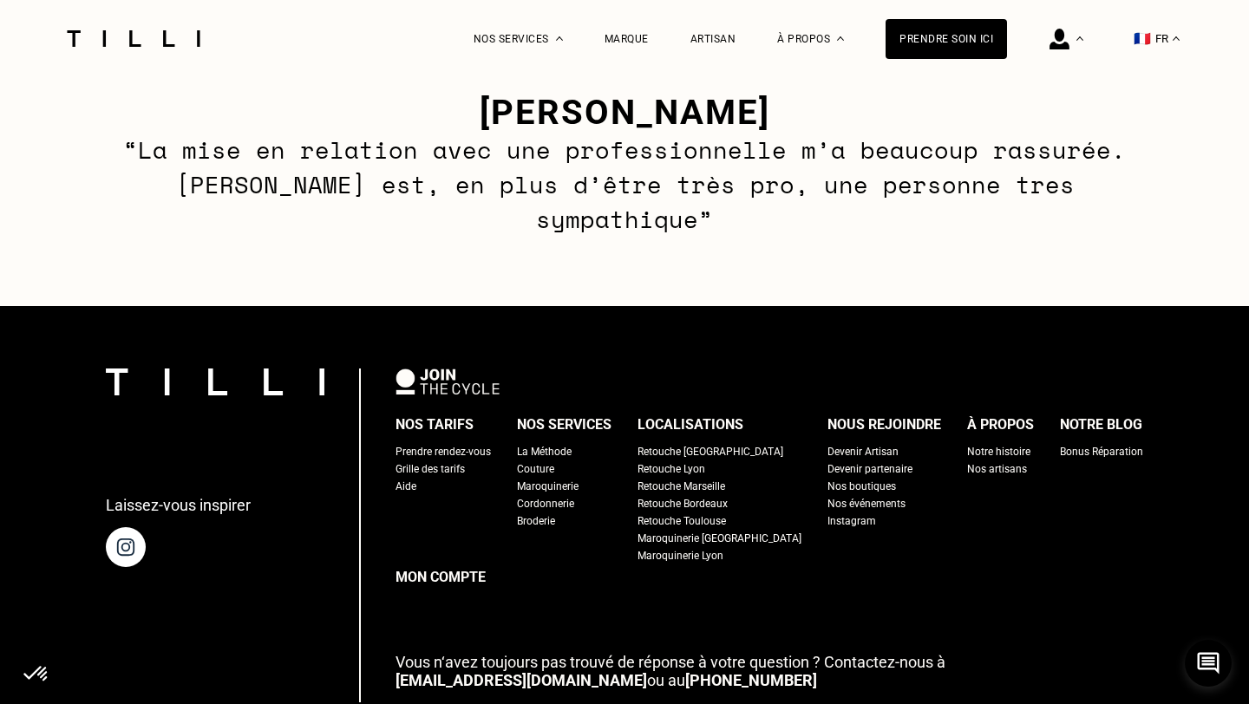
scroll to position [1264, 0]
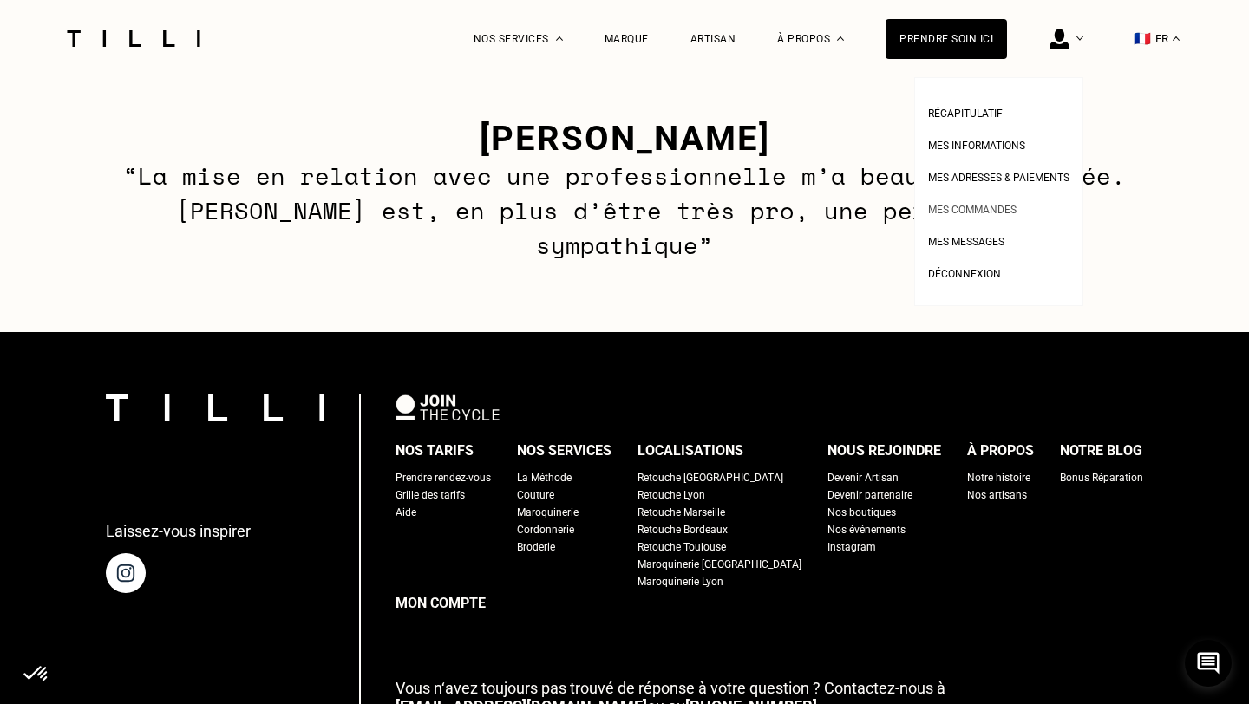
click at [980, 210] on span "Mes commandes" at bounding box center [972, 210] width 88 height 12
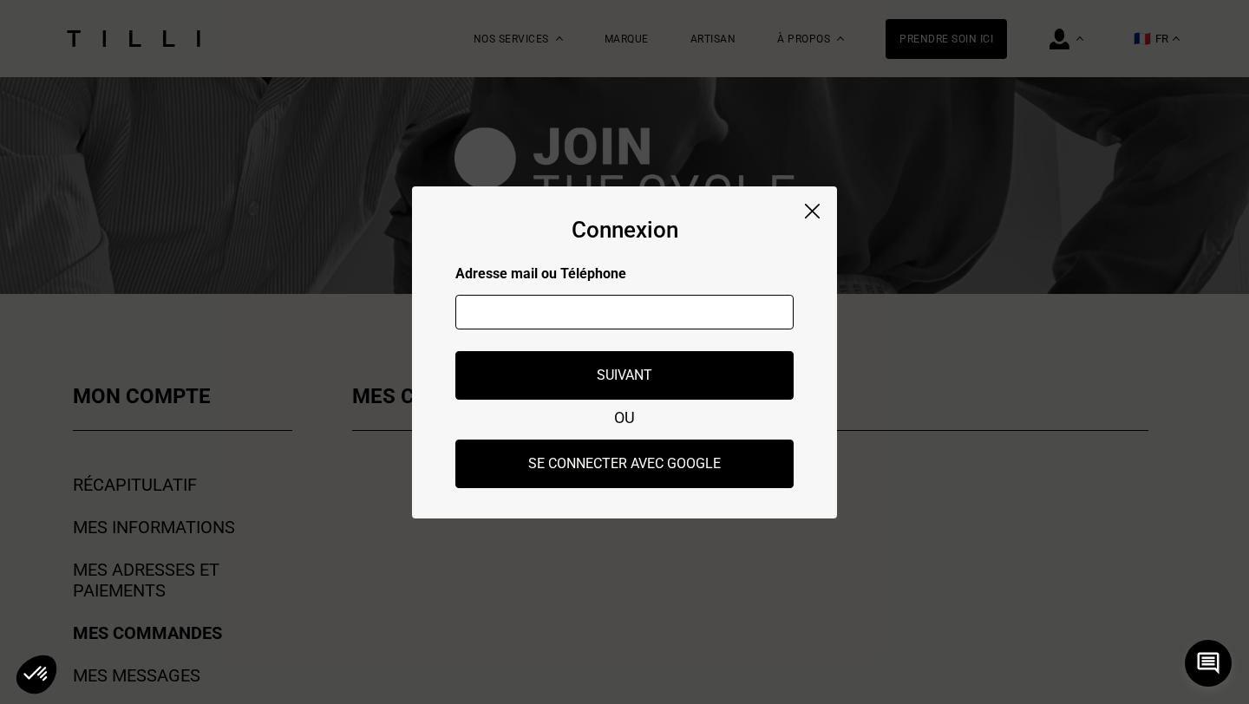
click at [805, 207] on img at bounding box center [812, 211] width 15 height 15
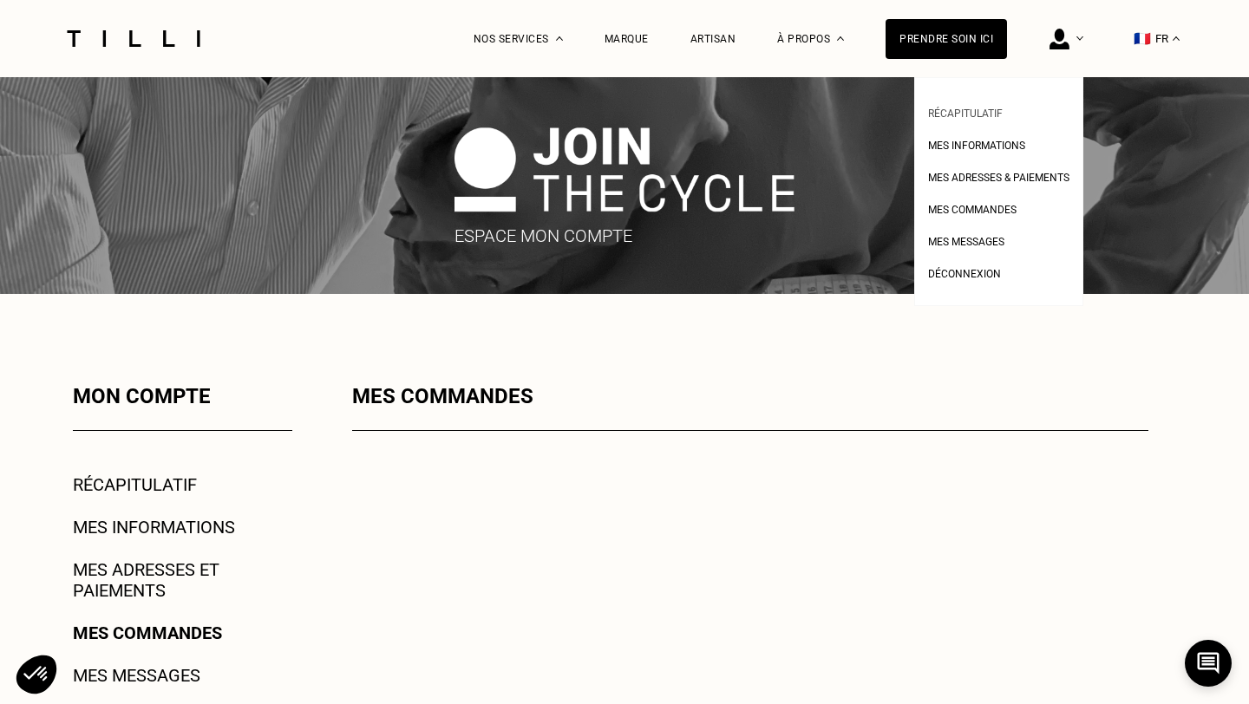
click at [973, 114] on span "Récapitulatif" at bounding box center [965, 114] width 75 height 12
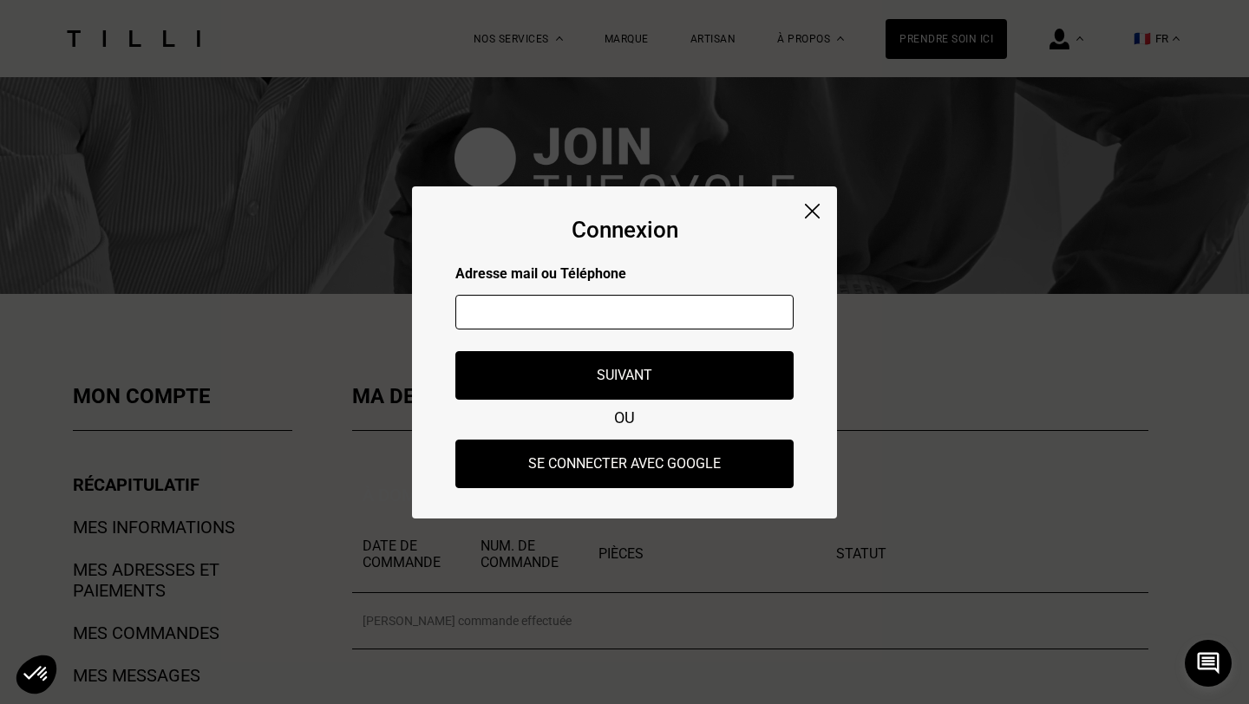
click at [686, 291] on div at bounding box center [624, 314] width 338 height 65
click at [646, 312] on input "text" at bounding box center [624, 312] width 338 height 35
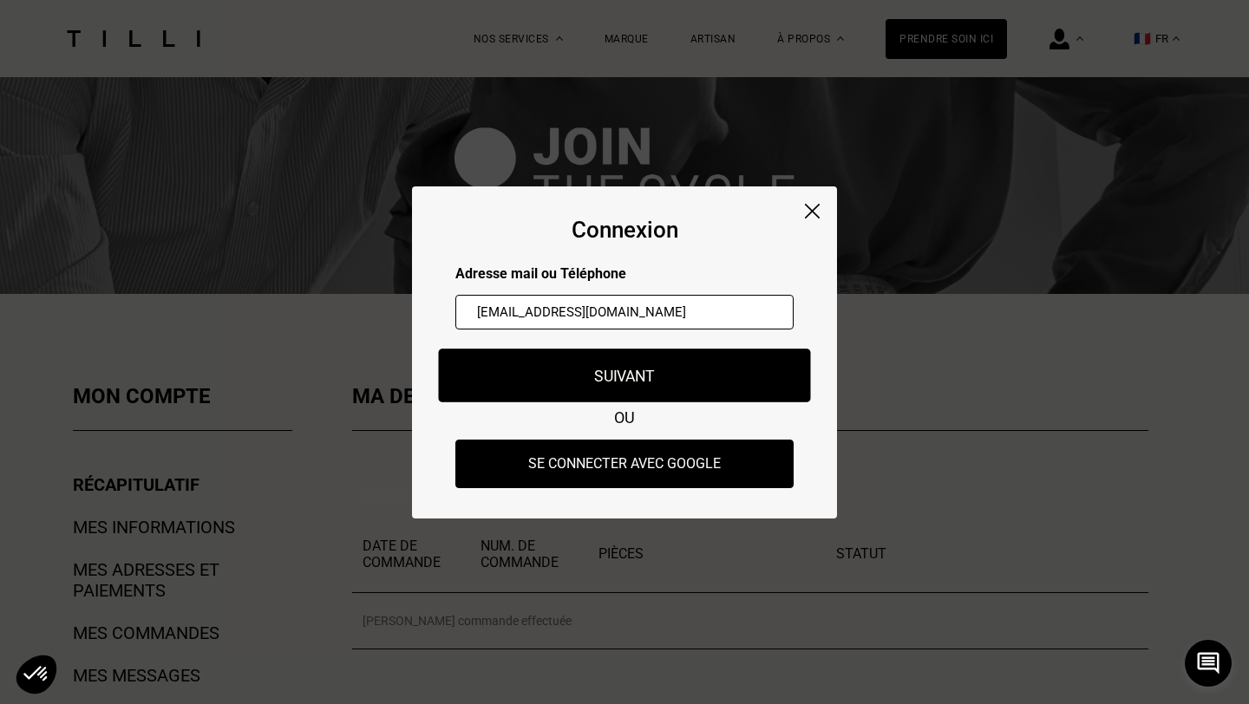
type input "[EMAIL_ADDRESS][DOMAIN_NAME]"
click at [747, 374] on button "Suivant" at bounding box center [625, 376] width 372 height 54
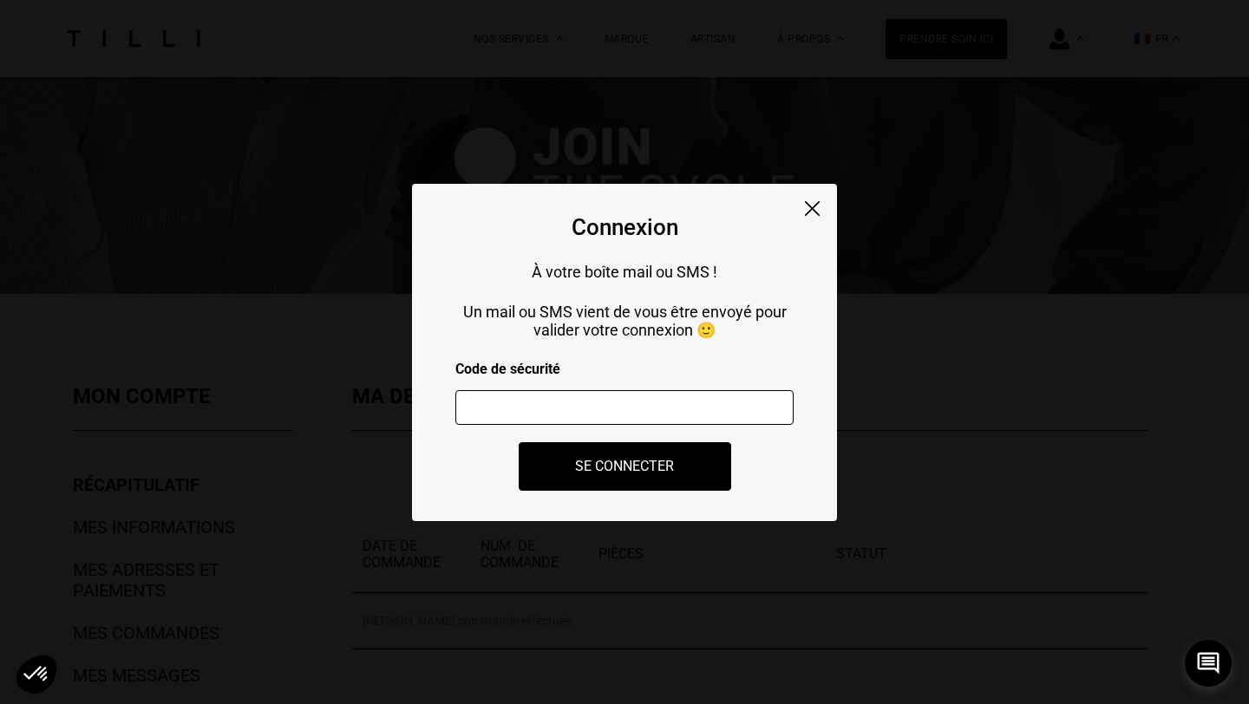
click at [586, 396] on input "number" at bounding box center [624, 407] width 338 height 35
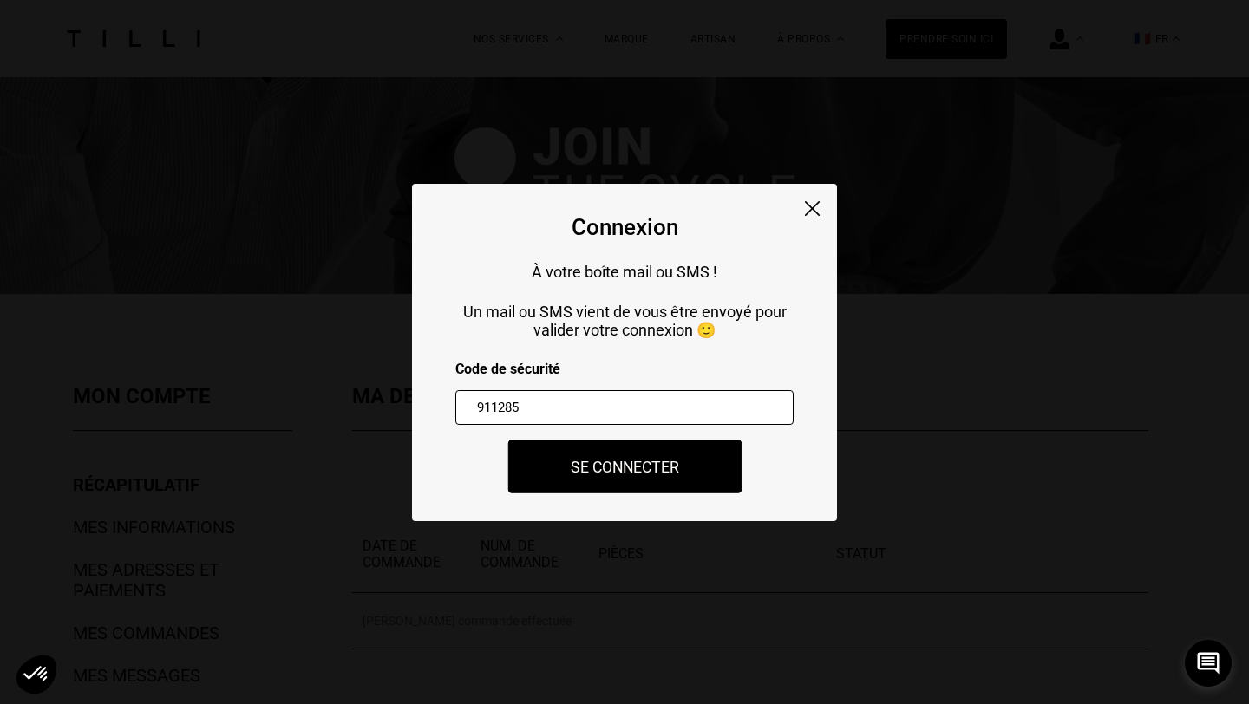
type input "911285"
click at [664, 468] on button "Se connecter" at bounding box center [624, 467] width 234 height 54
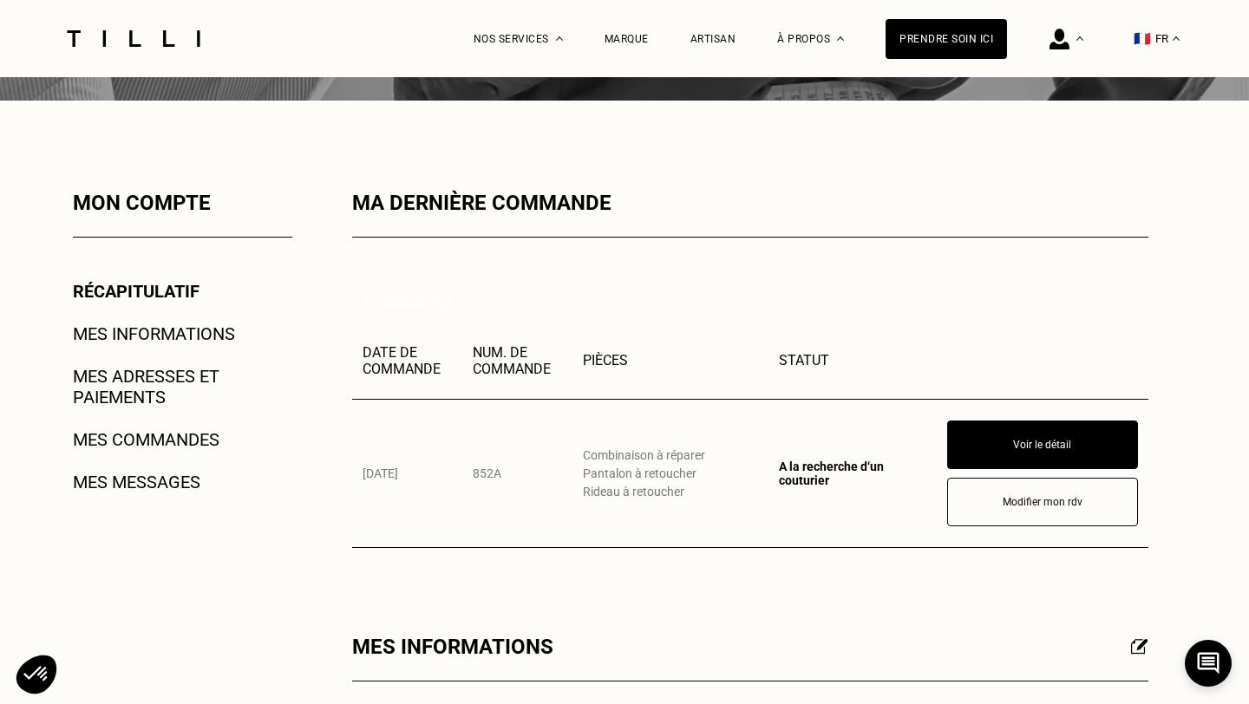
scroll to position [199, 0]
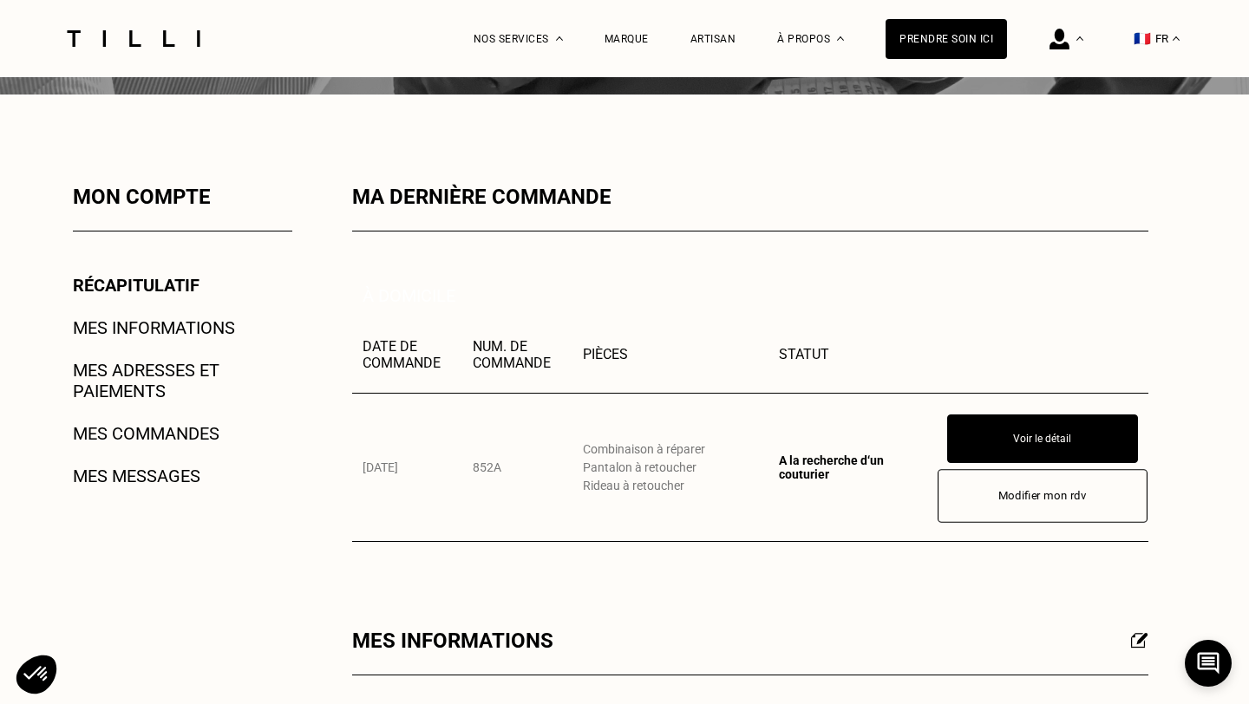
click at [1019, 492] on button "Modifier mon rdv" at bounding box center [1042, 496] width 210 height 54
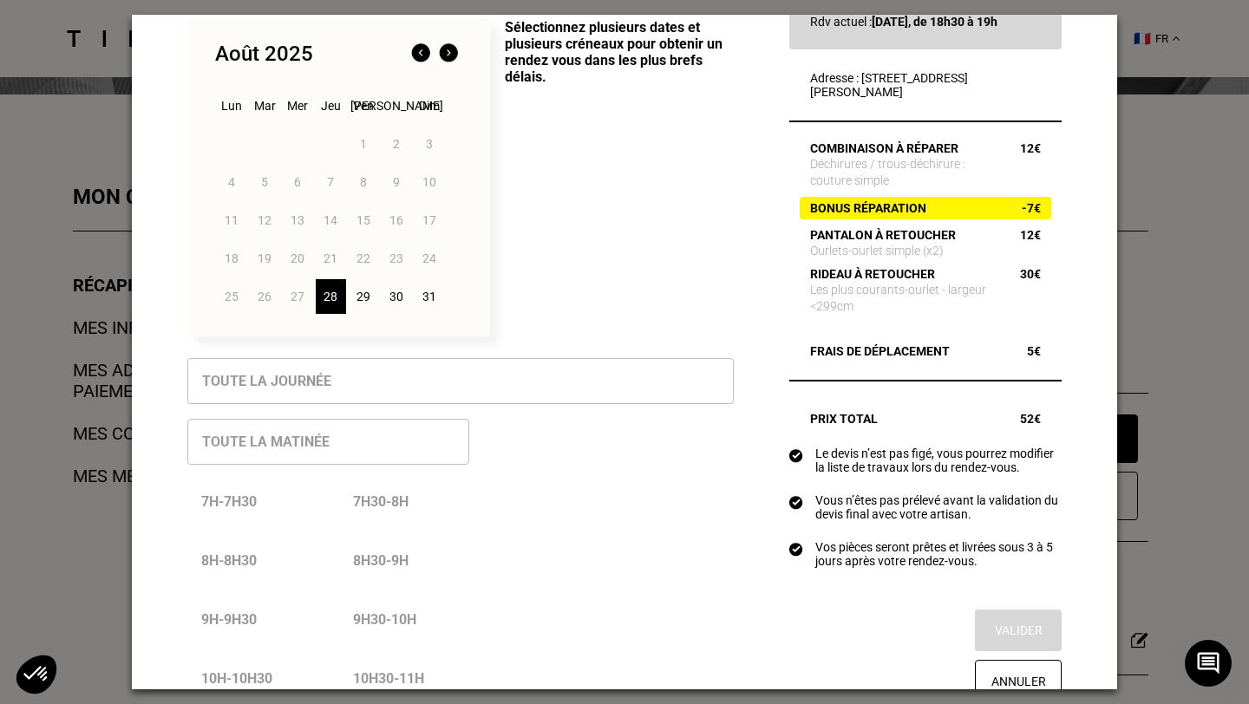
scroll to position [0, 0]
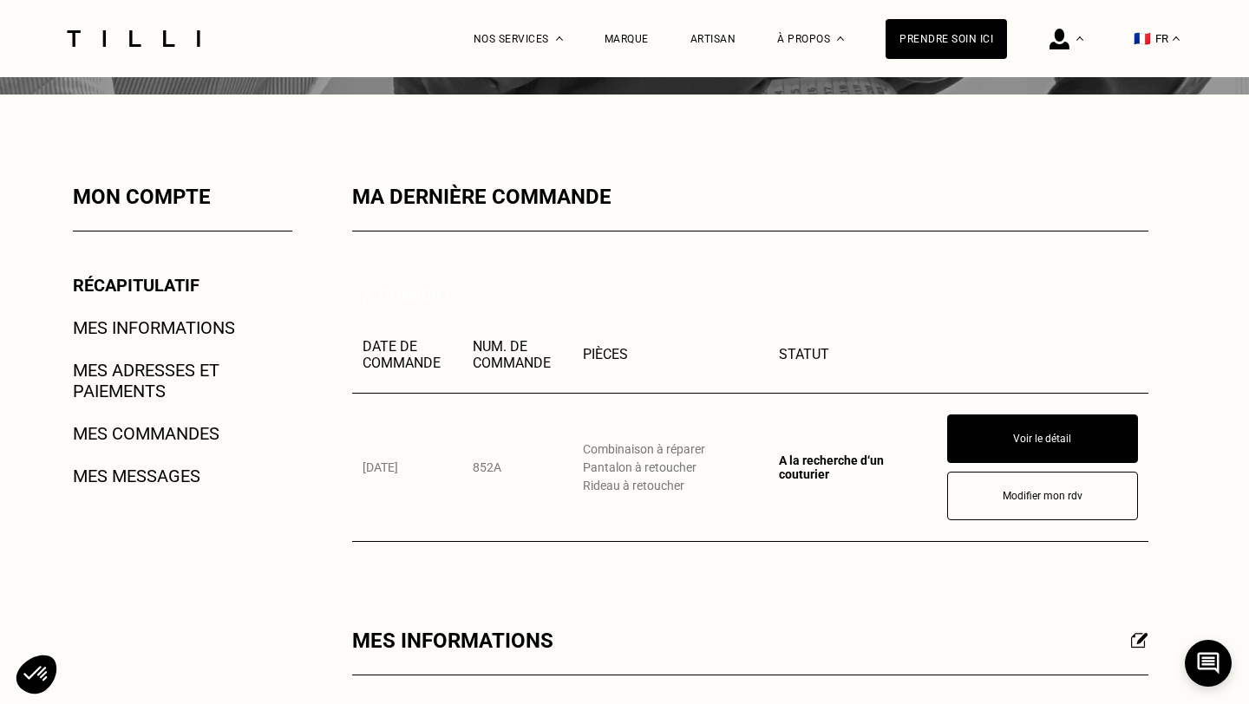
click at [164, 324] on link "Mes informations" at bounding box center [154, 327] width 162 height 21
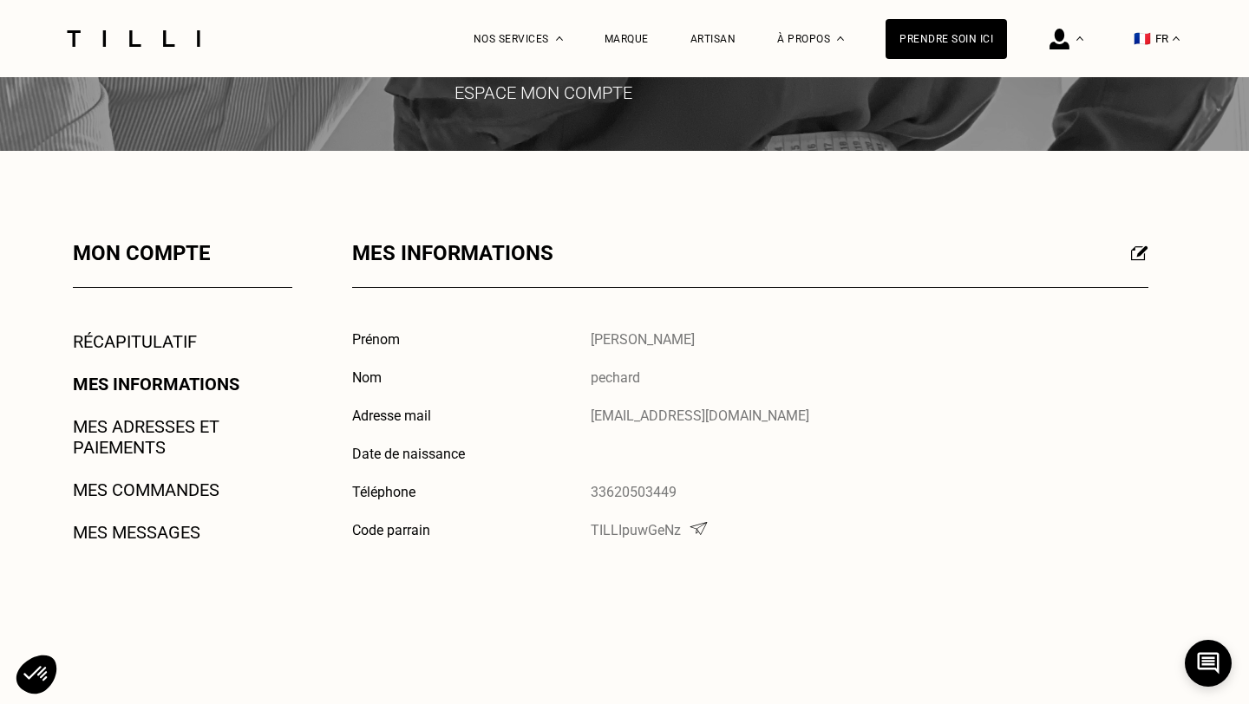
scroll to position [142, 0]
click at [167, 347] on link "Récapitulatif" at bounding box center [135, 342] width 124 height 21
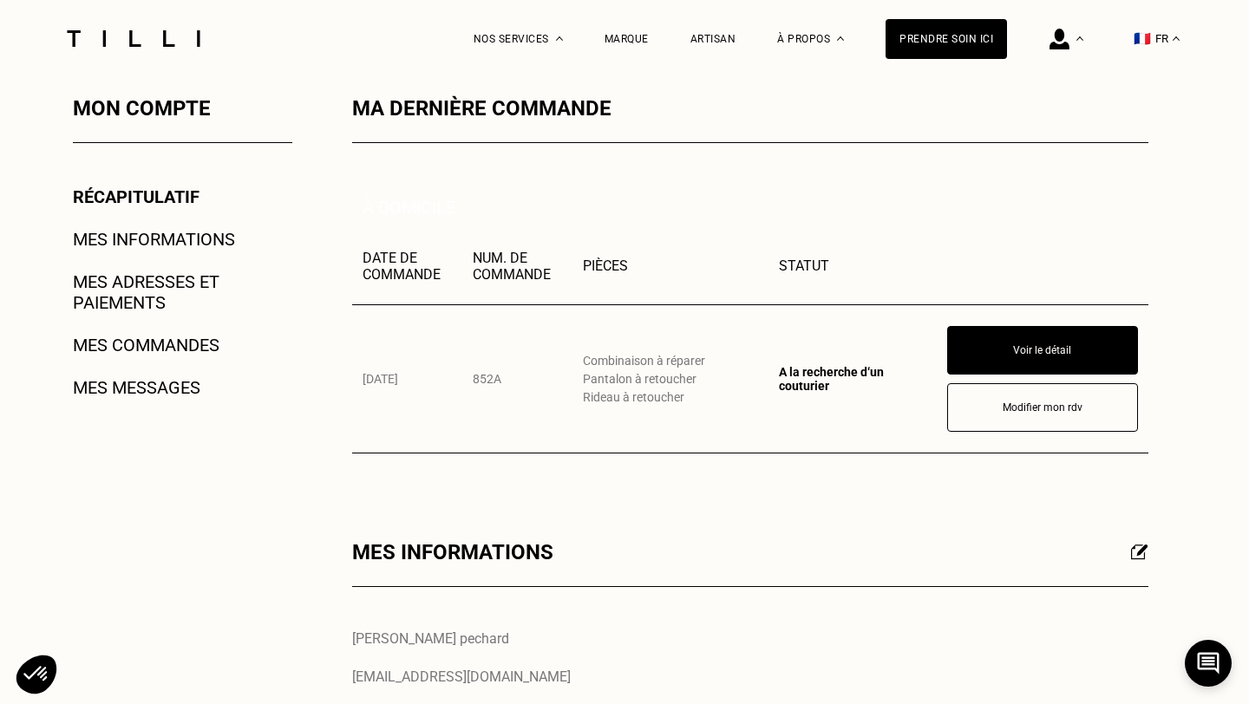
scroll to position [287, 0]
click at [1045, 402] on button "Modifier mon rdv" at bounding box center [1042, 409] width 210 height 54
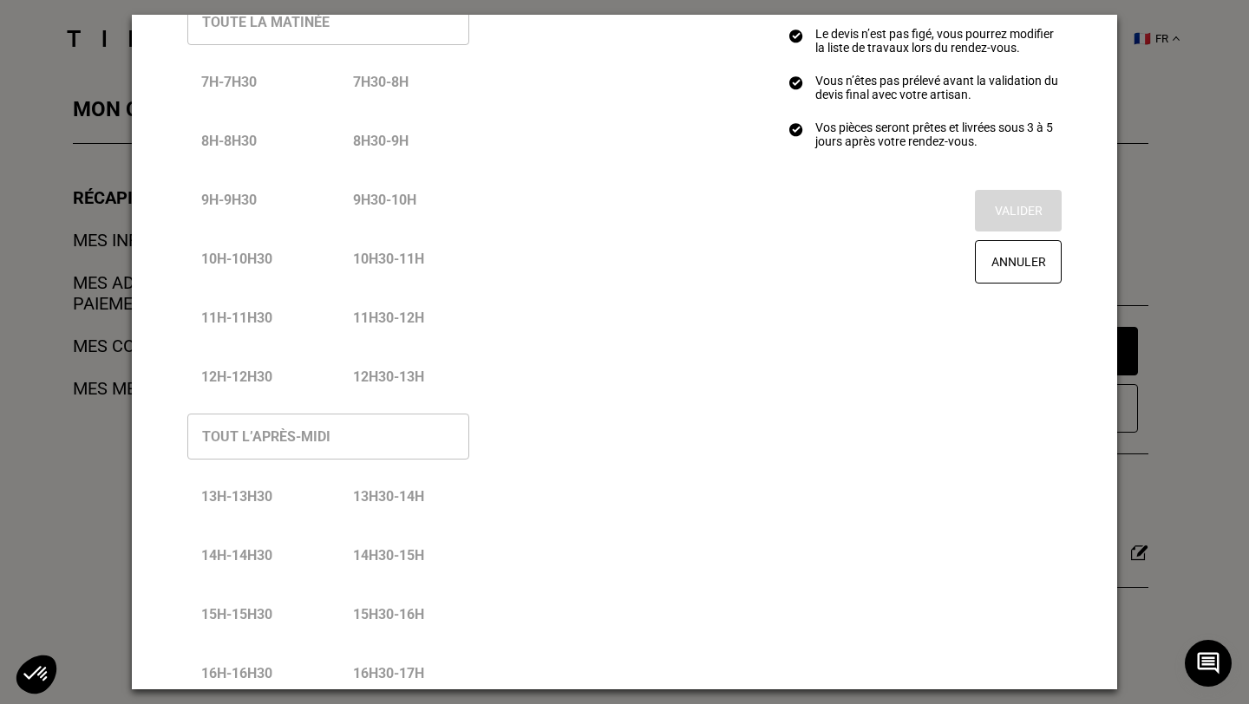
scroll to position [463, 0]
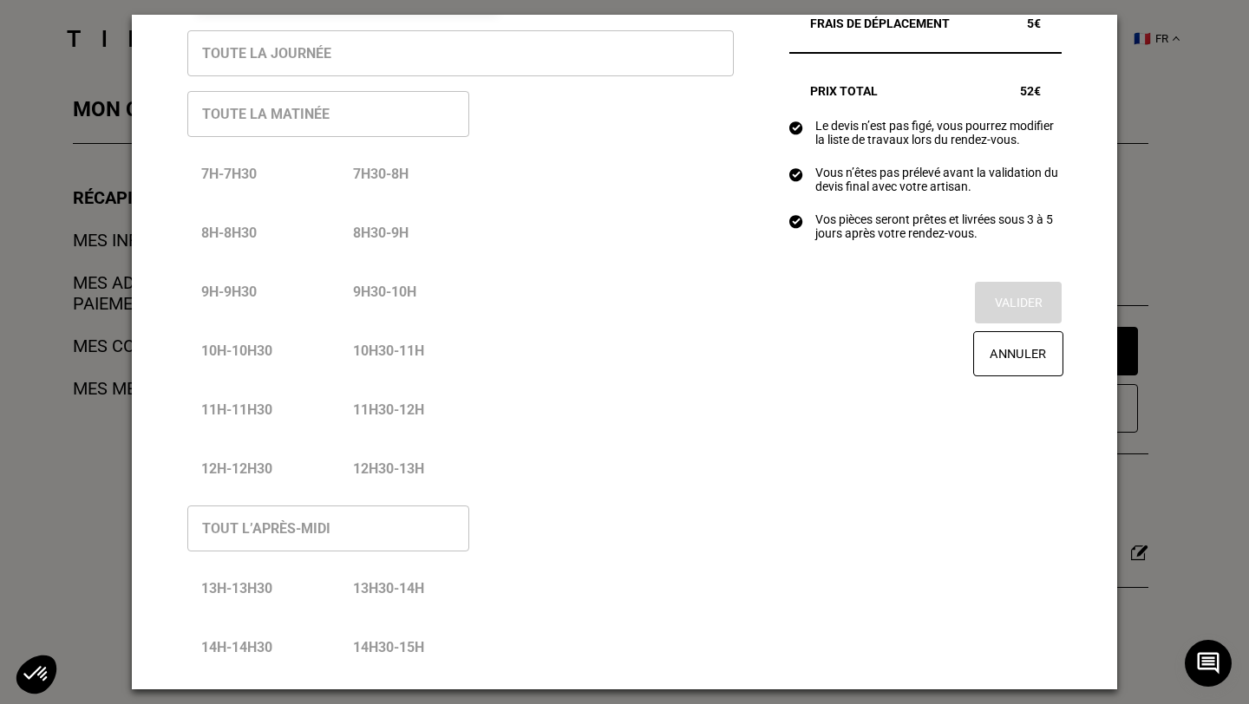
click at [1019, 374] on button "Annuler" at bounding box center [1018, 353] width 90 height 45
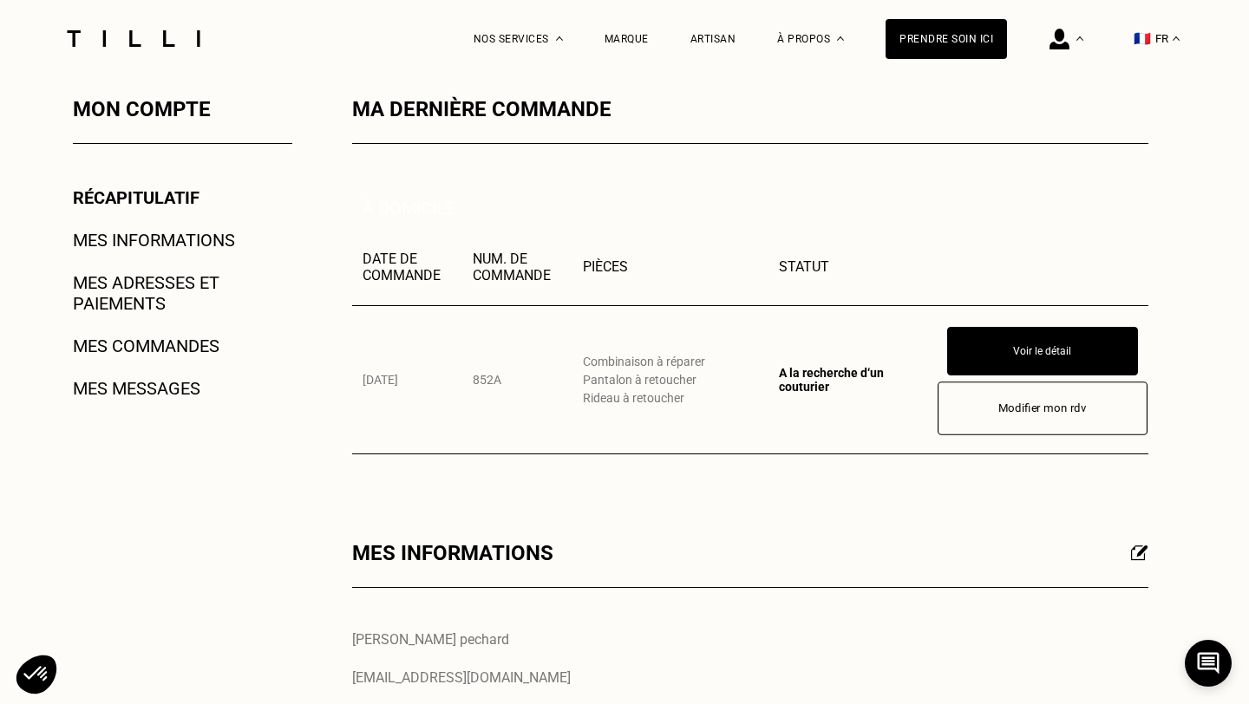
click at [1025, 424] on button "Modifier mon rdv" at bounding box center [1042, 409] width 210 height 54
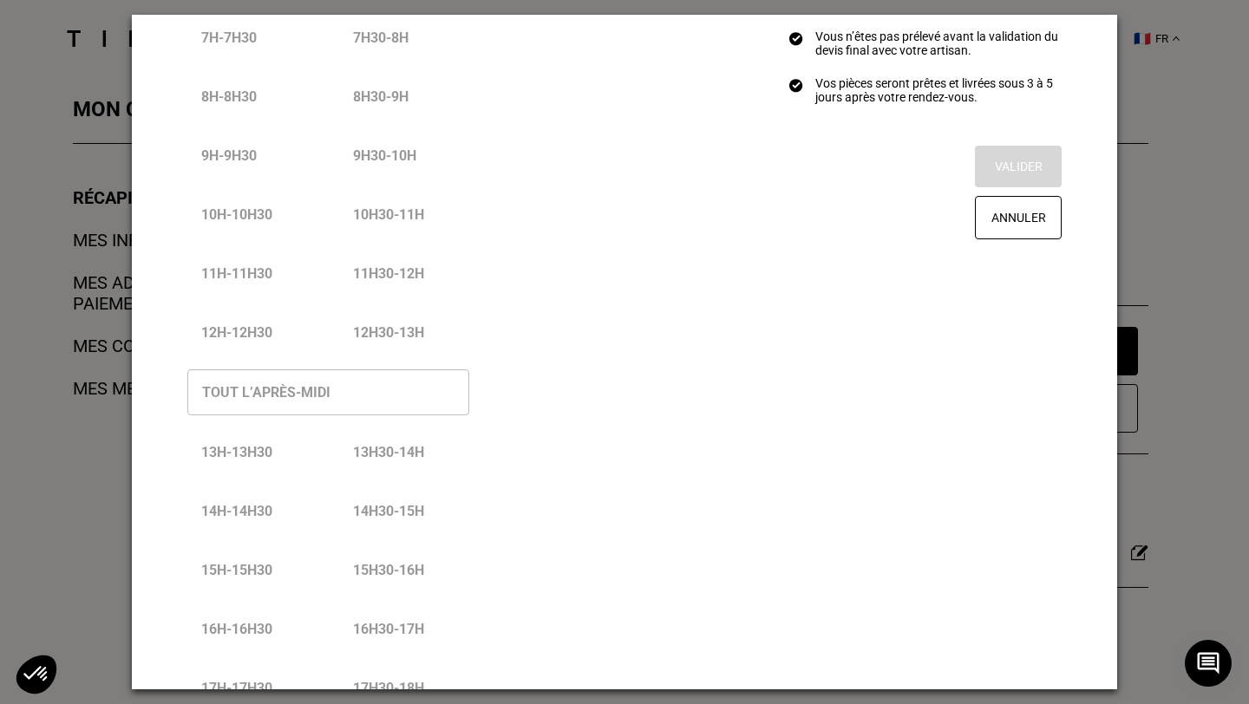
scroll to position [573, 0]
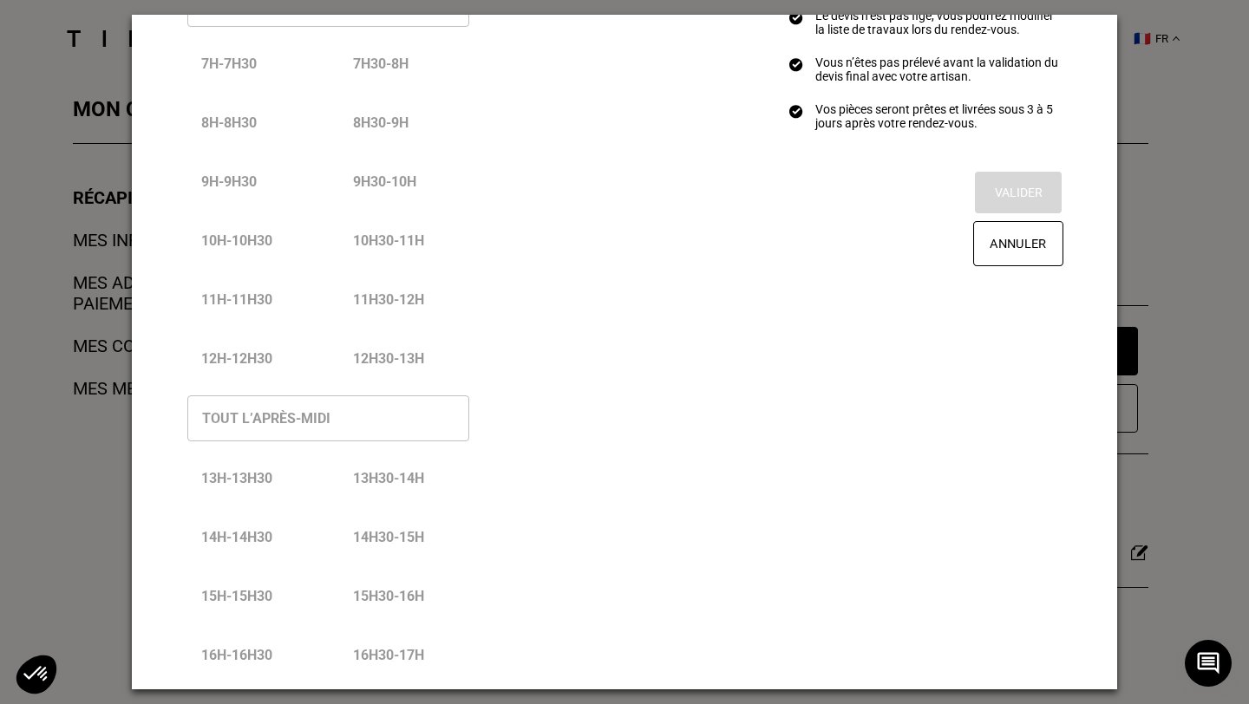
click at [1019, 250] on button "Annuler" at bounding box center [1018, 243] width 90 height 45
